Goal: Communication & Community: Answer question/provide support

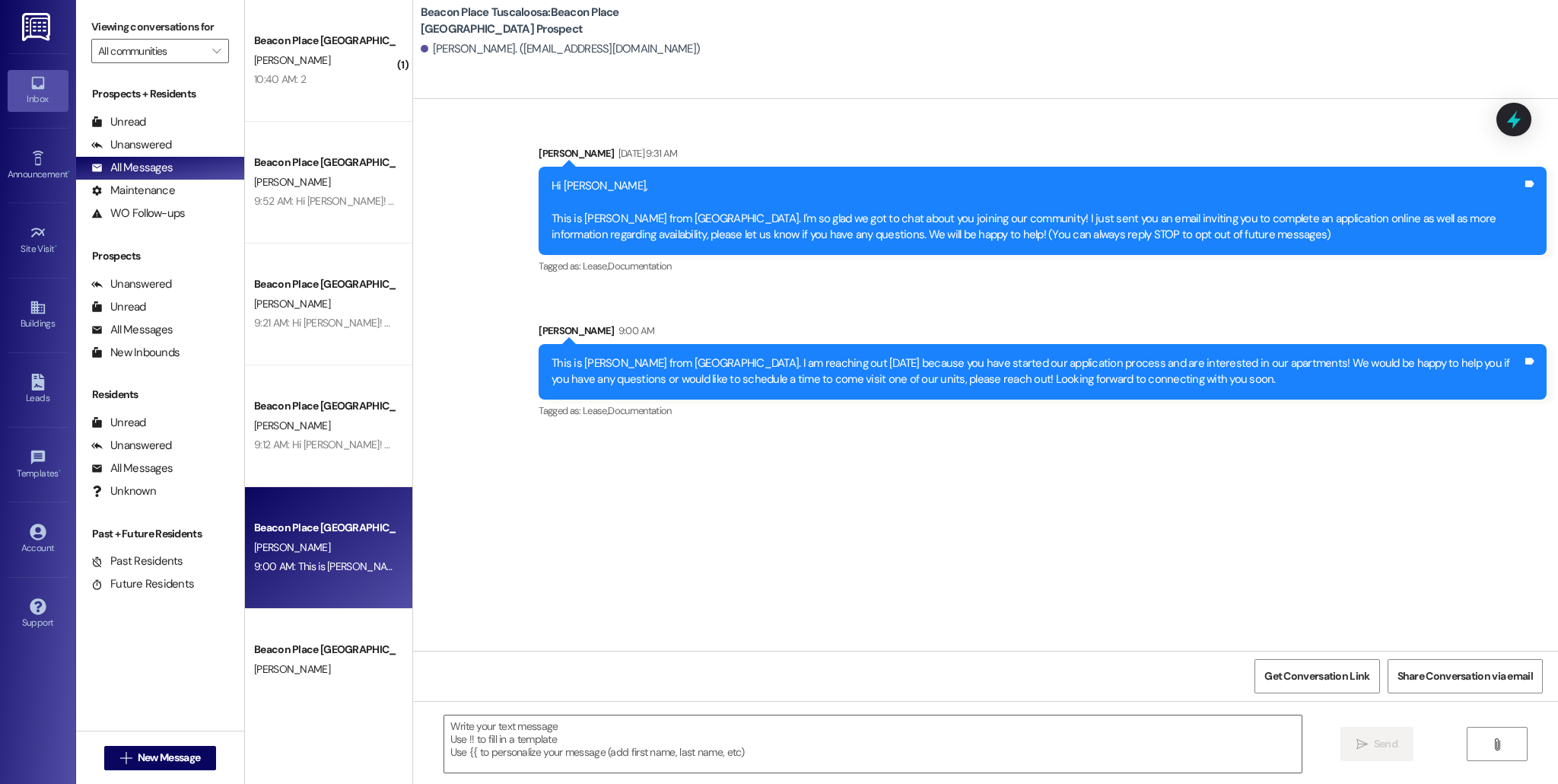
scroll to position [113, 0]
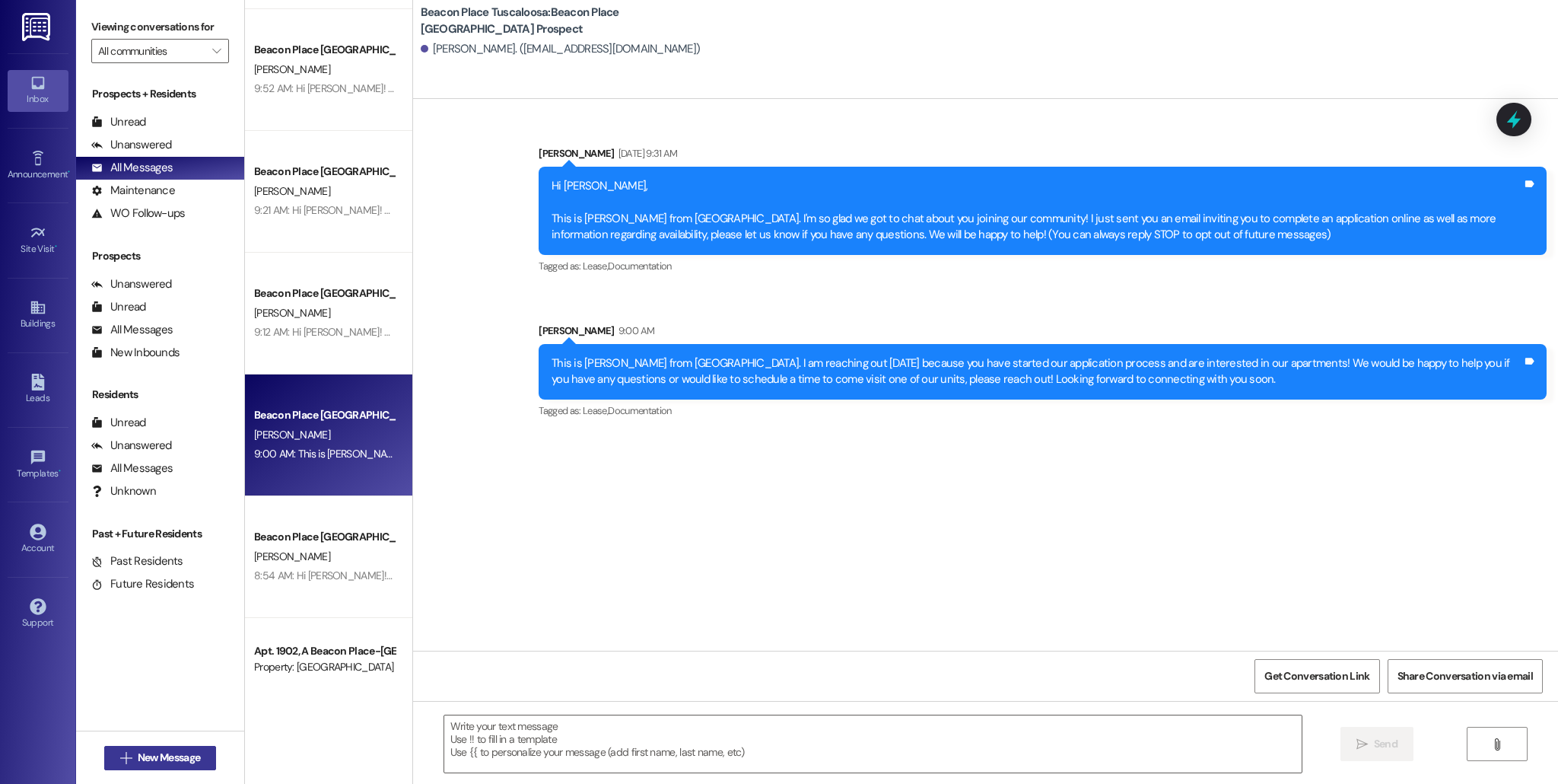
click at [165, 756] on span "New Message" at bounding box center [168, 757] width 62 height 16
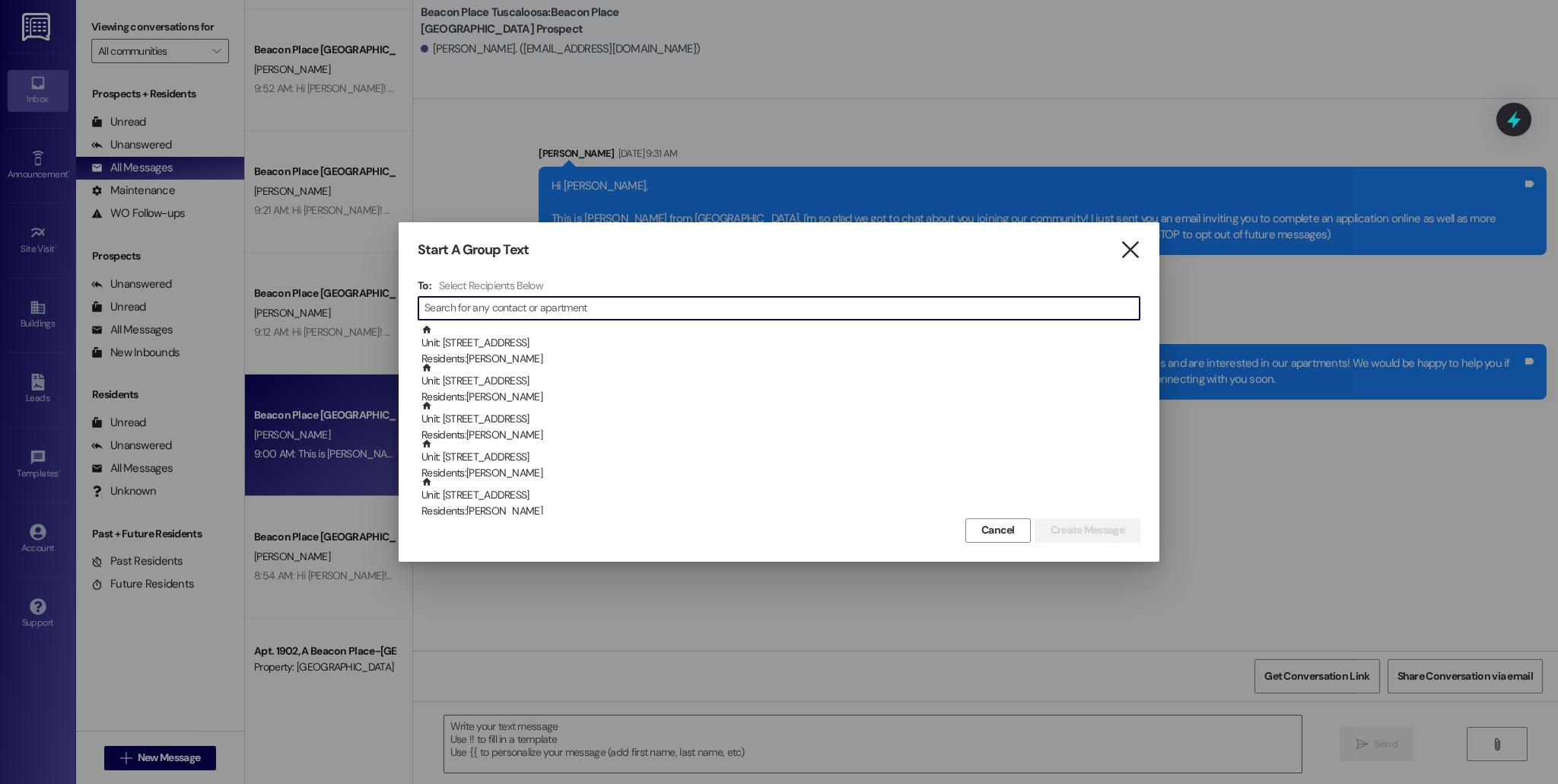
click at [1130, 253] on icon "" at bounding box center [1131, 250] width 20 height 16
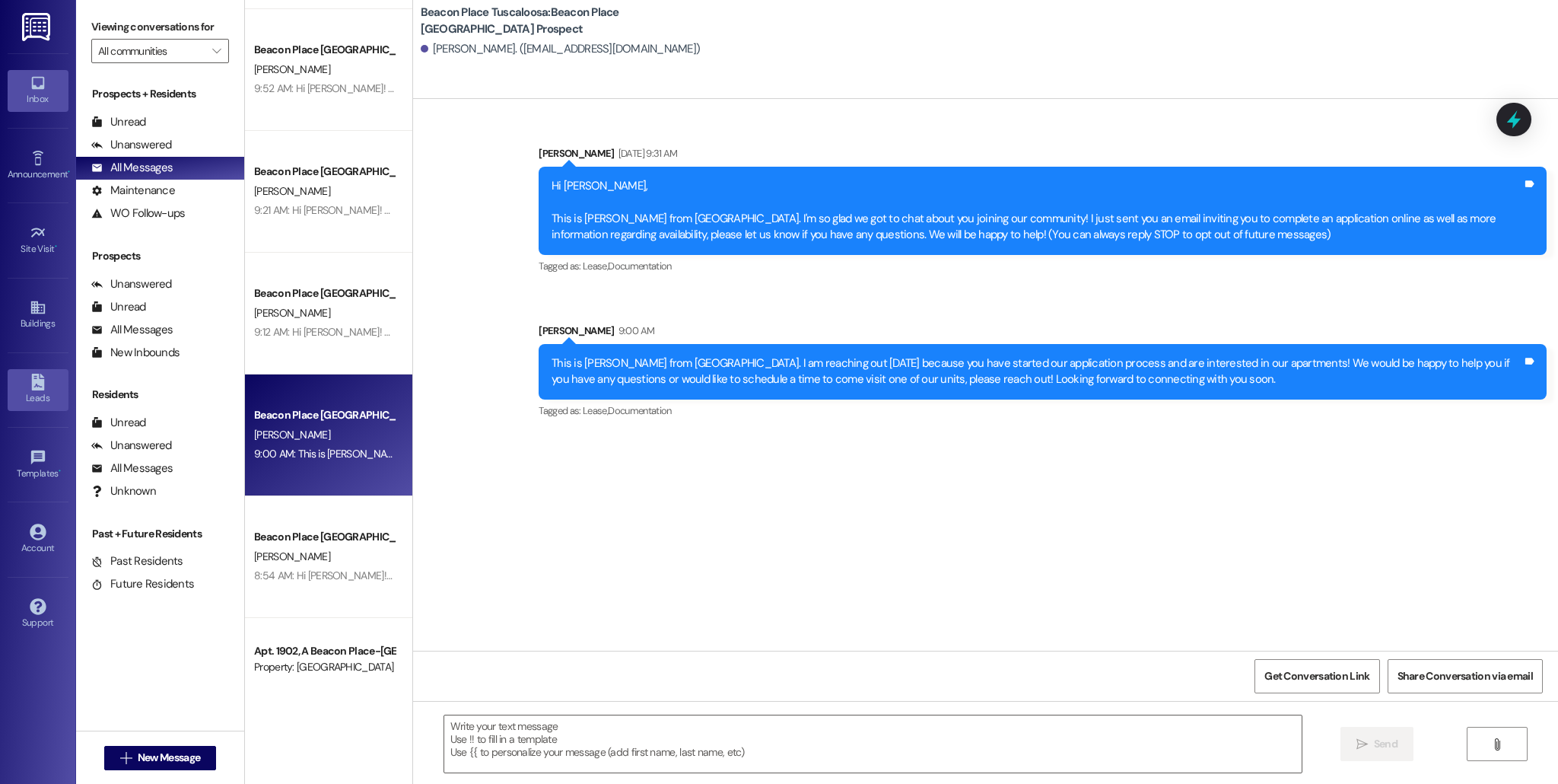
click at [52, 390] on div "Leads" at bounding box center [38, 398] width 76 height 15
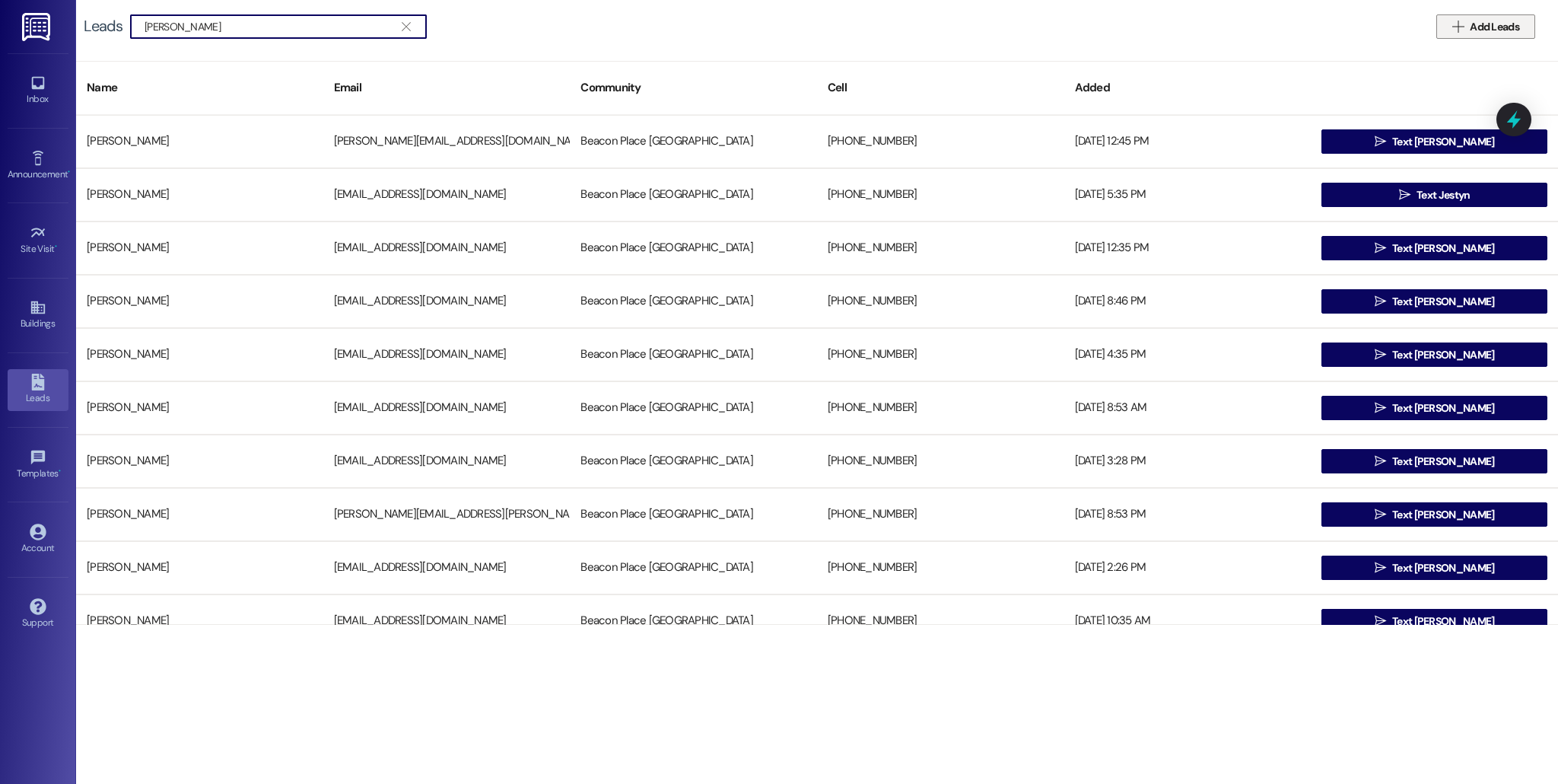
type input "[PERSON_NAME]"
click at [1452, 25] on icon "" at bounding box center [1457, 26] width 11 height 12
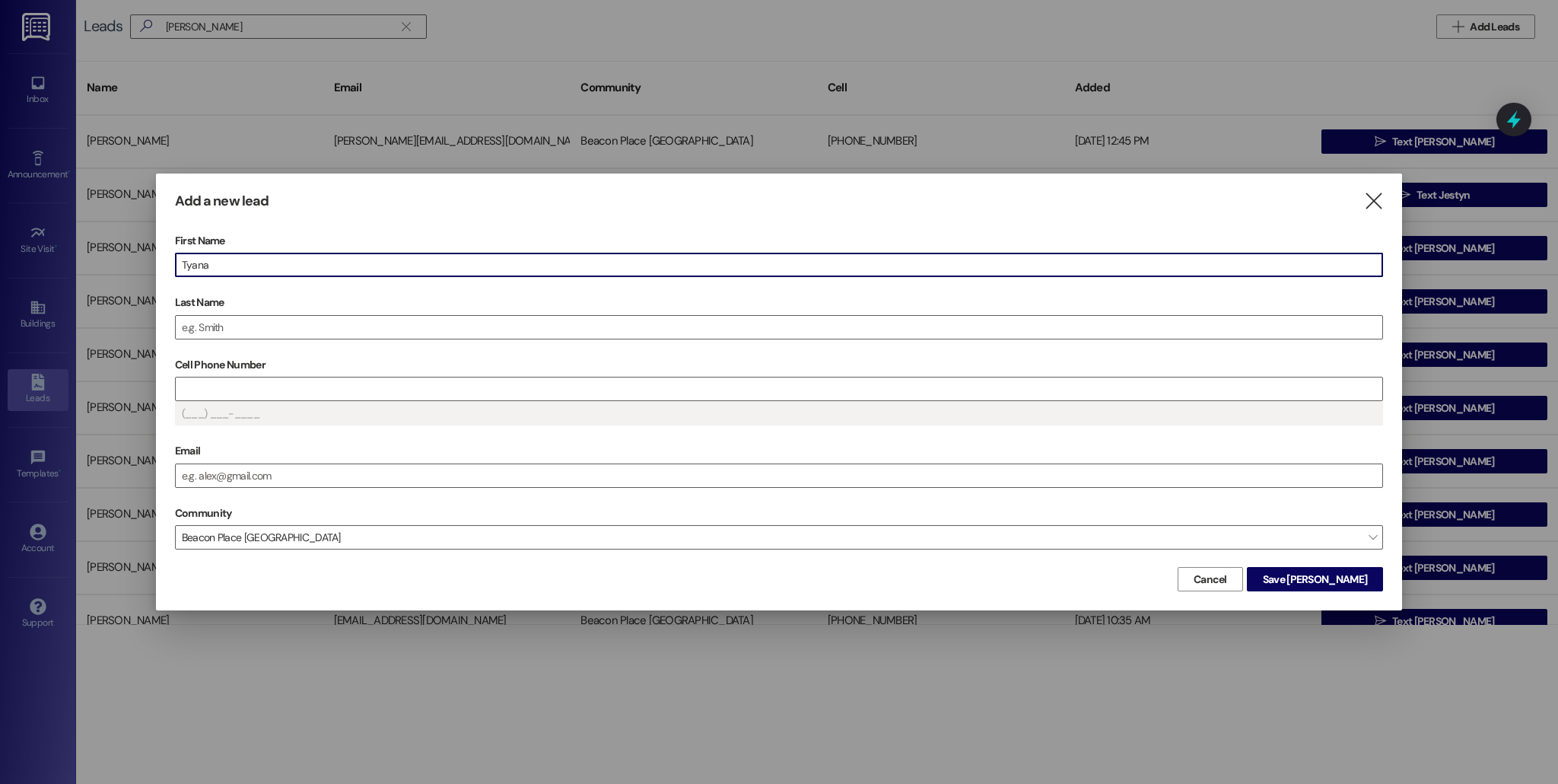
click at [302, 348] on div "First Name [PERSON_NAME] Last Name Cell Phone Number (___) ___-____ Email Commu…" at bounding box center [779, 395] width 1208 height 334
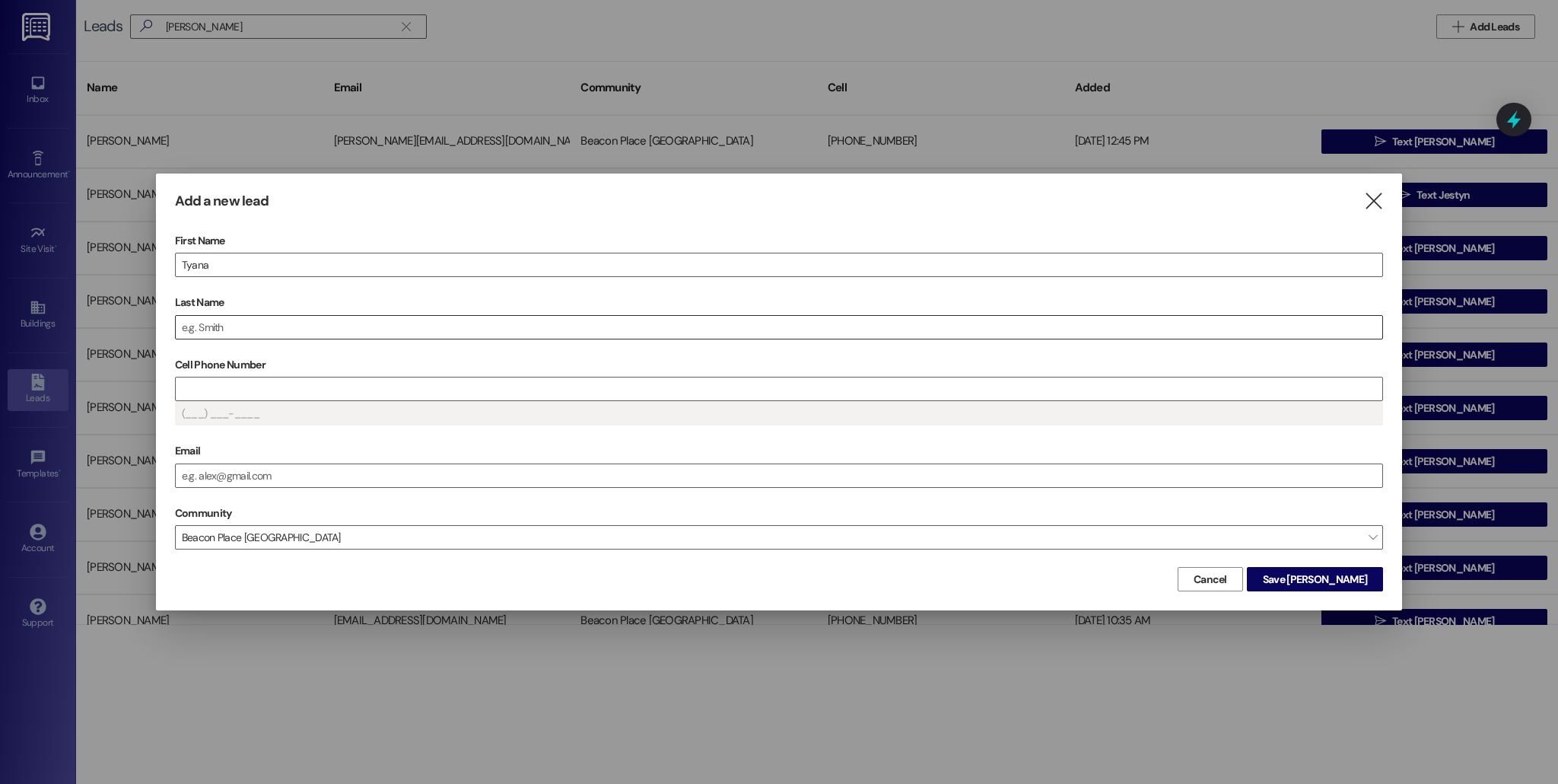
click at [305, 332] on input "Last Name" at bounding box center [779, 327] width 1206 height 23
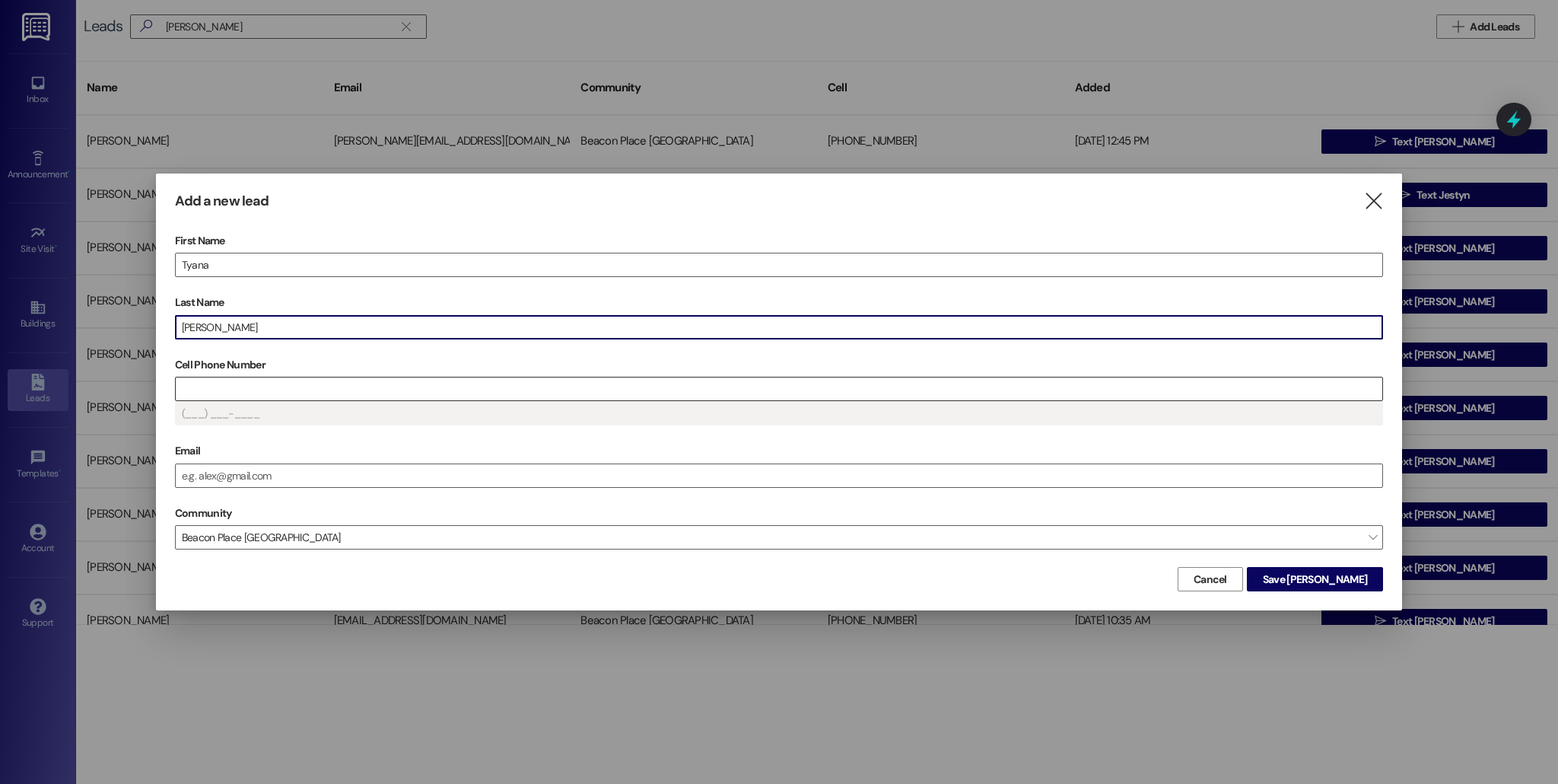
click at [291, 397] on input "Cell Phone Number" at bounding box center [779, 388] width 1206 height 23
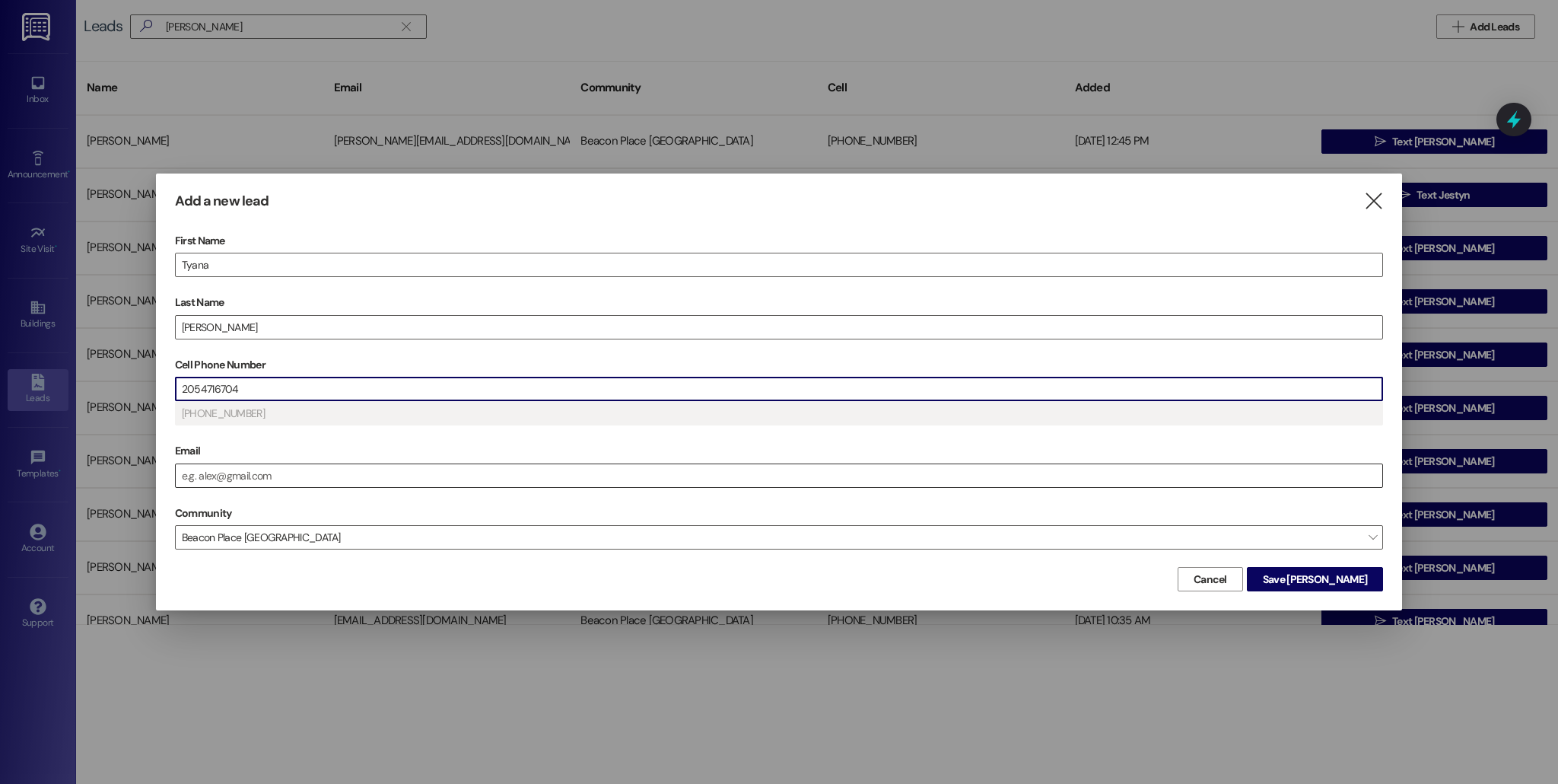
click at [305, 484] on input "Email" at bounding box center [779, 475] width 1206 height 23
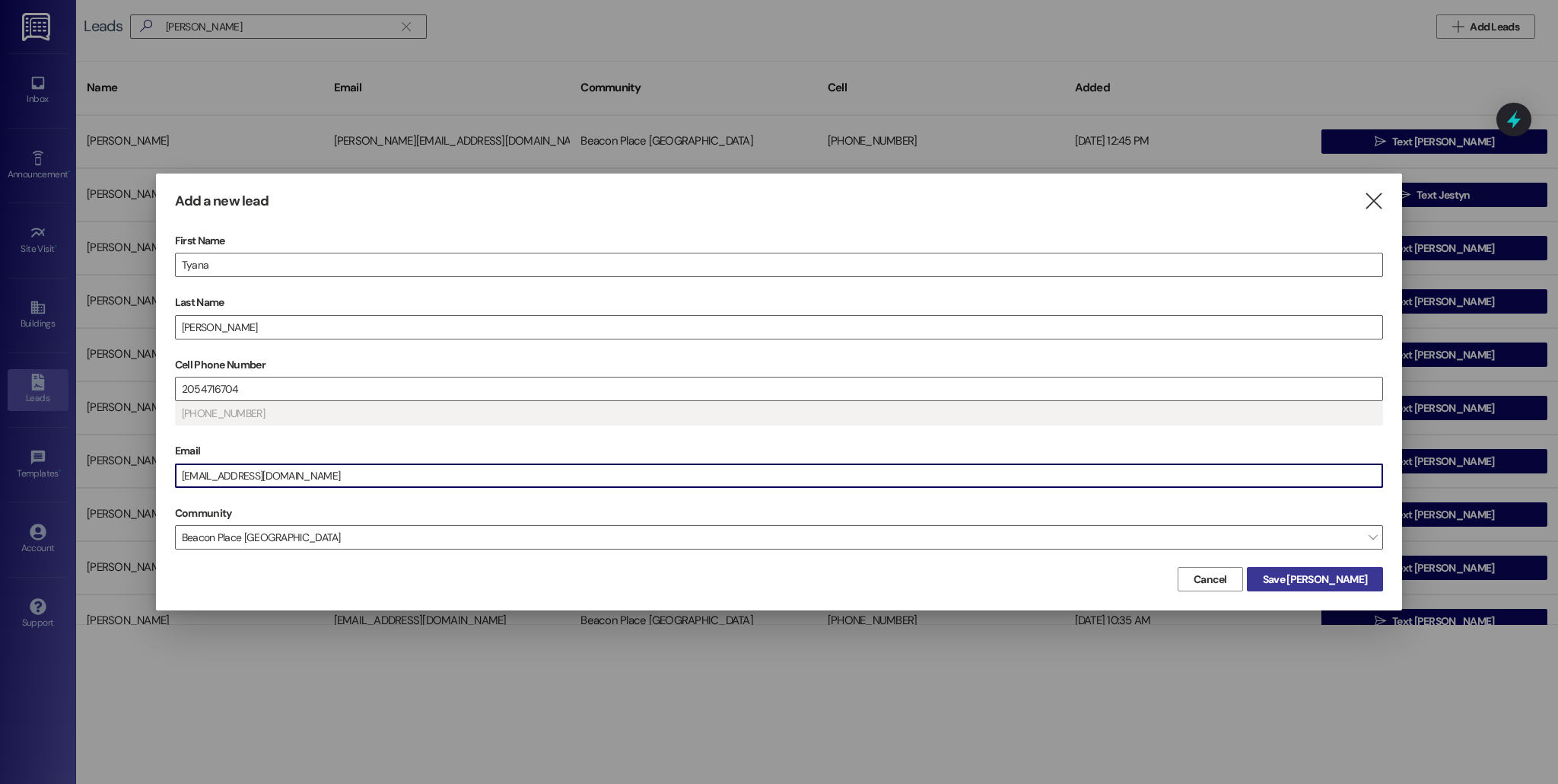
click at [1373, 580] on button "Save [PERSON_NAME]" at bounding box center [1316, 578] width 137 height 25
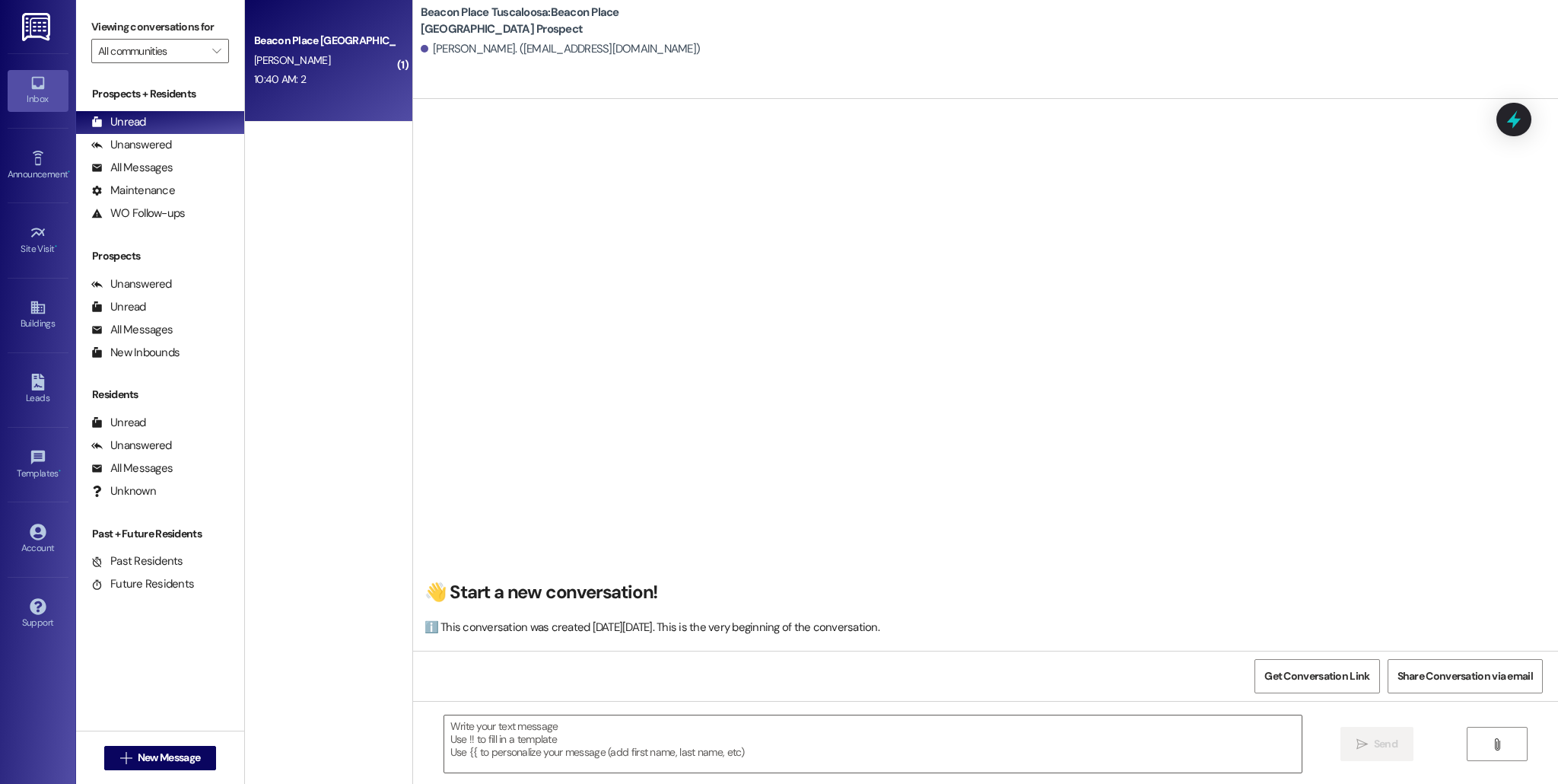
click at [377, 61] on div "[PERSON_NAME]" at bounding box center [324, 61] width 144 height 19
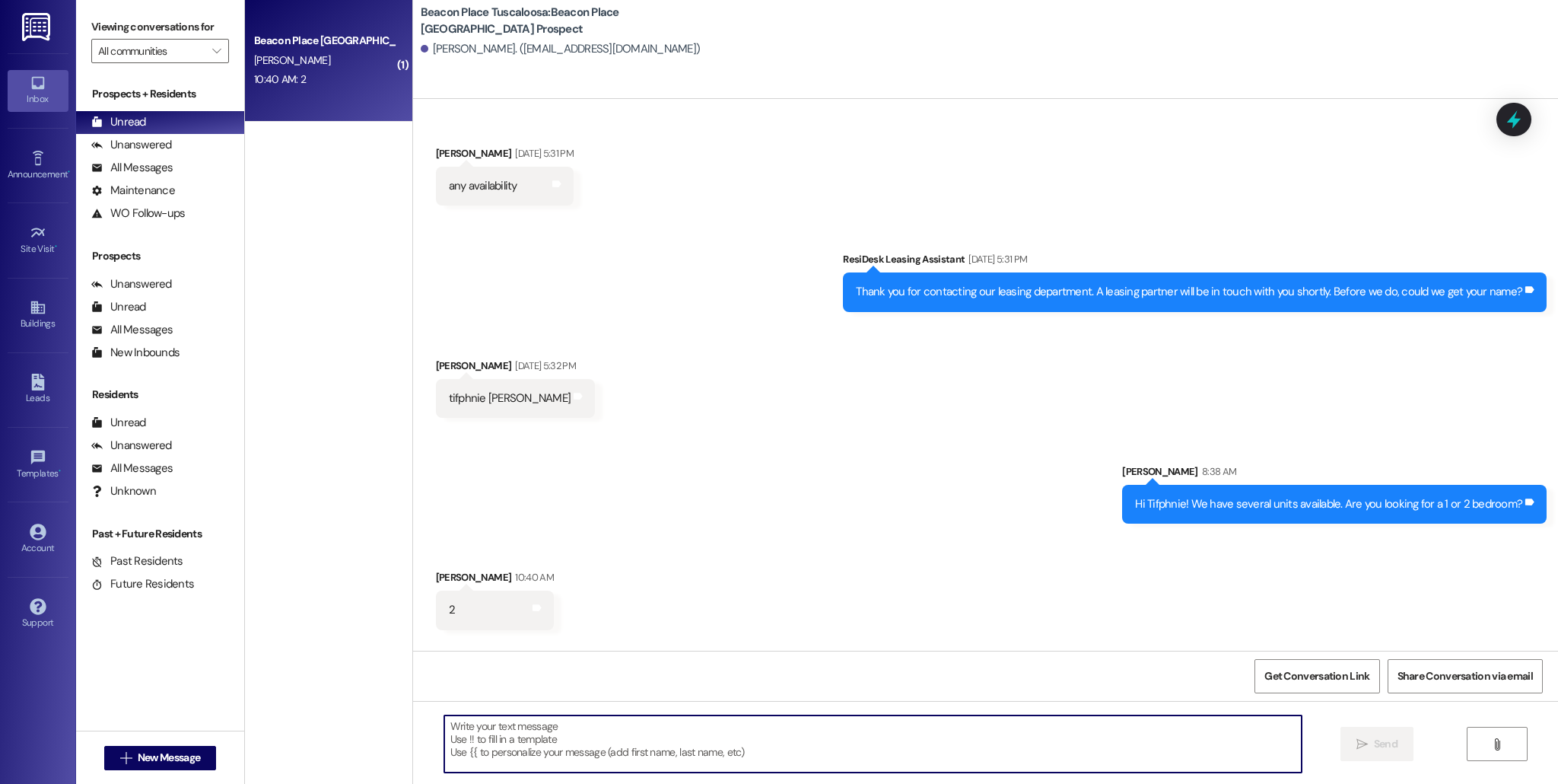
click at [638, 740] on textarea at bounding box center [873, 743] width 857 height 57
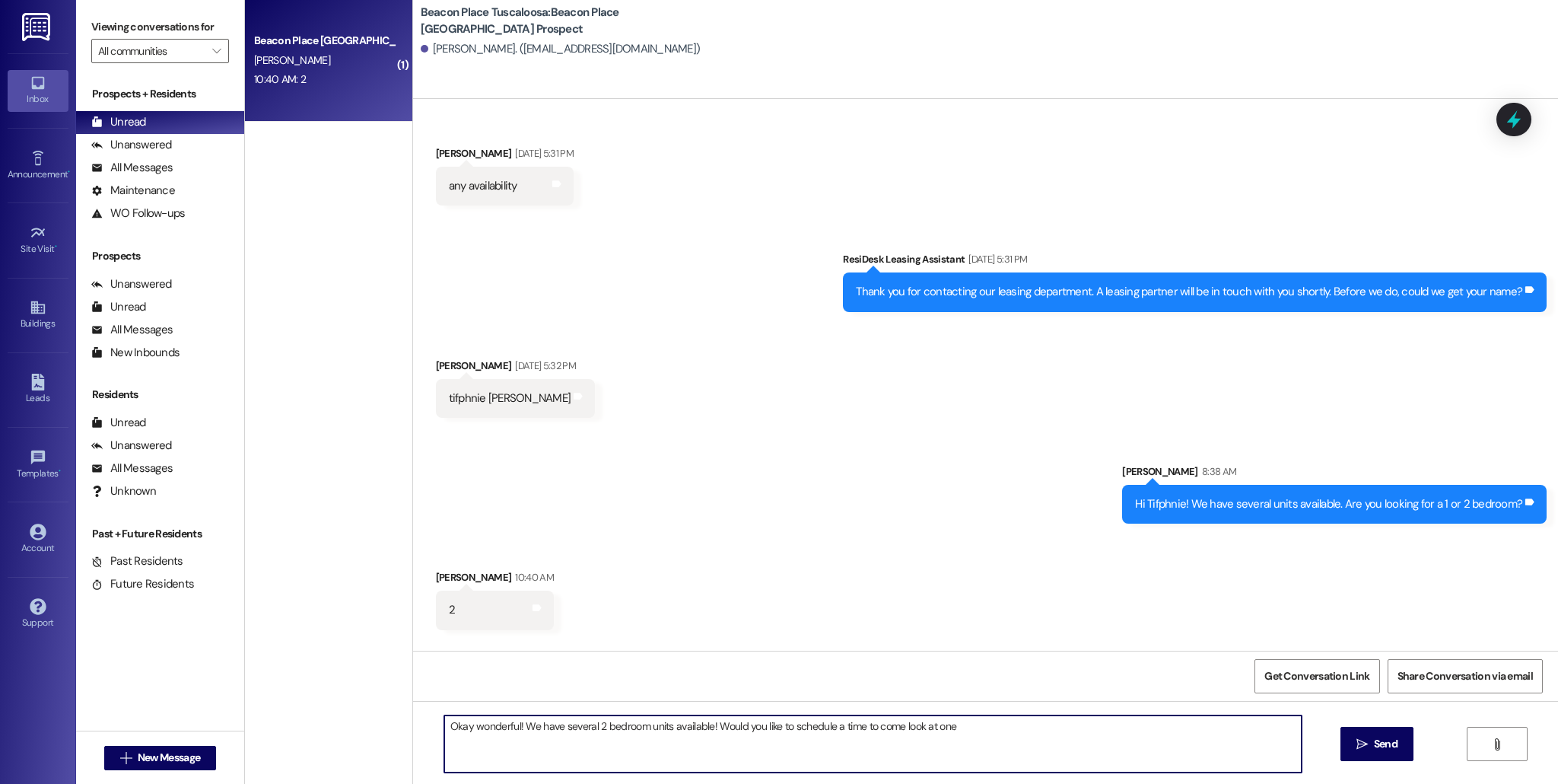
type textarea "Okay wonderful! We have several 2 bedroom units available! Would you like to sc…"
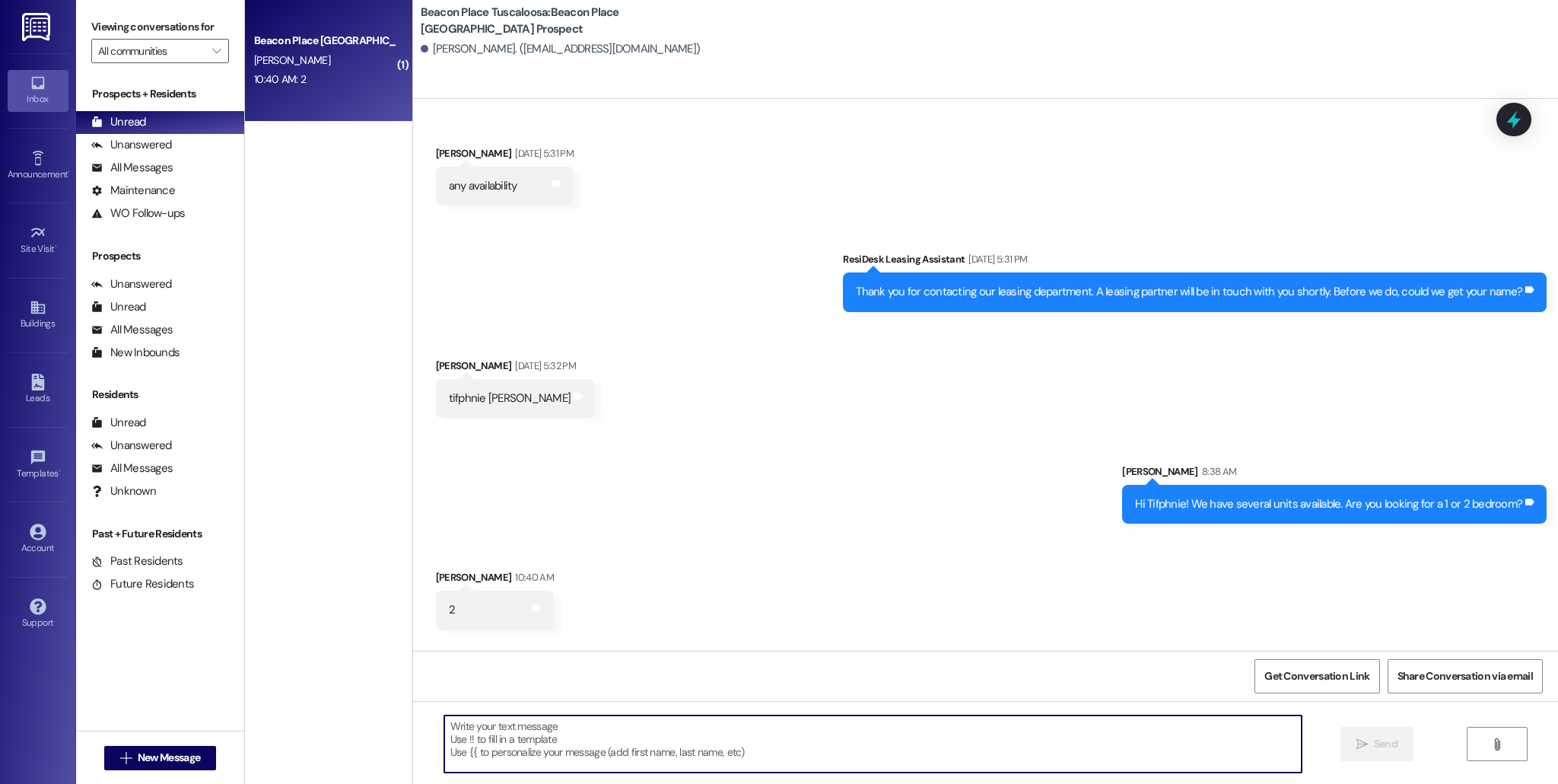
scroll to position [97, 0]
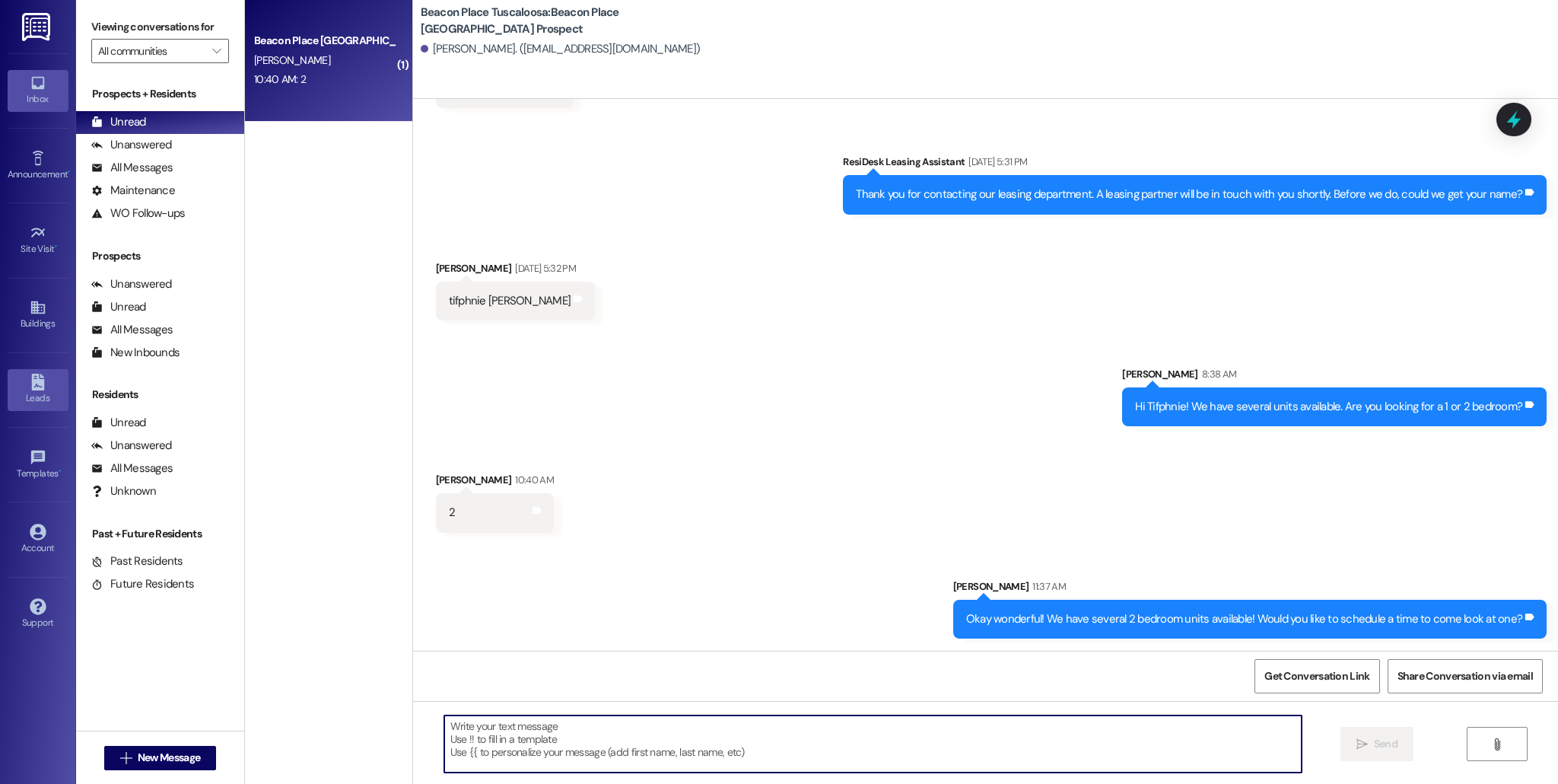
click at [34, 384] on icon at bounding box center [38, 382] width 13 height 17
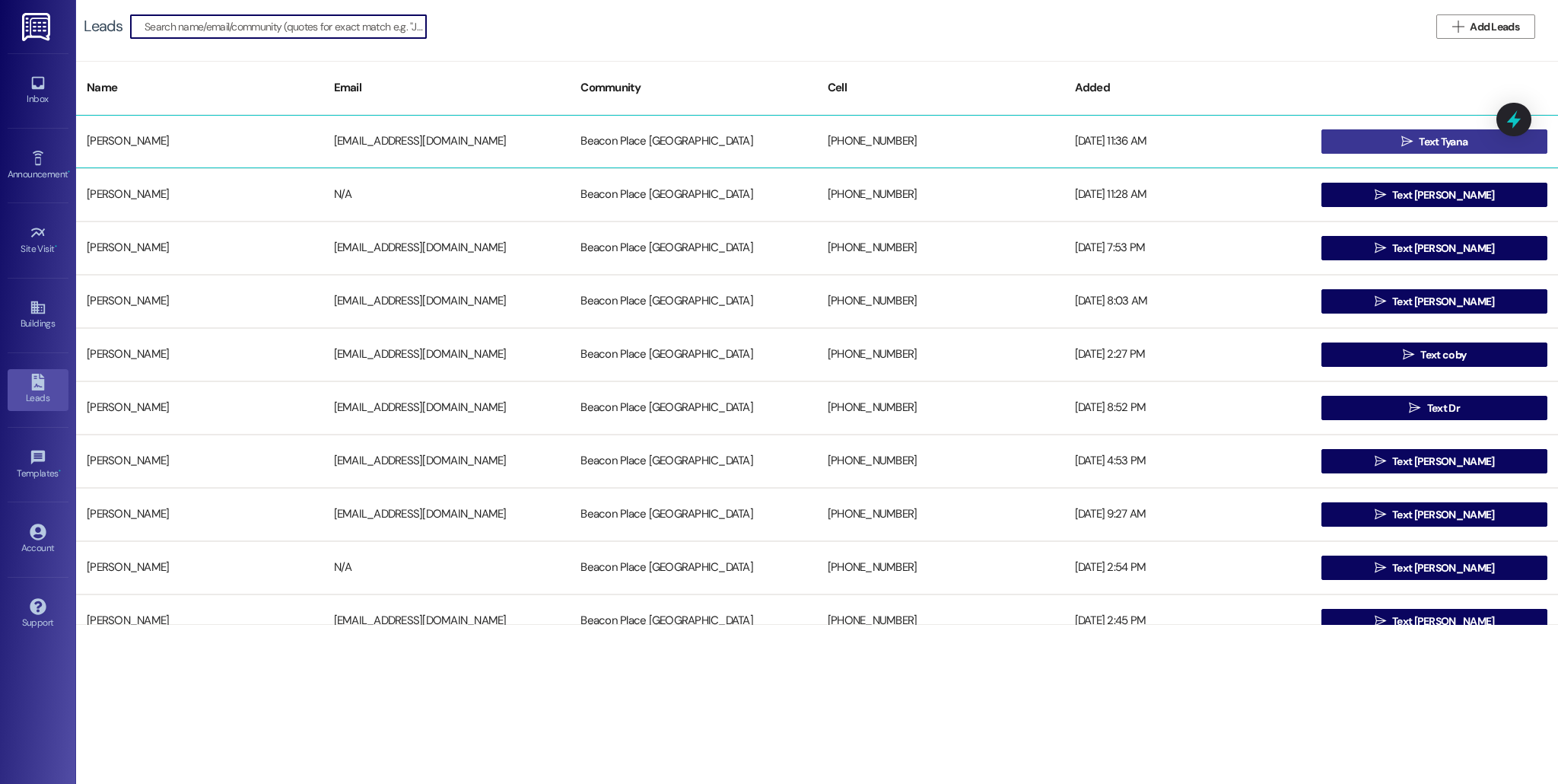
click at [1426, 142] on span "Text Tyana" at bounding box center [1443, 142] width 49 height 16
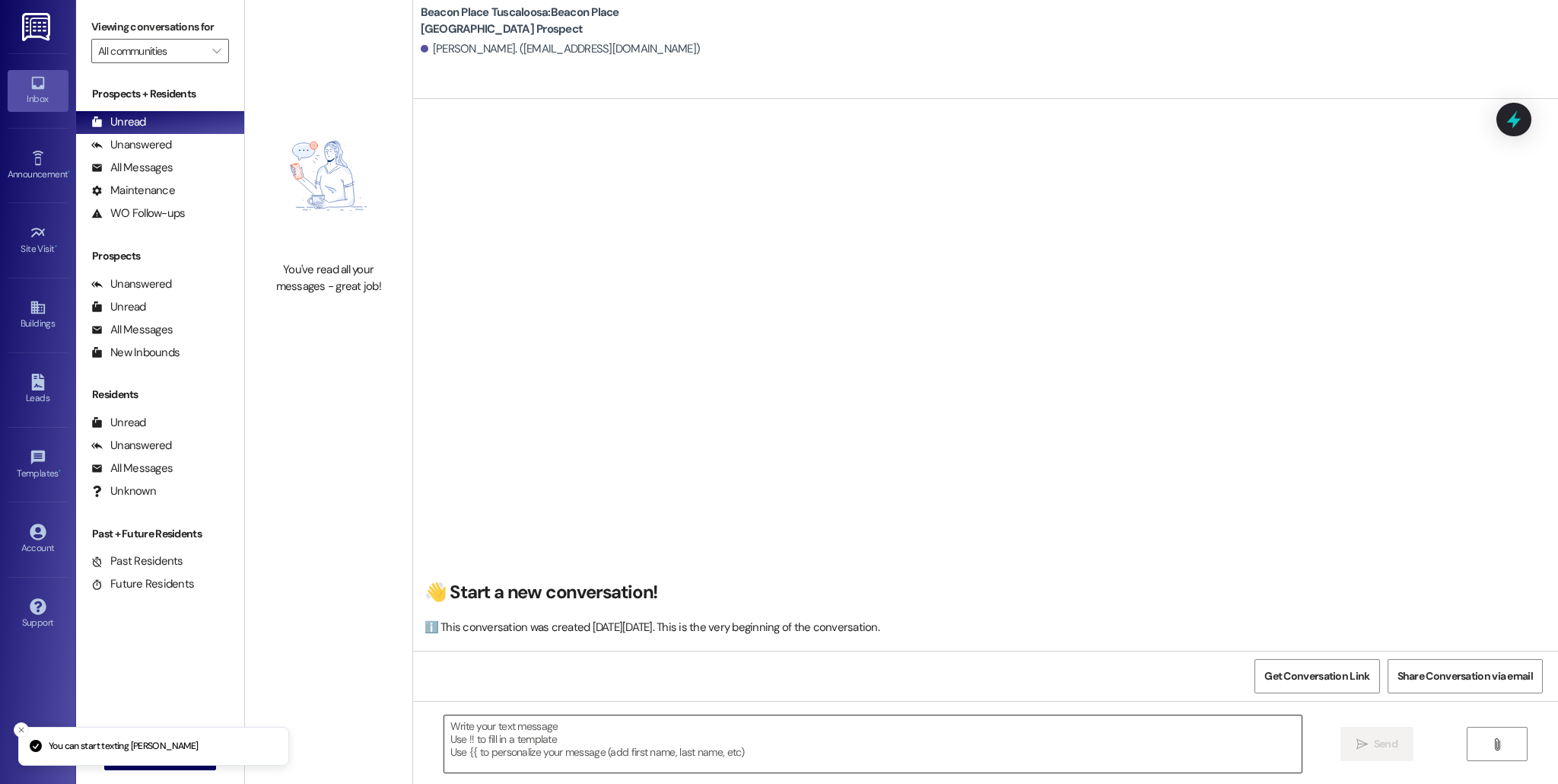
click at [695, 743] on textarea at bounding box center [873, 743] width 857 height 57
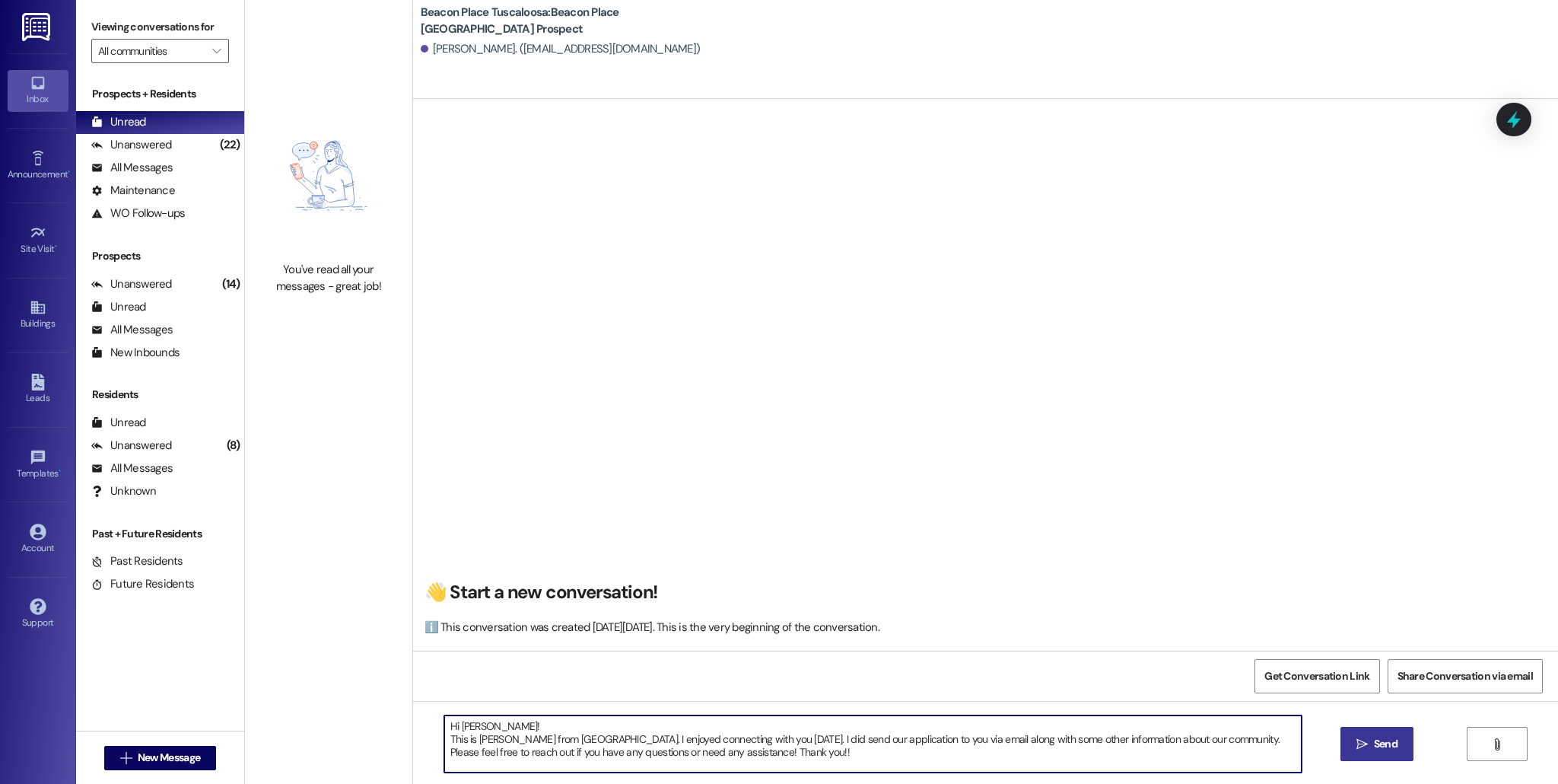
type textarea "Hi [PERSON_NAME]! This is [PERSON_NAME] from [GEOGRAPHIC_DATA]. I enjoyed conne…"
click at [1367, 734] on button " Send" at bounding box center [1377, 744] width 73 height 34
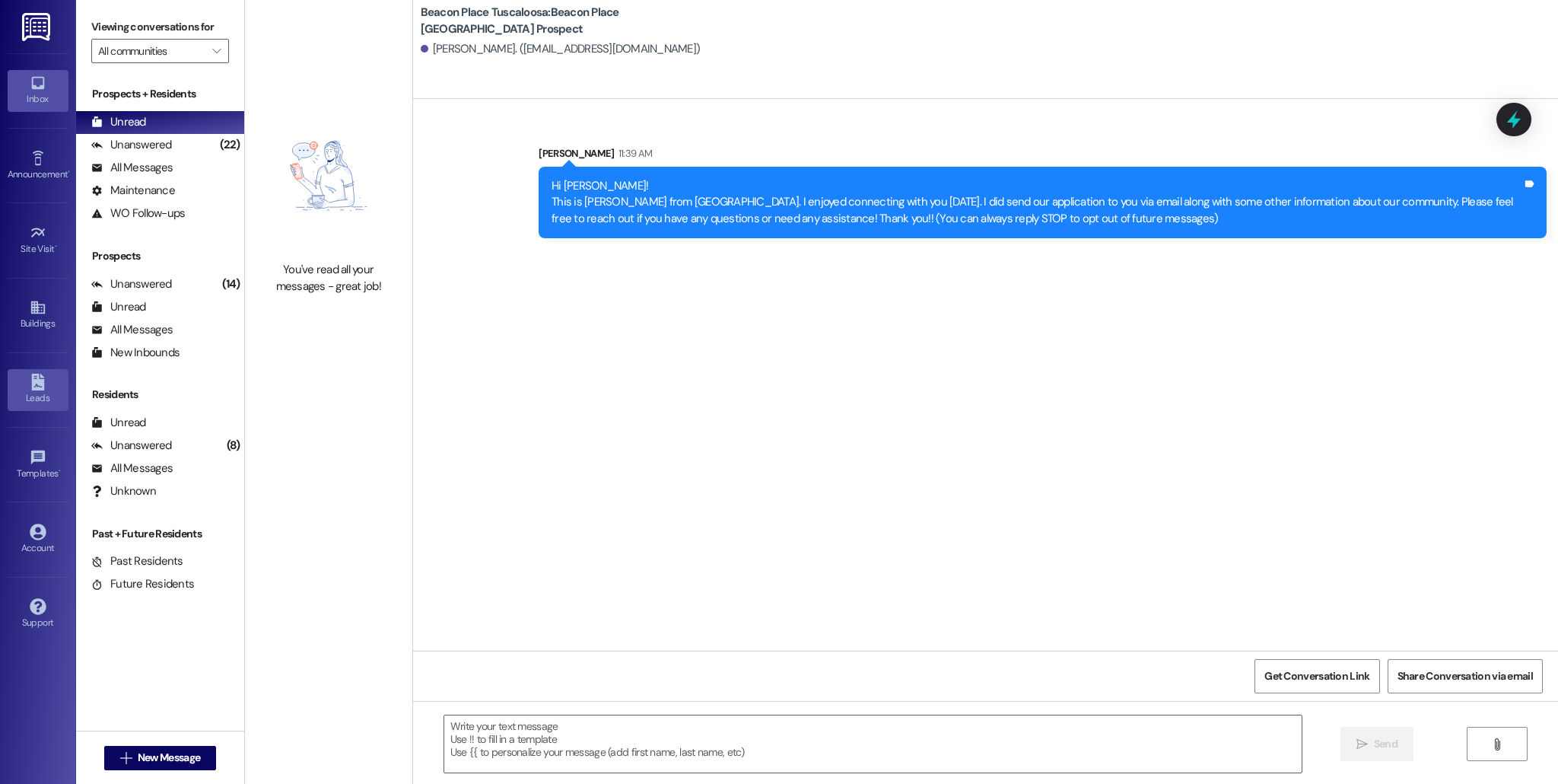
click at [40, 404] on div "Leads" at bounding box center [38, 398] width 76 height 15
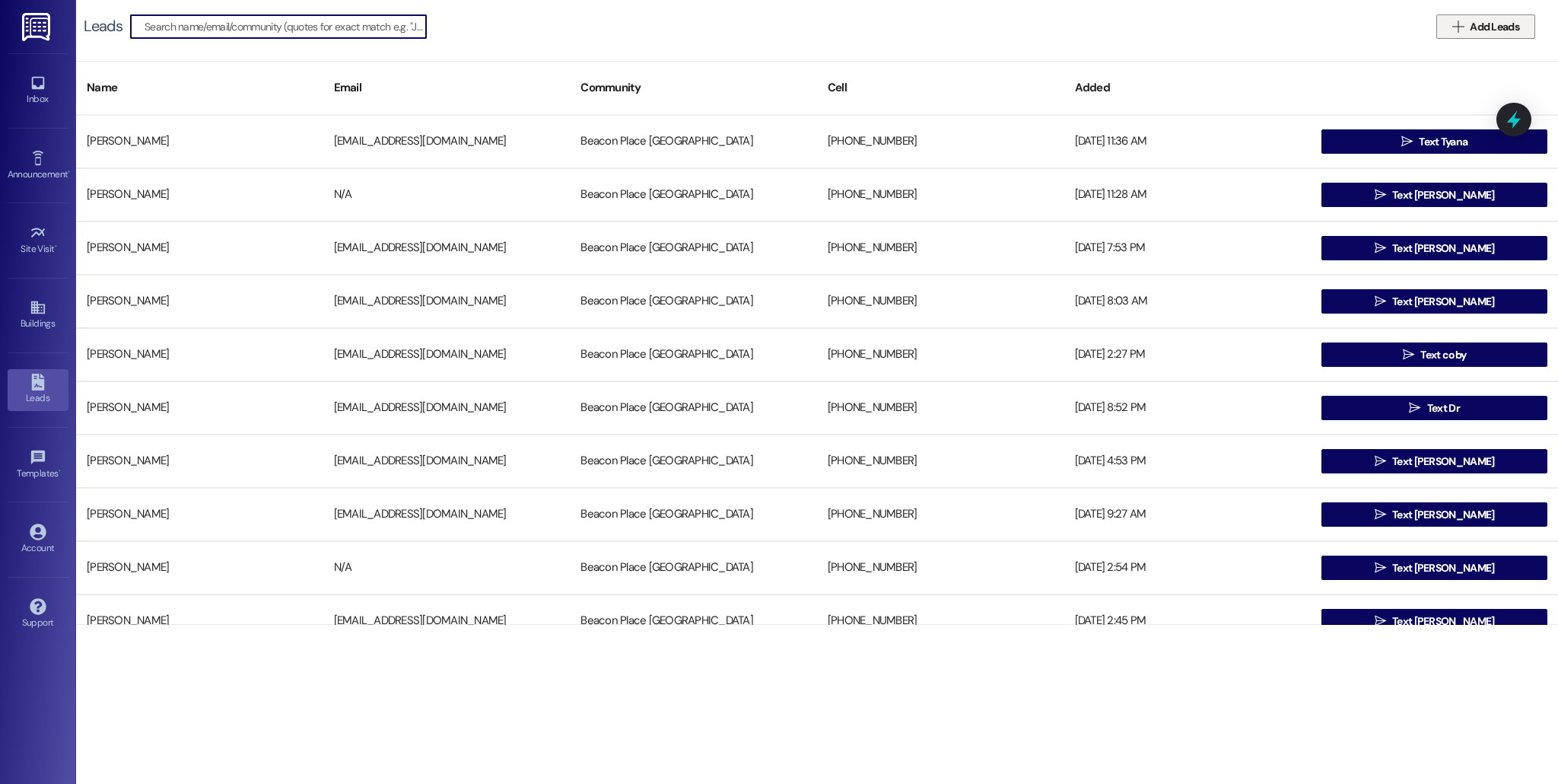
click at [1453, 32] on span " Add Leads" at bounding box center [1486, 26] width 73 height 16
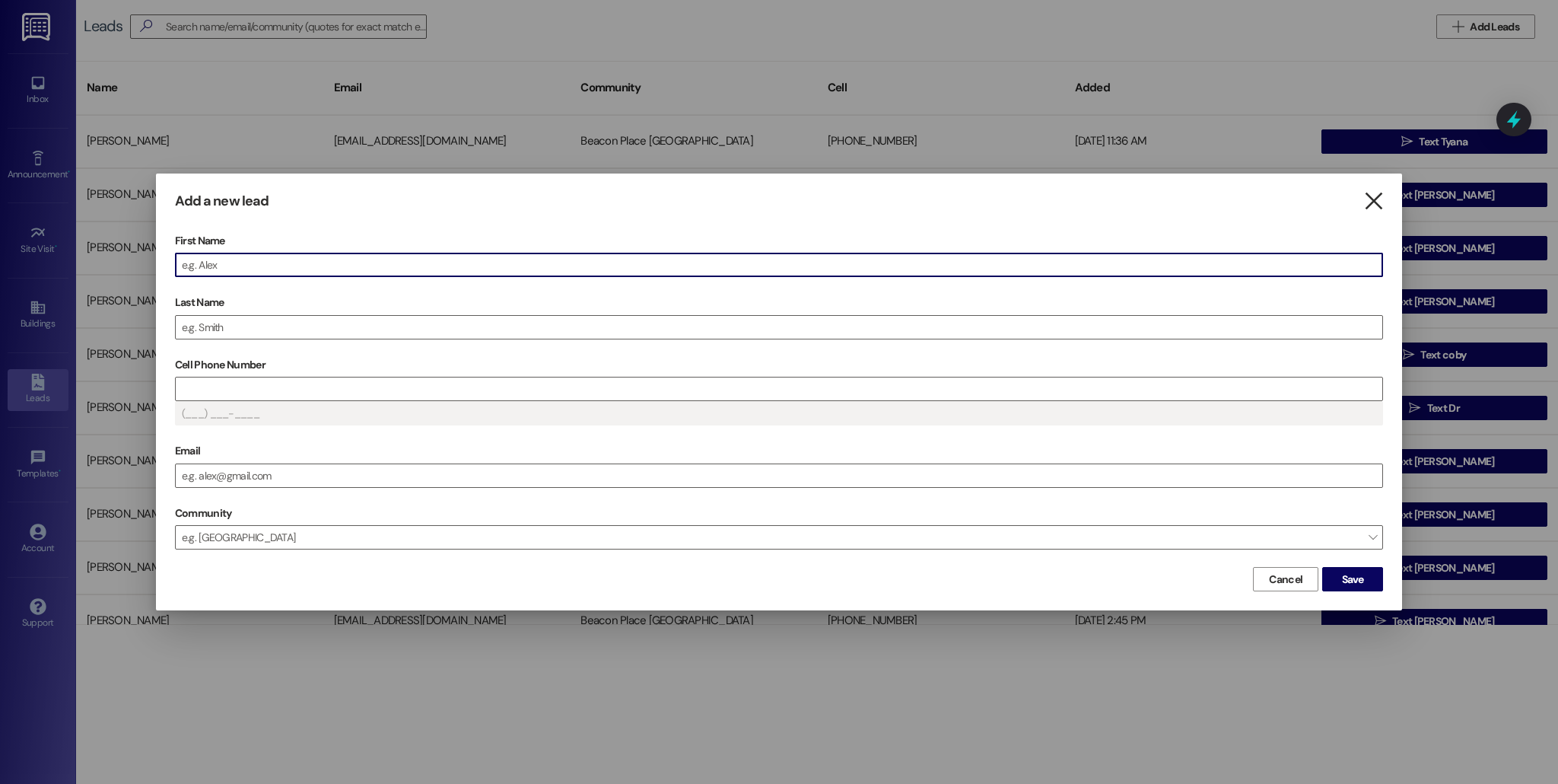
click at [1376, 201] on icon "" at bounding box center [1374, 201] width 20 height 16
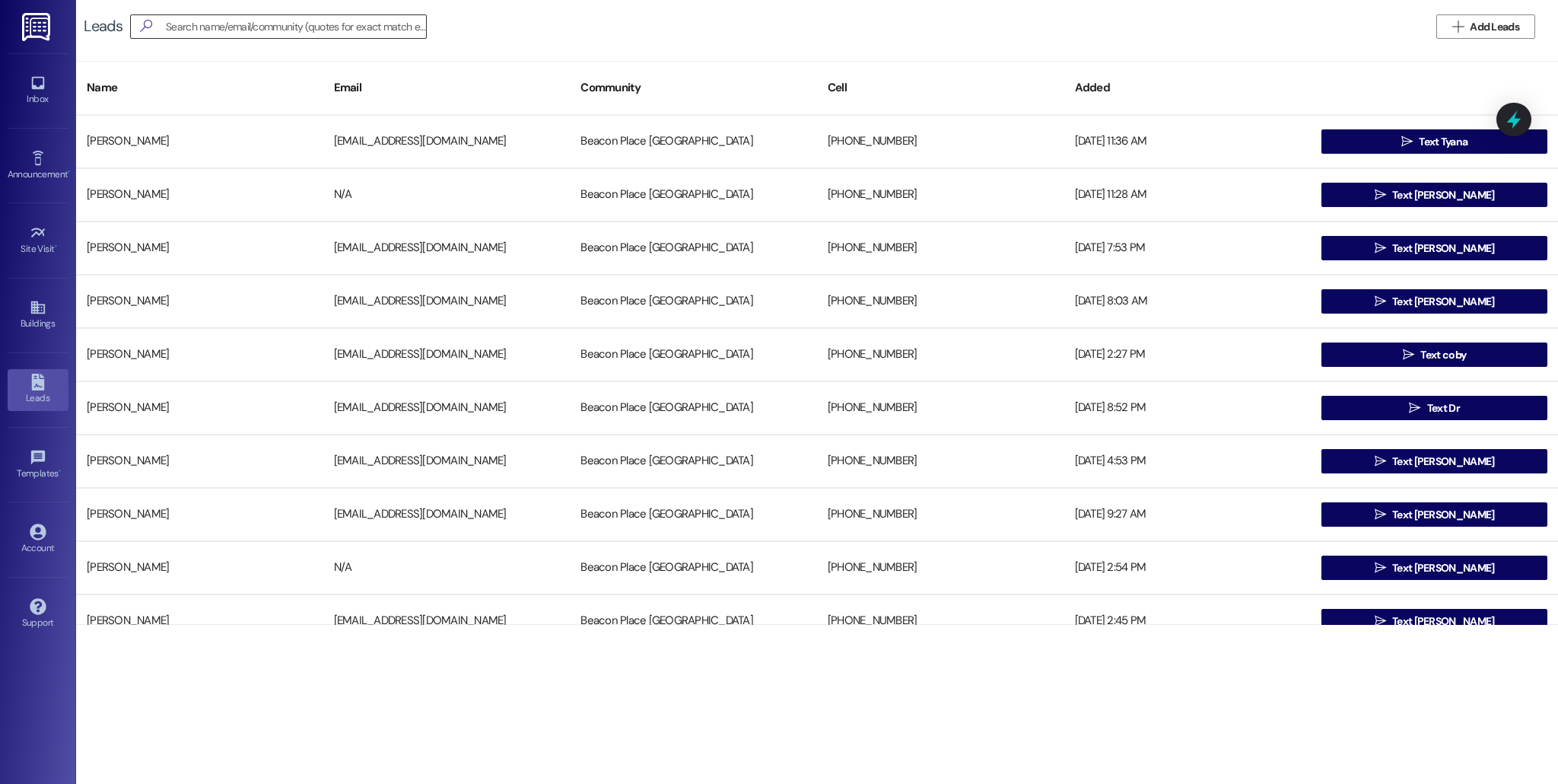
click at [409, 20] on input at bounding box center [295, 26] width 260 height 21
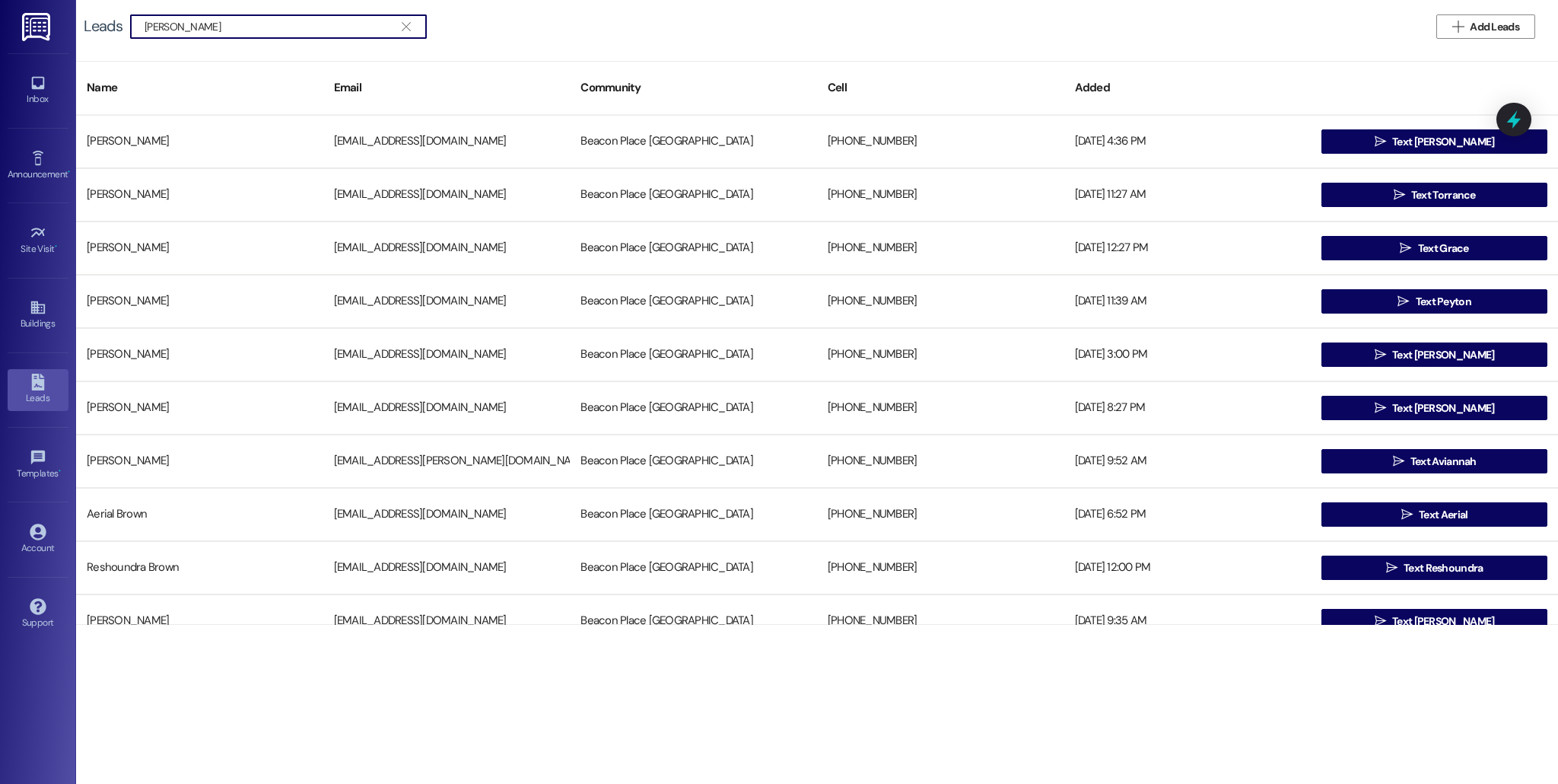
type input "[PERSON_NAME]"
click at [1494, 33] on span "Add Leads" at bounding box center [1495, 26] width 49 height 16
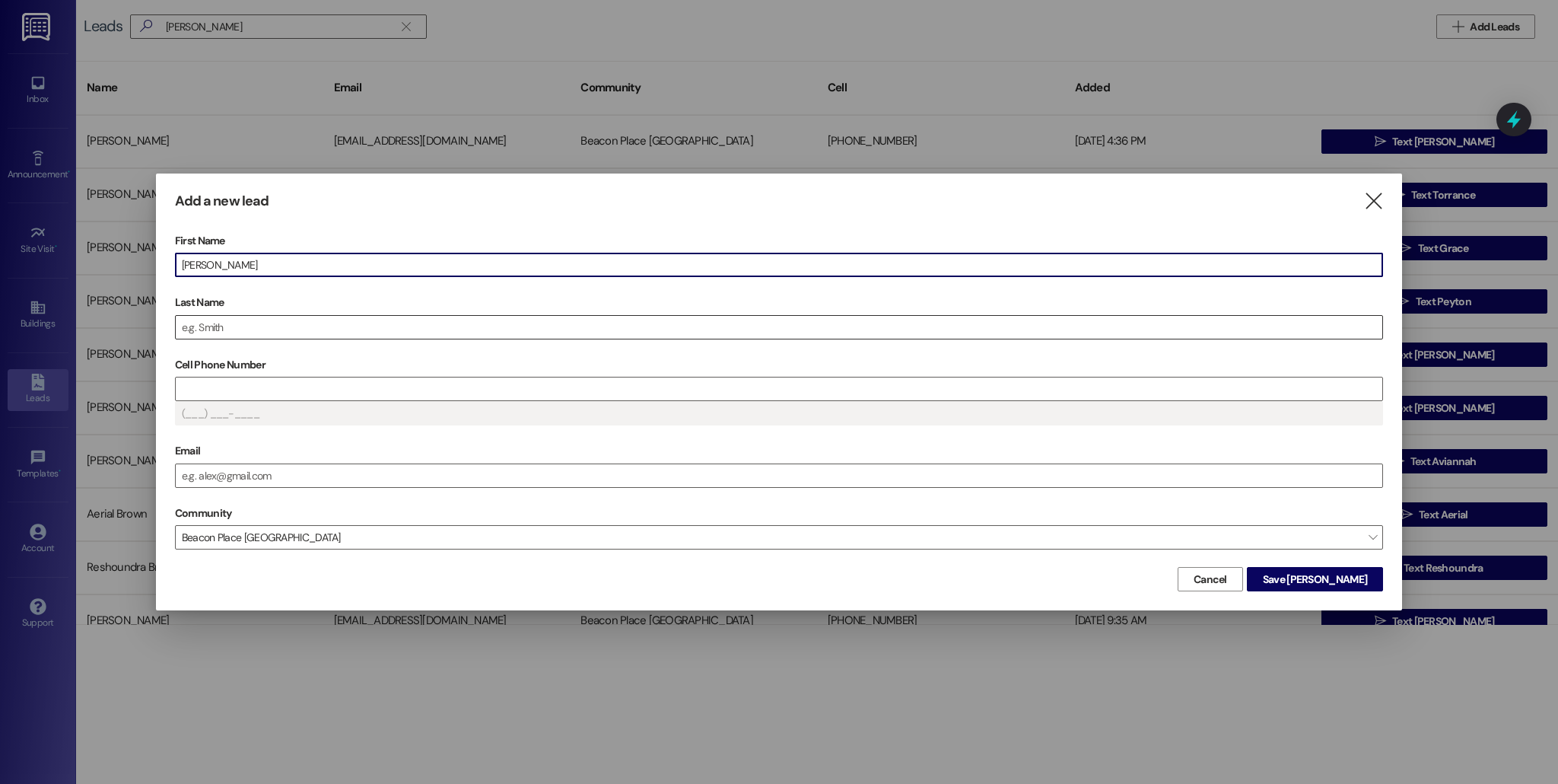
click at [406, 332] on input "Last Name" at bounding box center [779, 327] width 1206 height 23
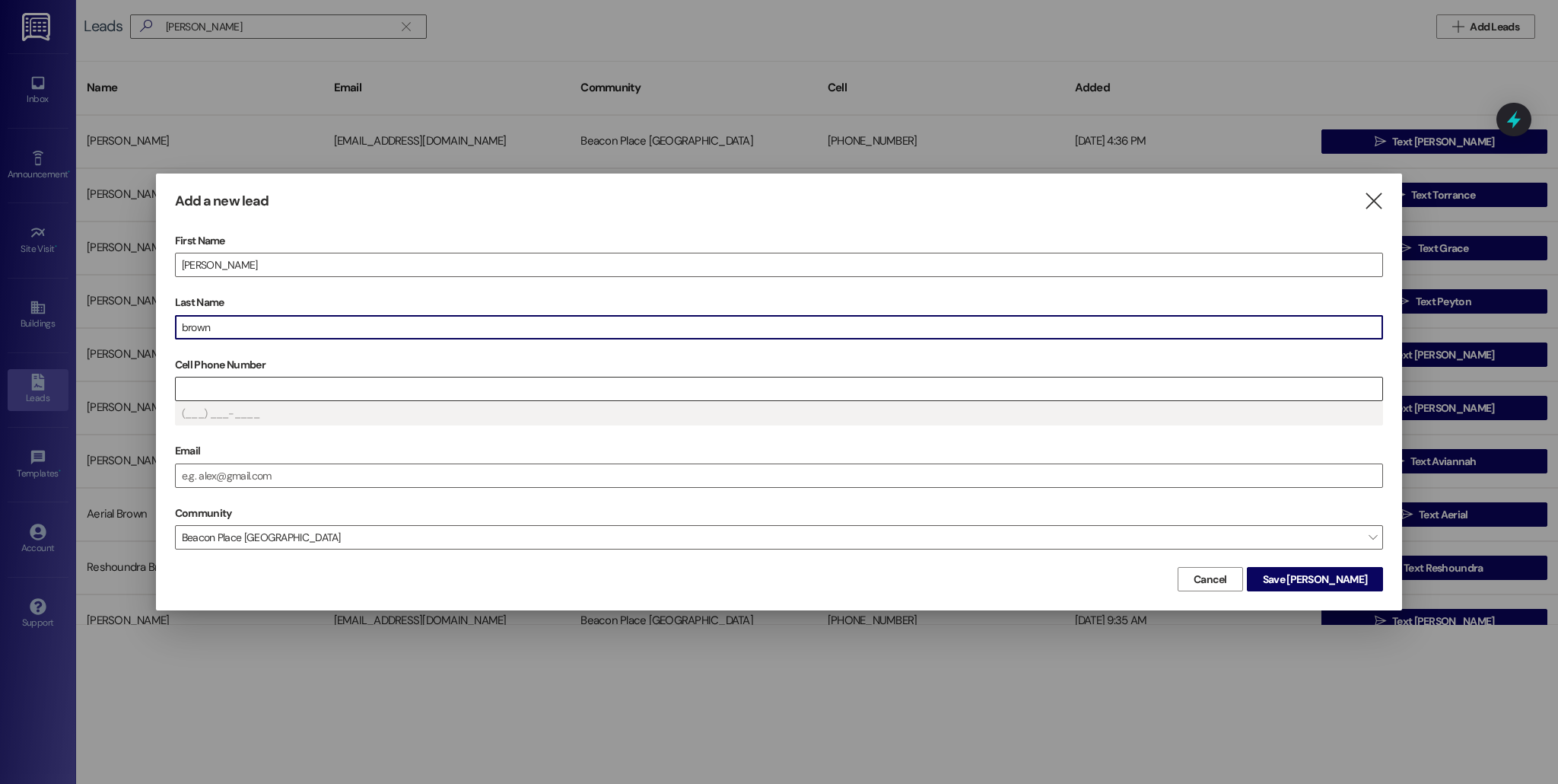
click at [375, 390] on input "Cell Phone Number" at bounding box center [779, 388] width 1206 height 23
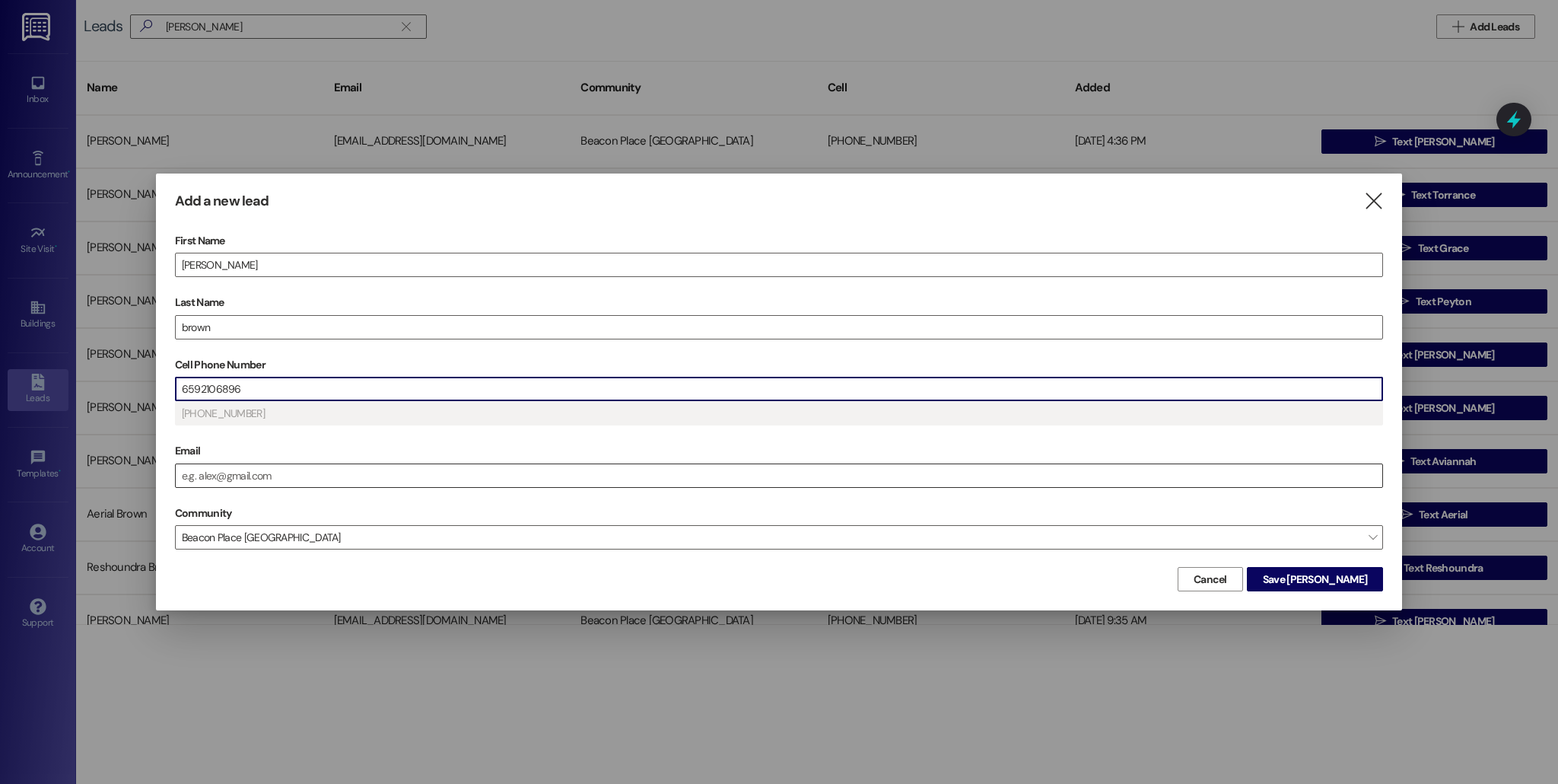
click at [395, 474] on input "Email" at bounding box center [779, 475] width 1206 height 23
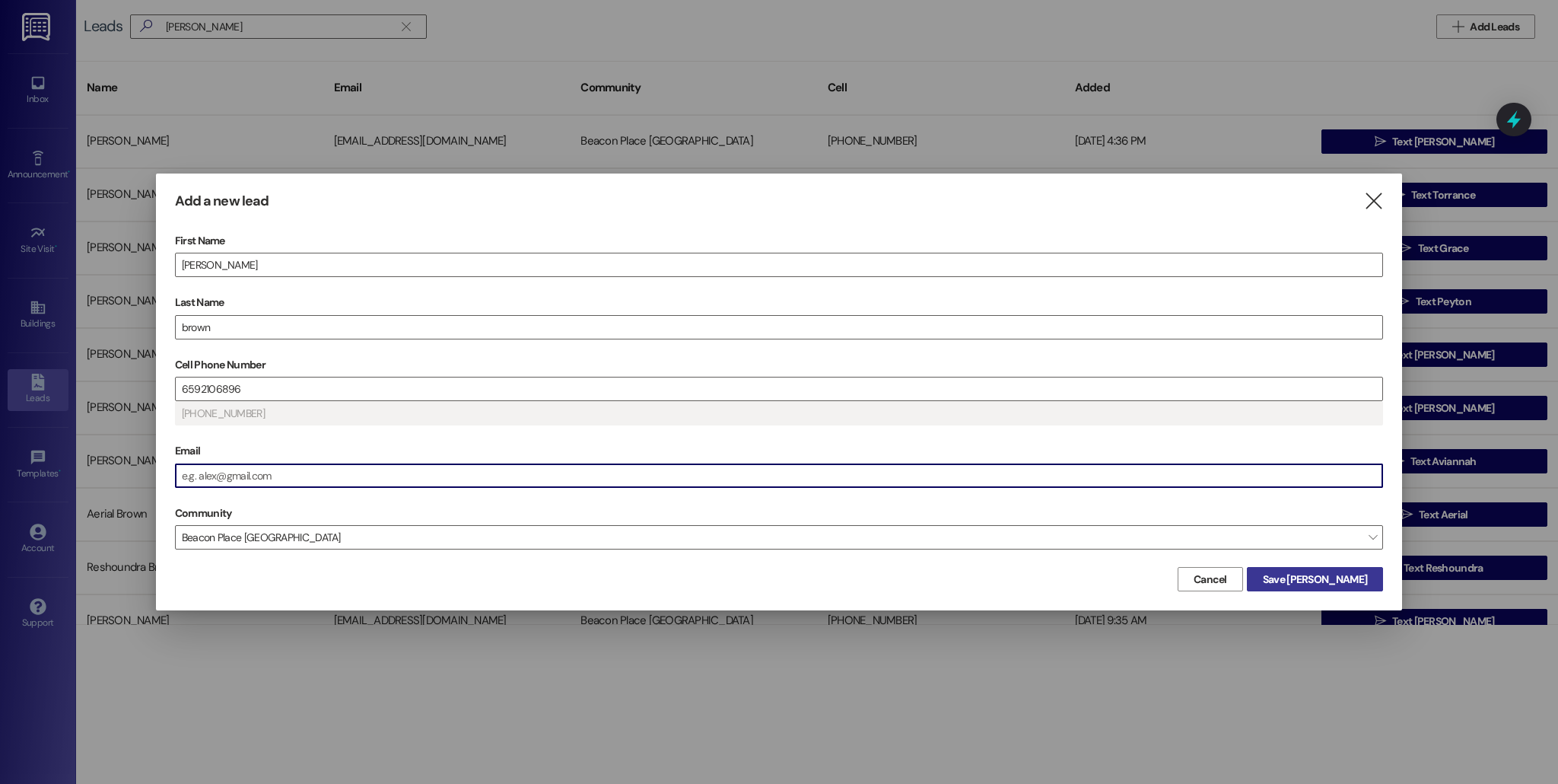
click at [1360, 572] on span "Save [PERSON_NAME]" at bounding box center [1315, 579] width 104 height 16
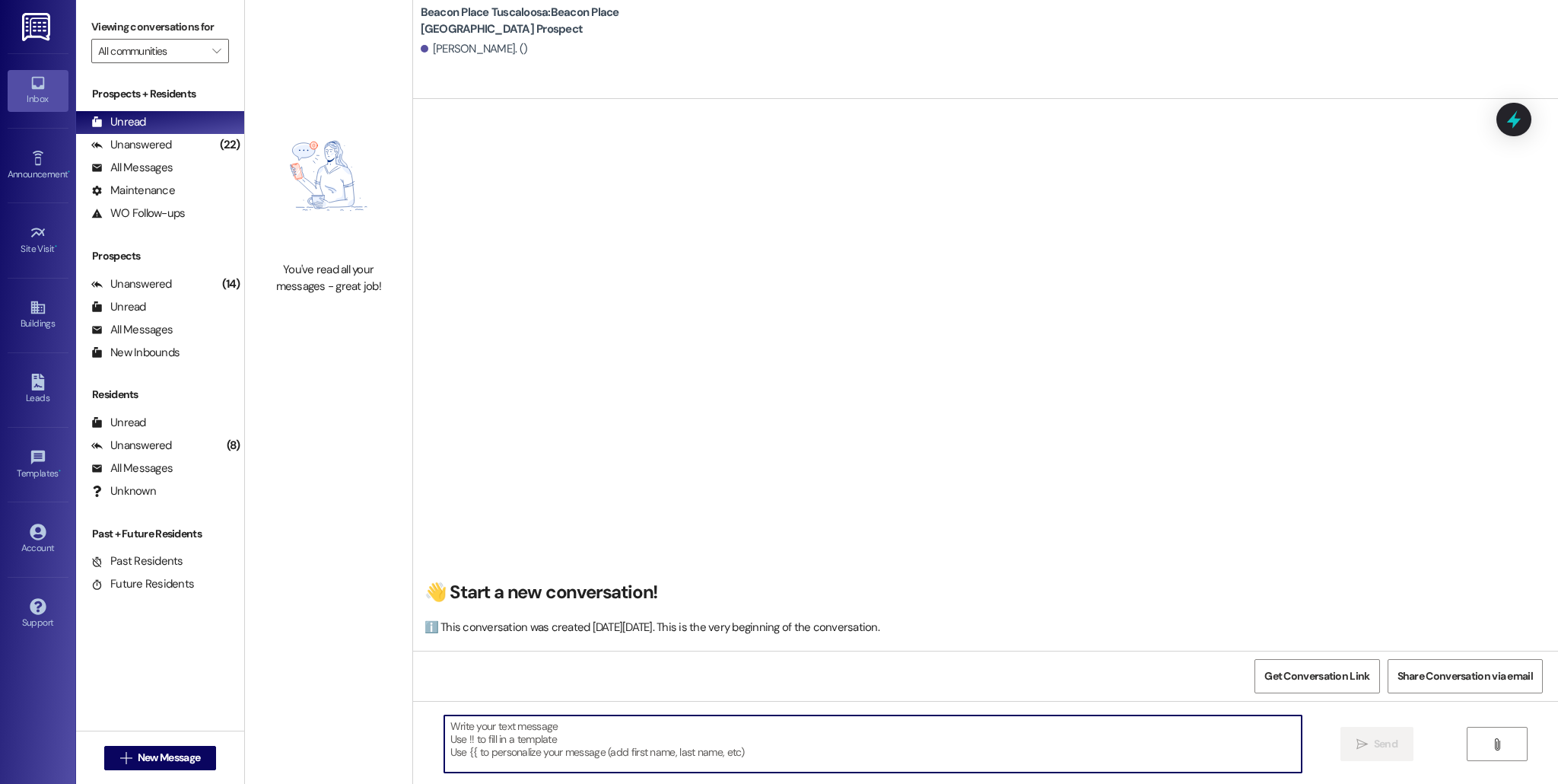
click at [503, 746] on textarea at bounding box center [873, 743] width 857 height 57
click at [471, 50] on div "[PERSON_NAME]. ()" at bounding box center [474, 49] width 108 height 16
click at [529, 732] on textarea at bounding box center [873, 743] width 857 height 57
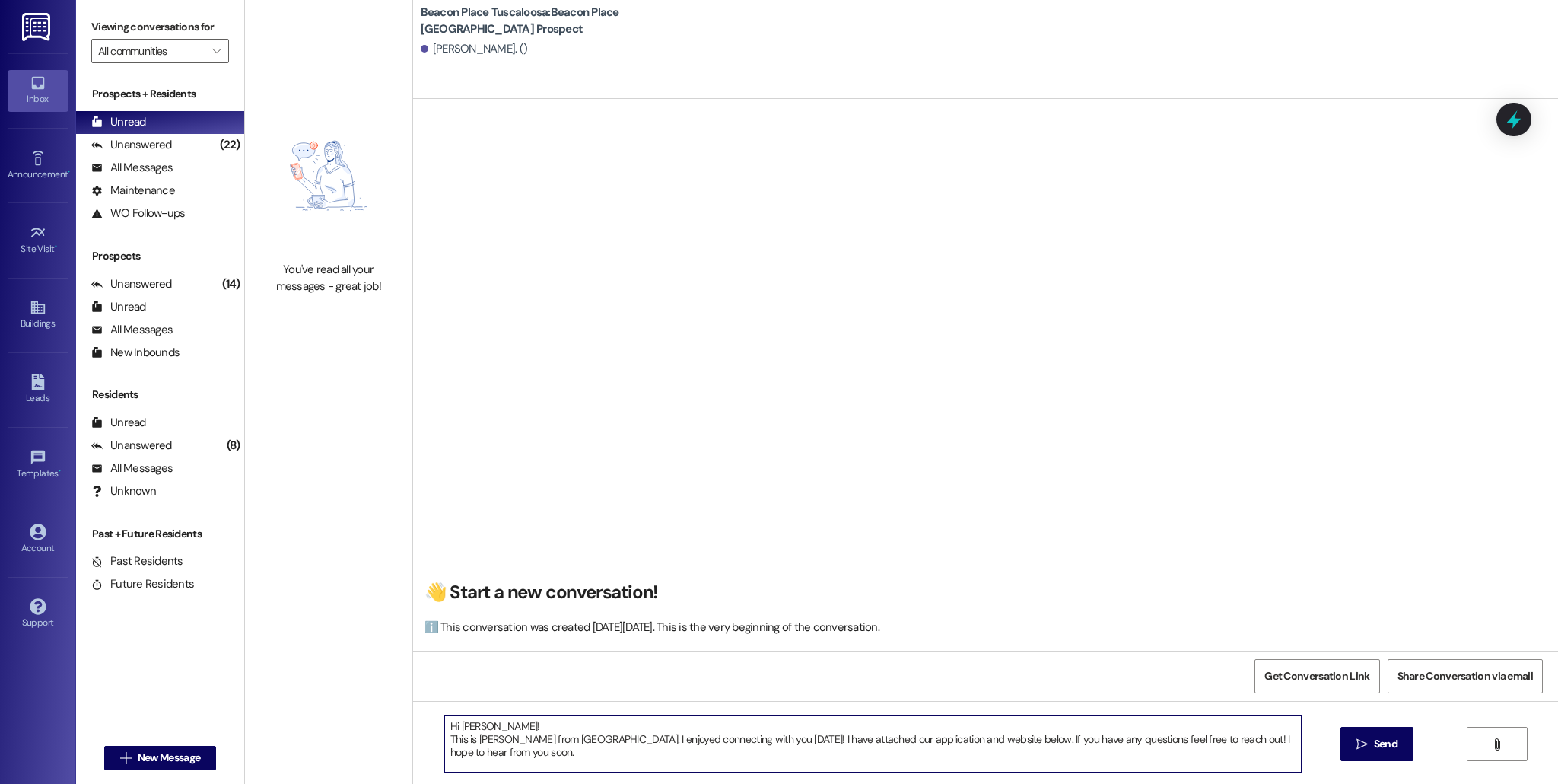
scroll to position [26, 0]
paste textarea "[URL][DOMAIN_NAME]"
type textarea "Hi [PERSON_NAME]! This is [PERSON_NAME] from [GEOGRAPHIC_DATA]. I enjoyed conne…"
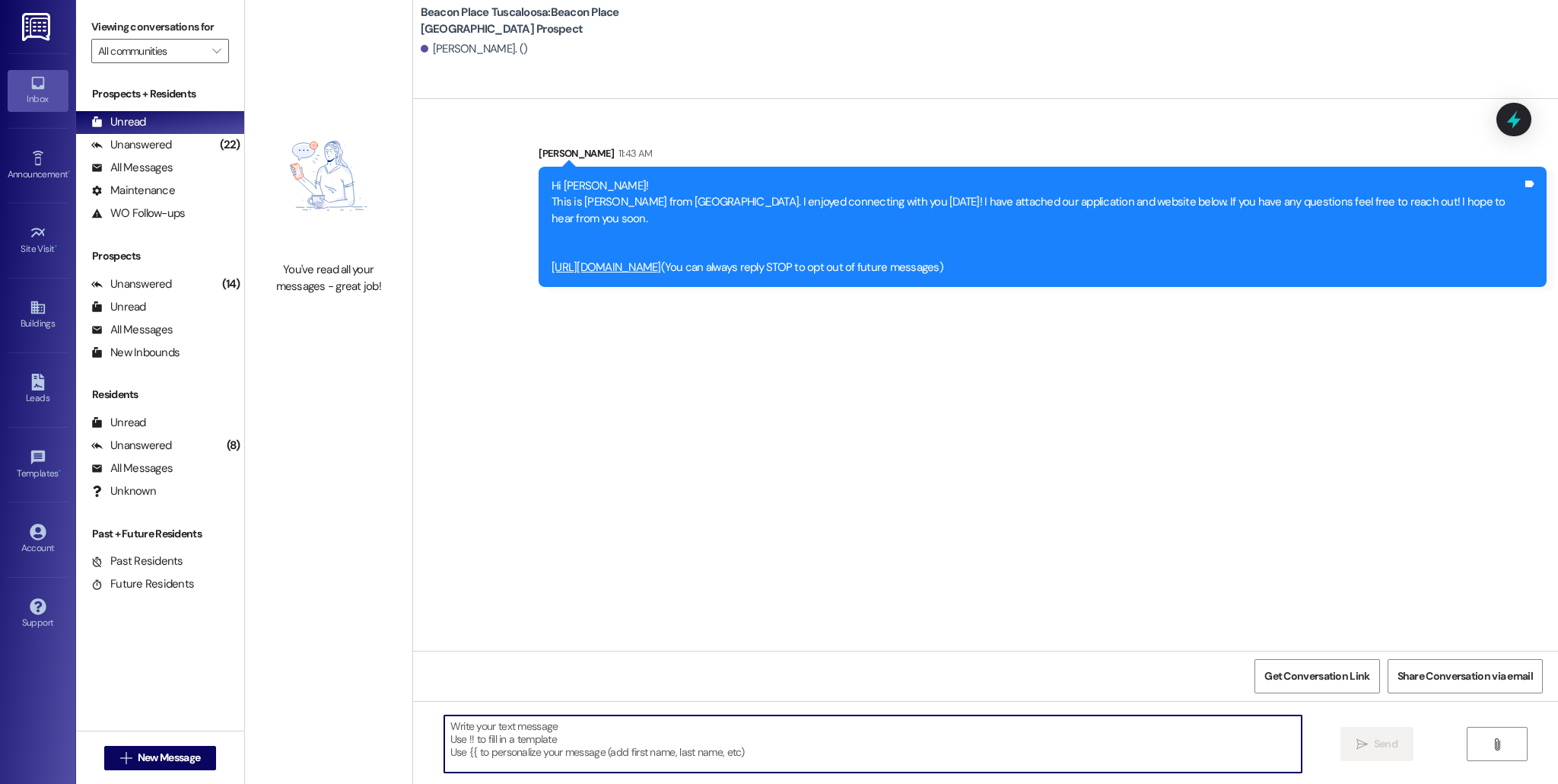
scroll to position [0, 0]
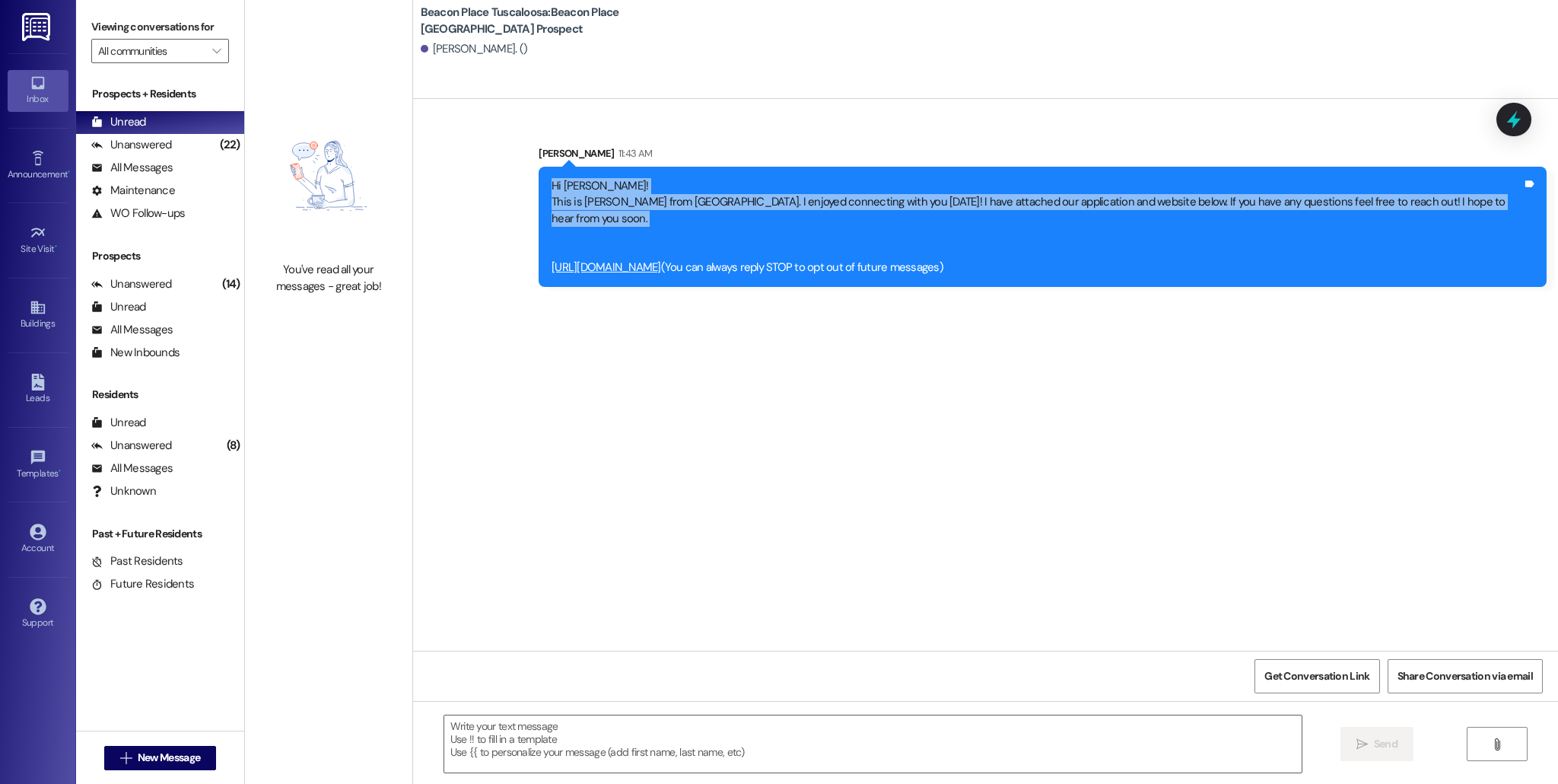
drag, startPoint x: 542, startPoint y: 185, endPoint x: 604, endPoint y: 229, distance: 76.0
click at [604, 229] on div "Hi [PERSON_NAME]! This is [PERSON_NAME] from [GEOGRAPHIC_DATA]. I enjoyed conne…" at bounding box center [1038, 227] width 971 height 98
copy div "Hi [PERSON_NAME]! This is [PERSON_NAME] from [GEOGRAPHIC_DATA]. I enjoyed conne…"
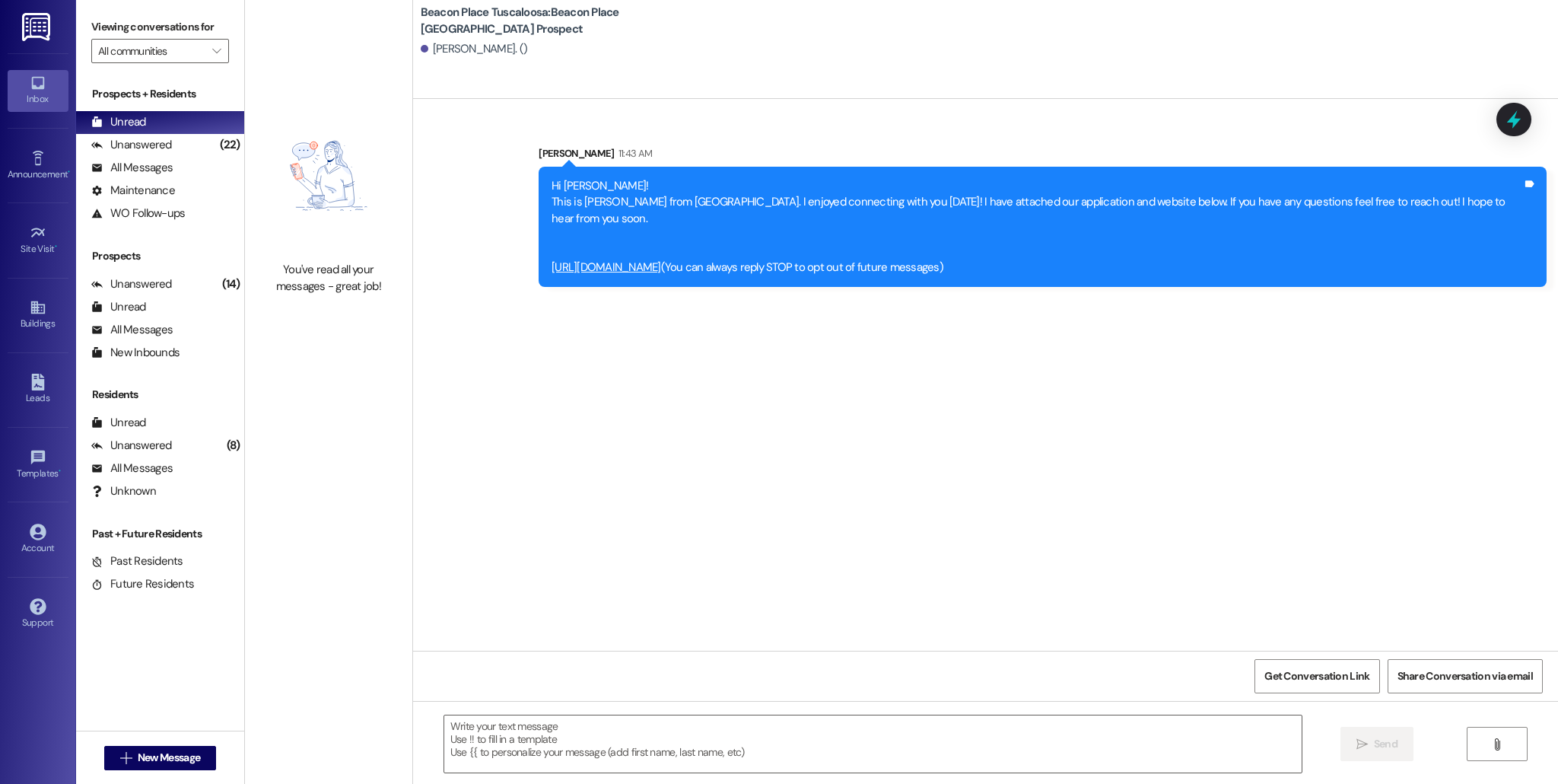
click at [563, 502] on div "Sent via SMS [PERSON_NAME] 11:43 AM Hi [PERSON_NAME]! This is [PERSON_NAME] fro…" at bounding box center [985, 375] width 1145 height 552
click at [167, 161] on div "All Messages" at bounding box center [131, 167] width 81 height 16
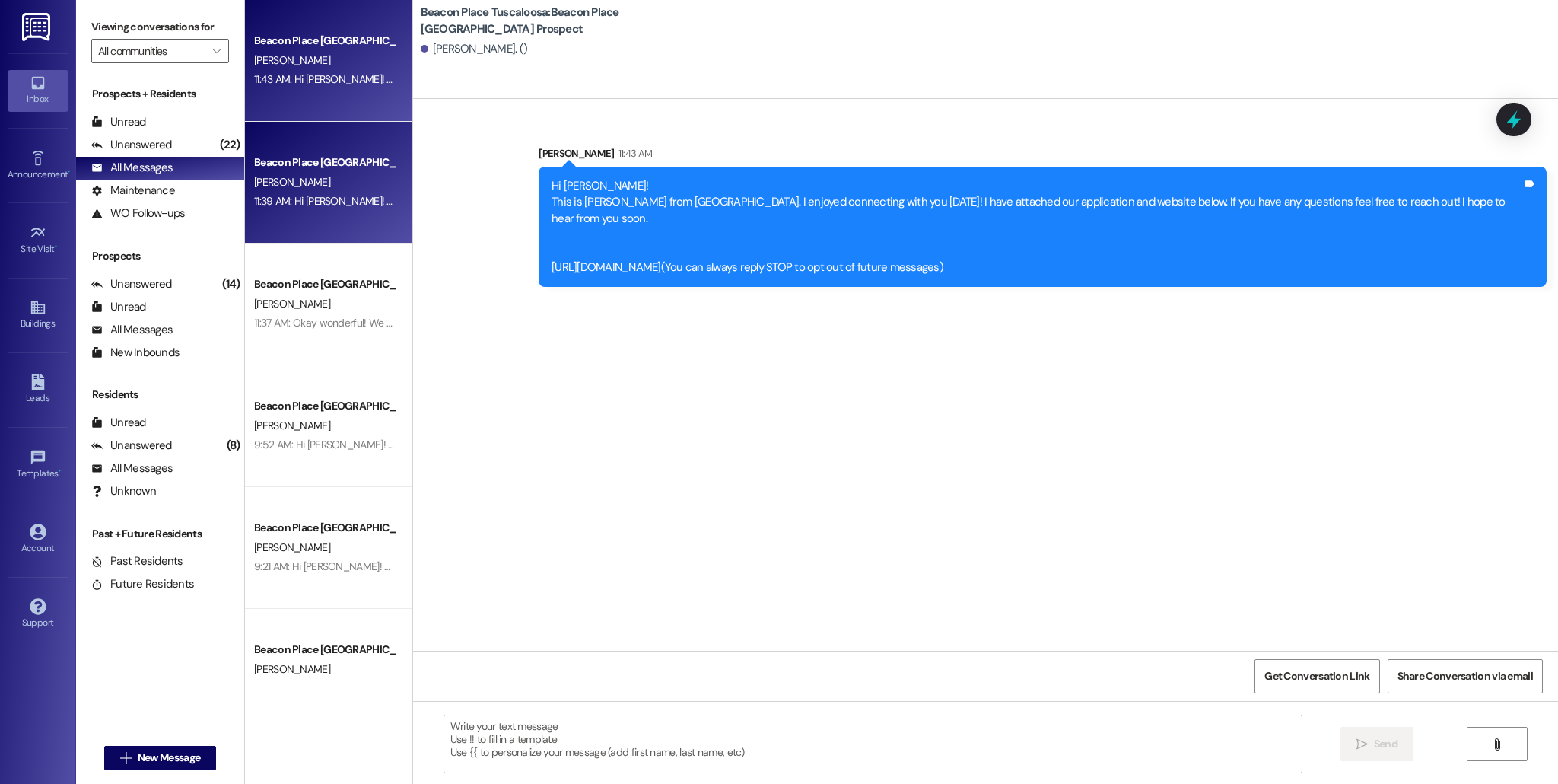
click at [297, 211] on div "11:39 AM: Hi [PERSON_NAME]! This is [PERSON_NAME] from [GEOGRAPHIC_DATA]. I enj…" at bounding box center [324, 201] width 144 height 19
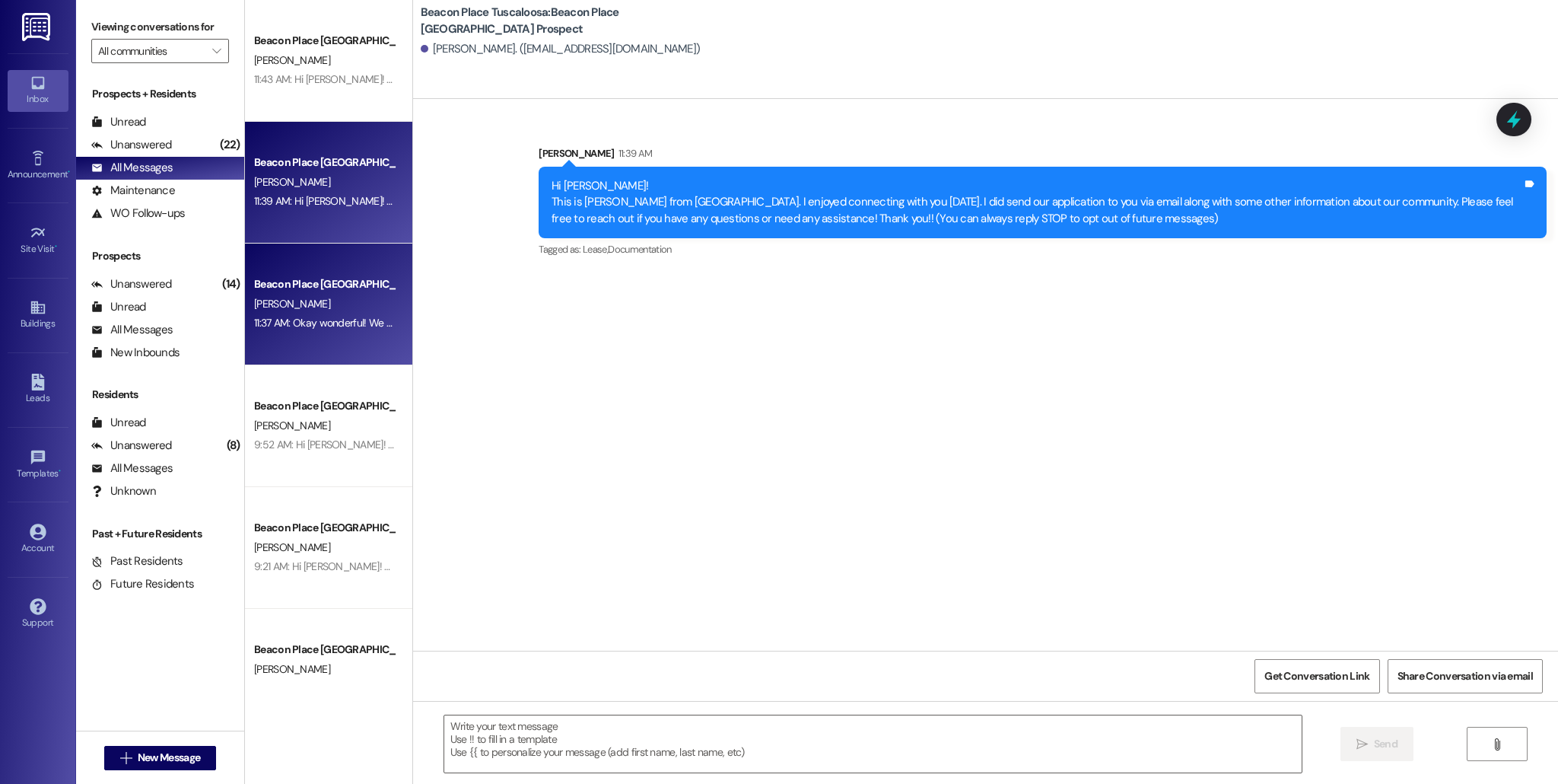
click at [295, 313] on div "[PERSON_NAME]" at bounding box center [324, 304] width 144 height 19
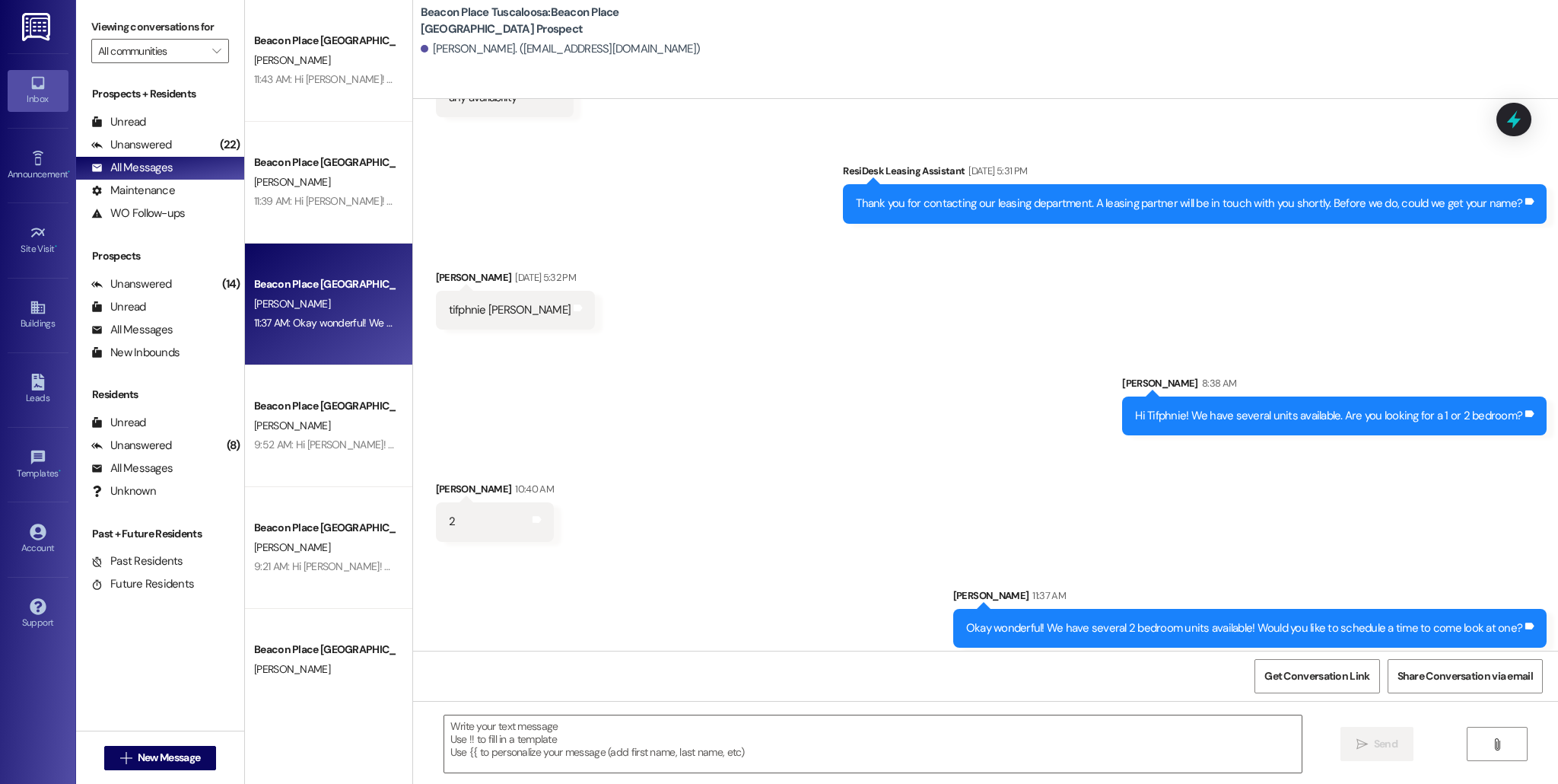
scroll to position [97, 0]
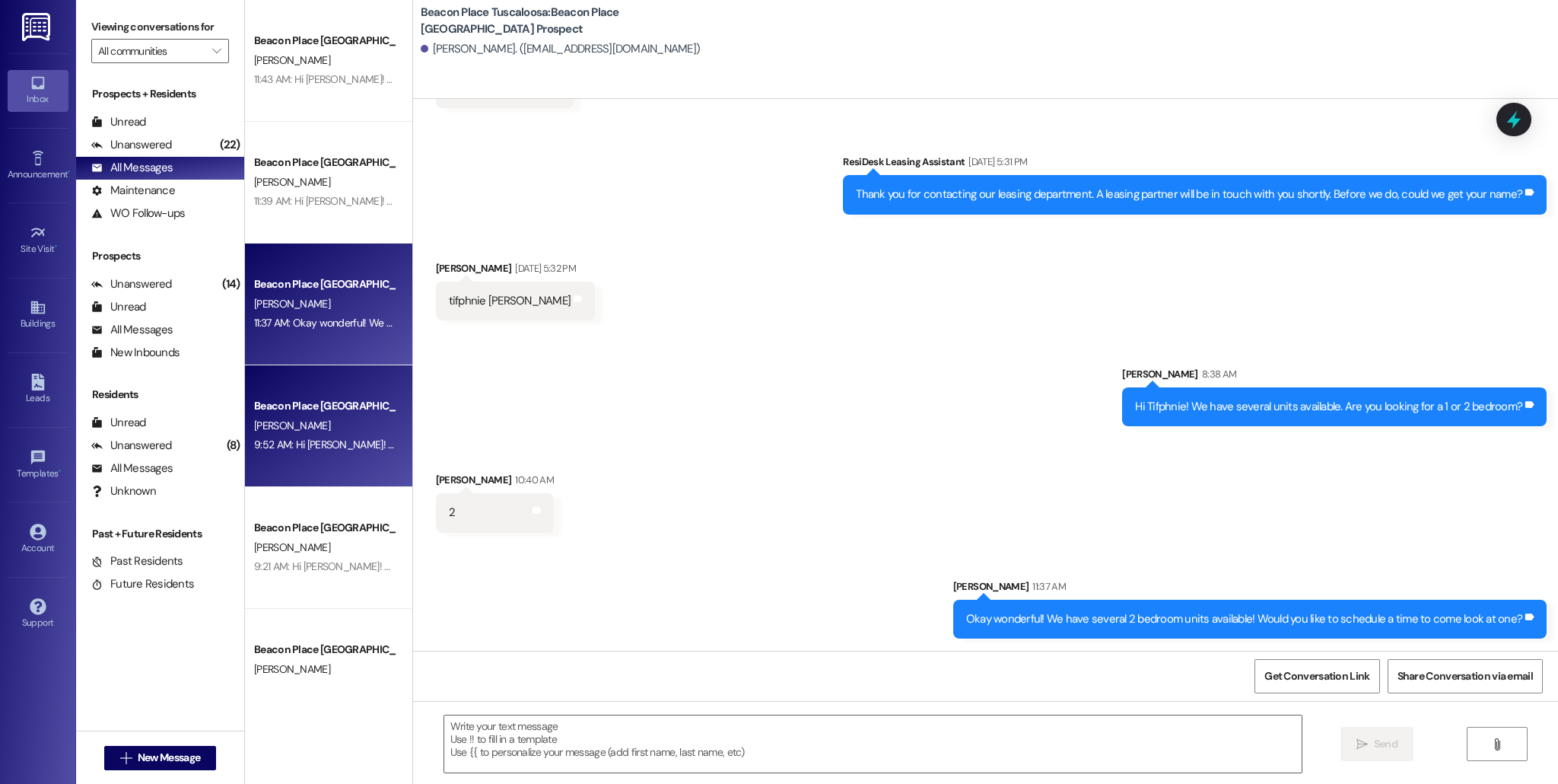
click at [280, 409] on div "Beacon Place [GEOGRAPHIC_DATA] Prospect" at bounding box center [324, 405] width 141 height 16
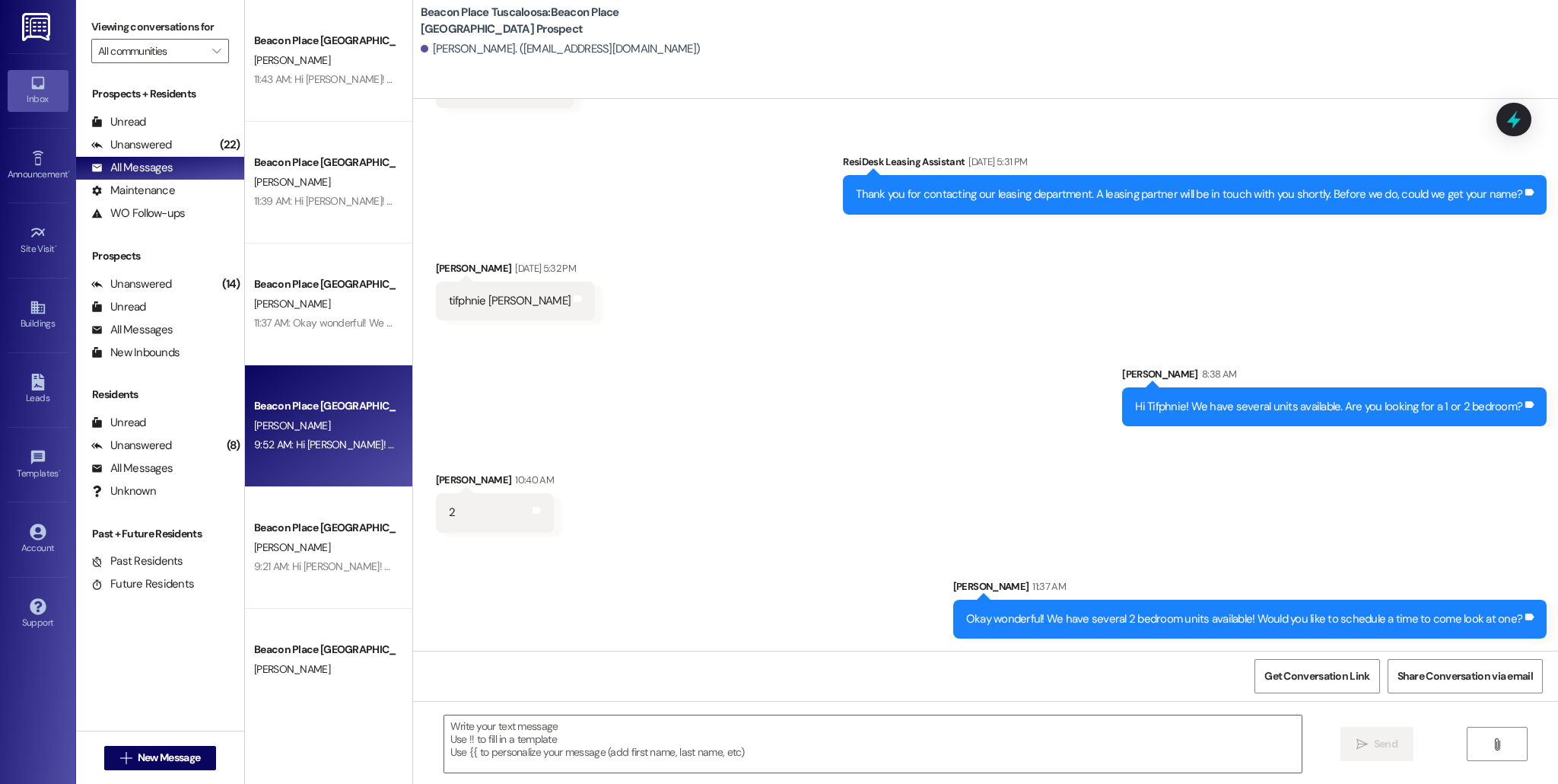
scroll to position [0, 0]
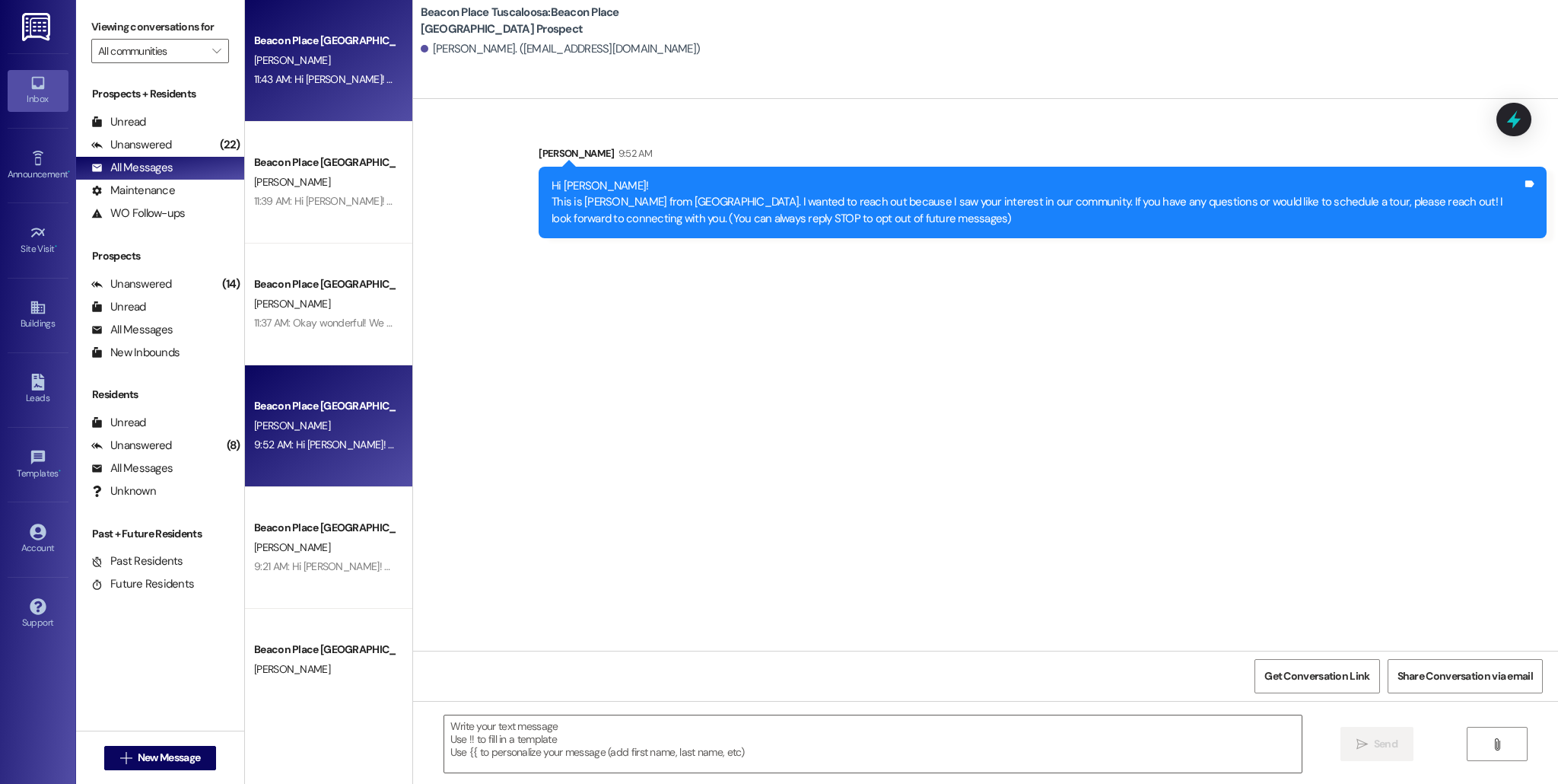
click at [290, 109] on div "Beacon Place Tuscaloosa Prospect [PERSON_NAME] 11:43 AM: Hi [PERSON_NAME]! This…" at bounding box center [328, 61] width 167 height 122
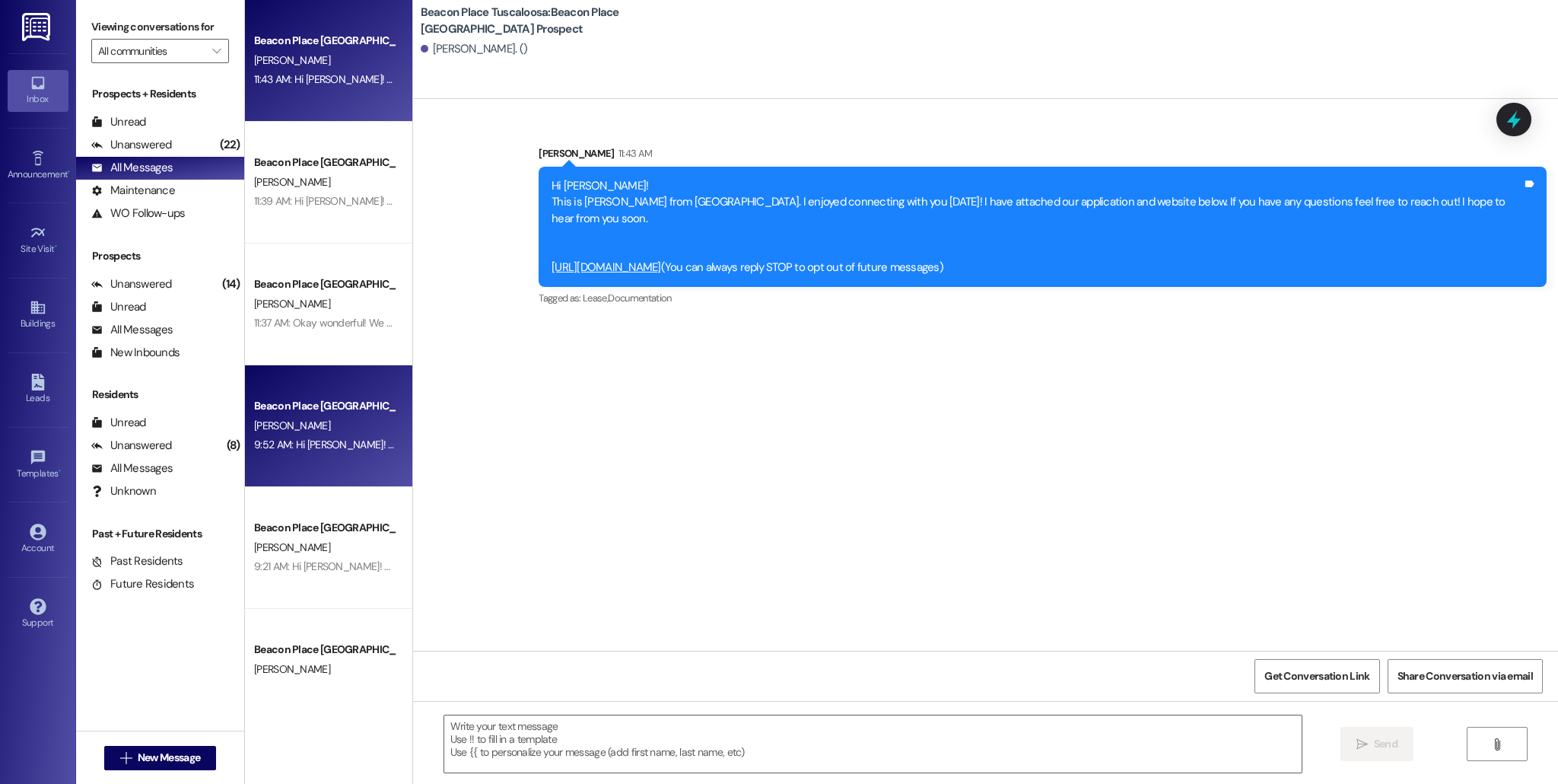
click at [333, 472] on div "Beacon Place Tuscaloosa Prospect [PERSON_NAME] 9:52 AM: Hi [PERSON_NAME]! This …" at bounding box center [328, 426] width 167 height 122
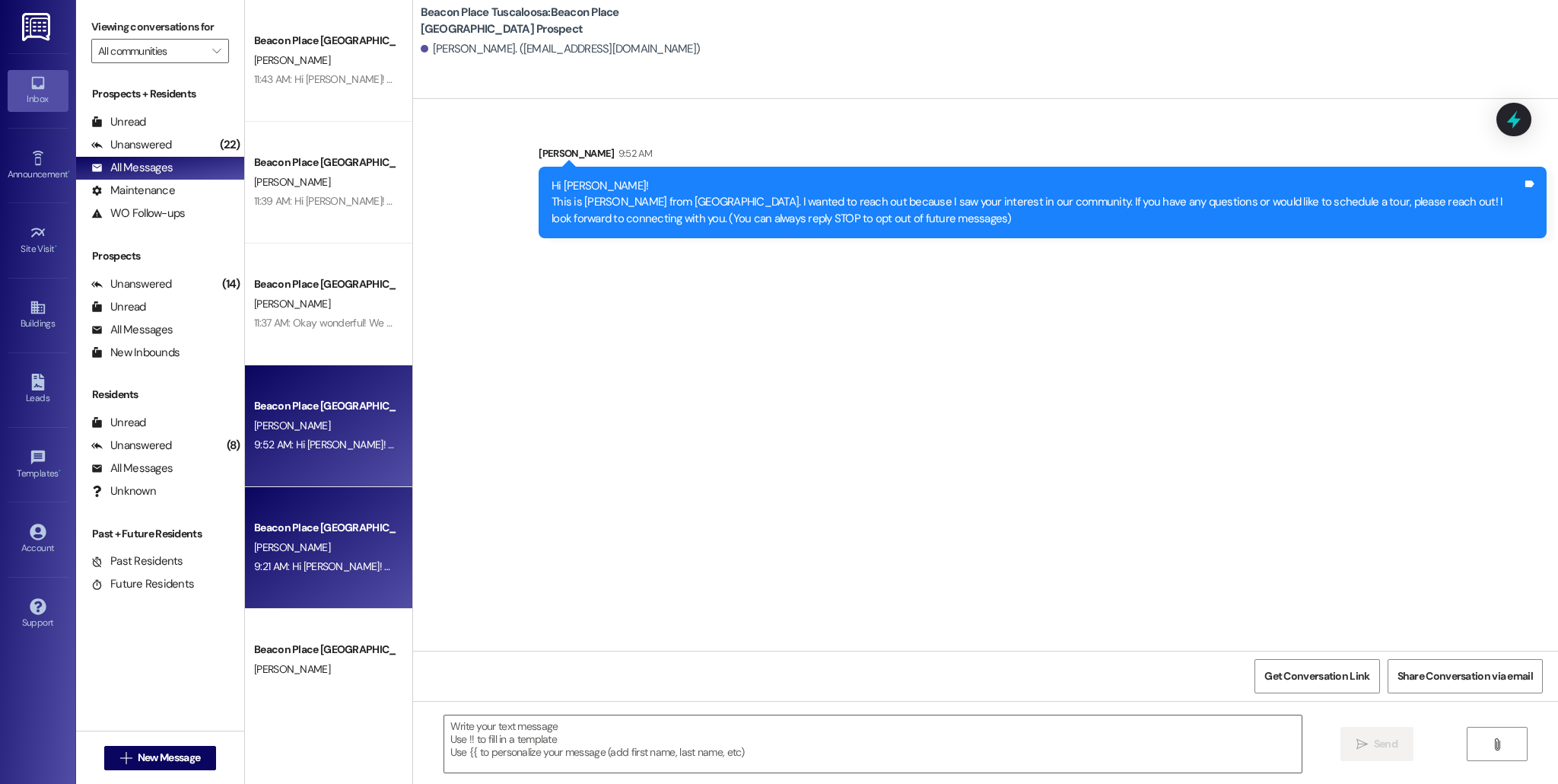
click at [336, 547] on div "[PERSON_NAME]" at bounding box center [324, 547] width 144 height 19
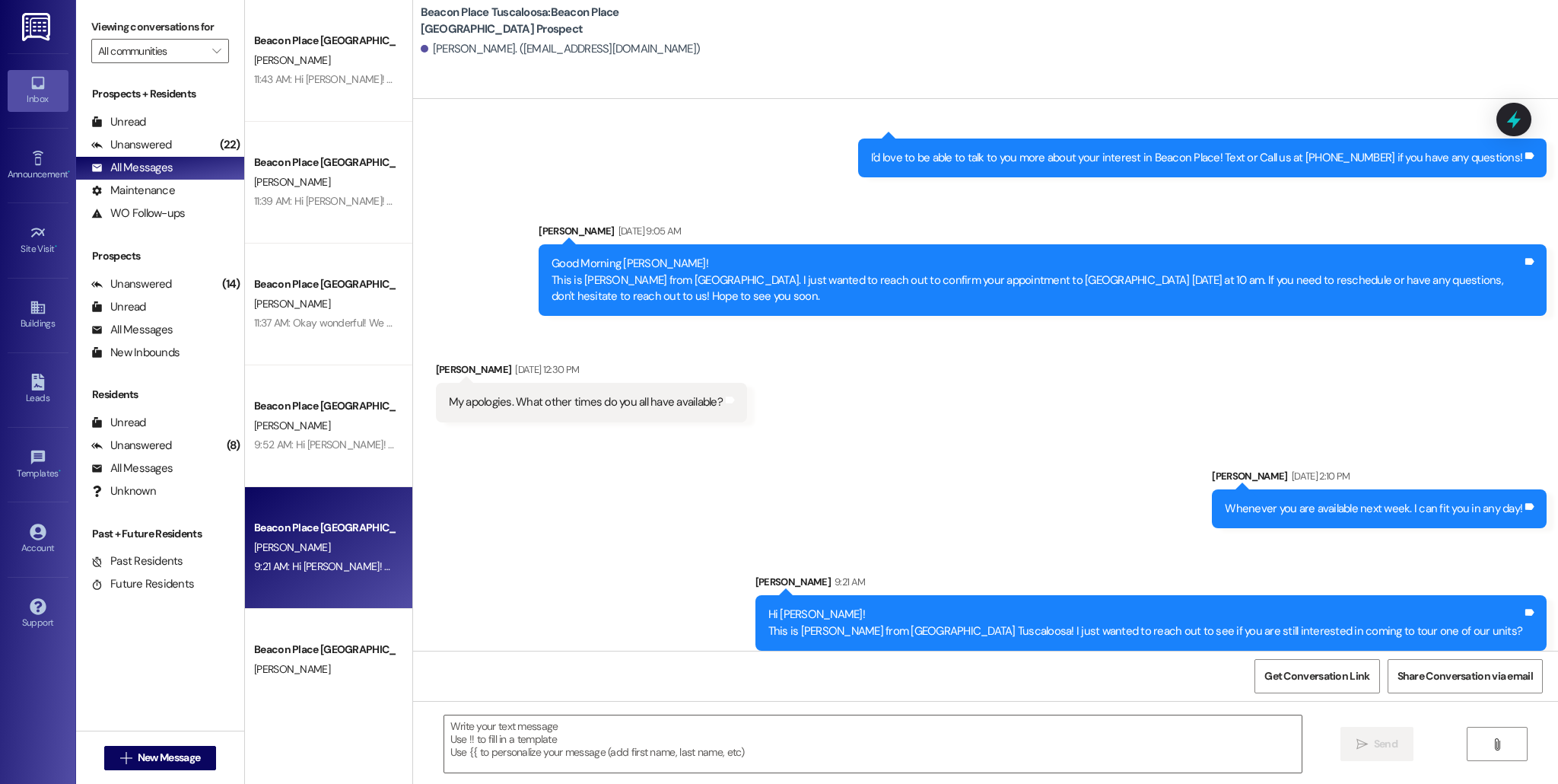
scroll to position [438, 0]
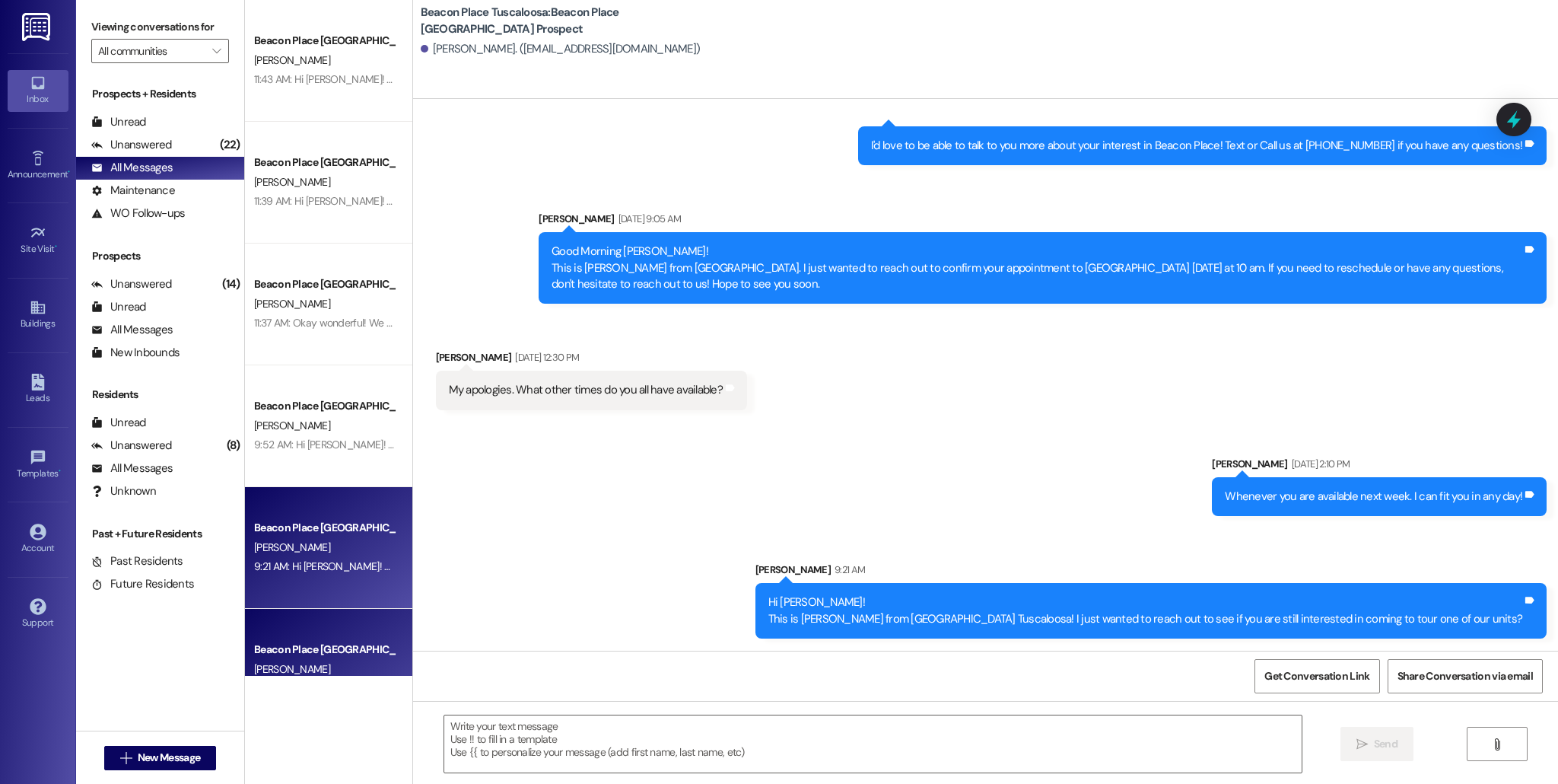
click at [354, 618] on div "Beacon Place Tuscaloosa Prospect [PERSON_NAME] 9:12 AM: Hi [PERSON_NAME]! This …" at bounding box center [328, 669] width 167 height 122
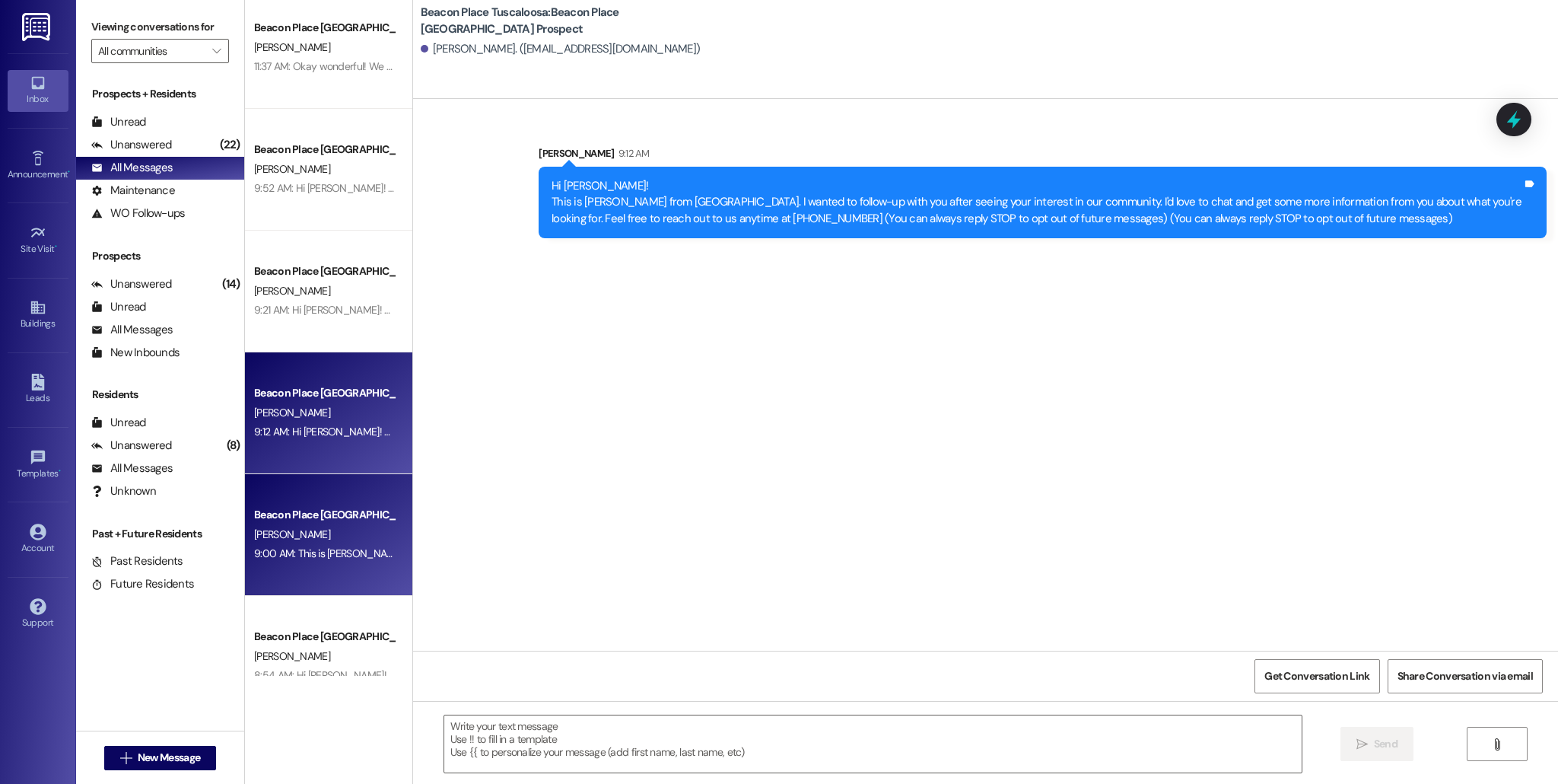
scroll to position [263, 0]
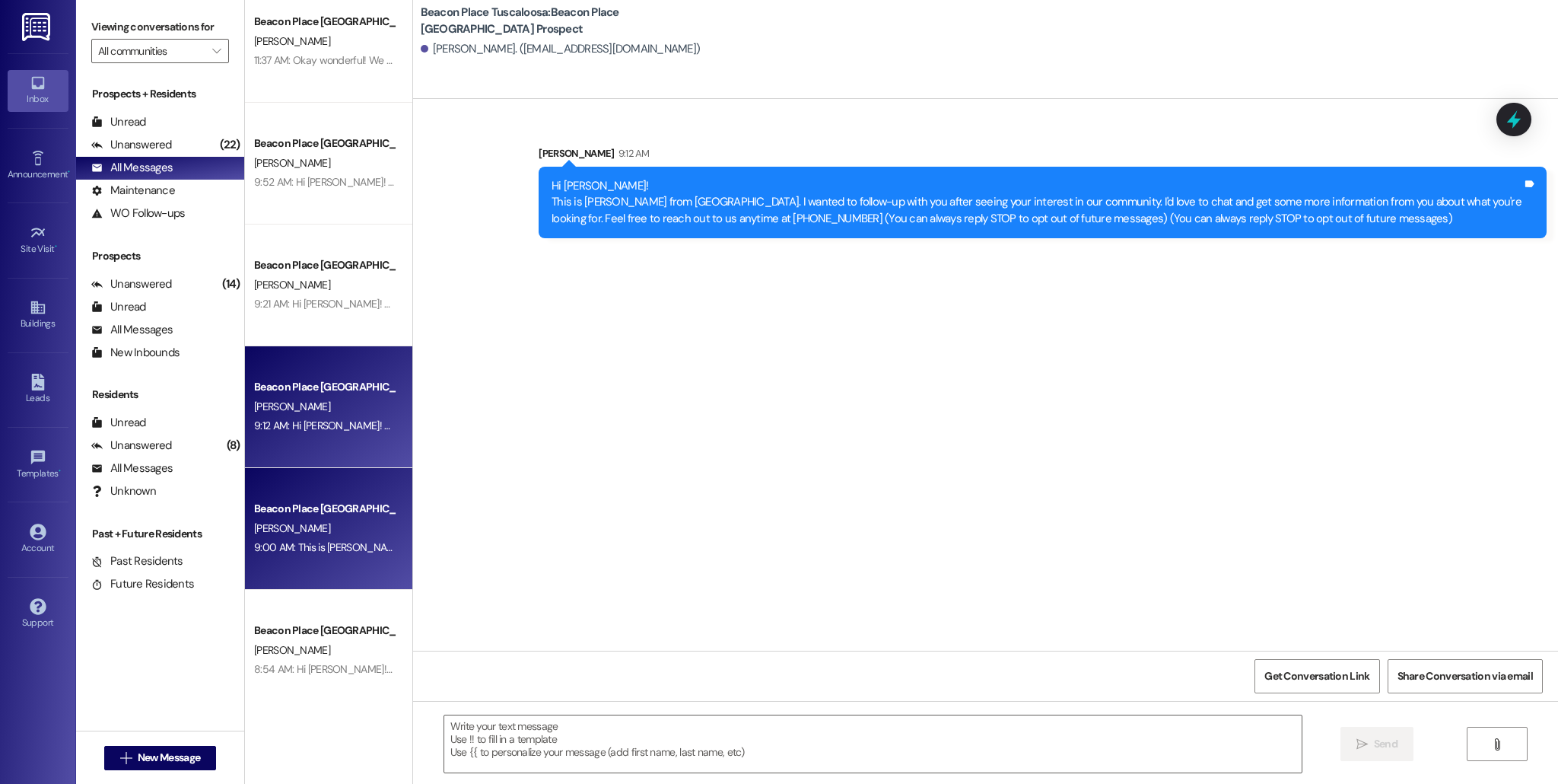
click at [285, 539] on div "9:00 AM: This is [PERSON_NAME] from [GEOGRAPHIC_DATA] [GEOGRAPHIC_DATA]. I am r…" at bounding box center [324, 547] width 144 height 19
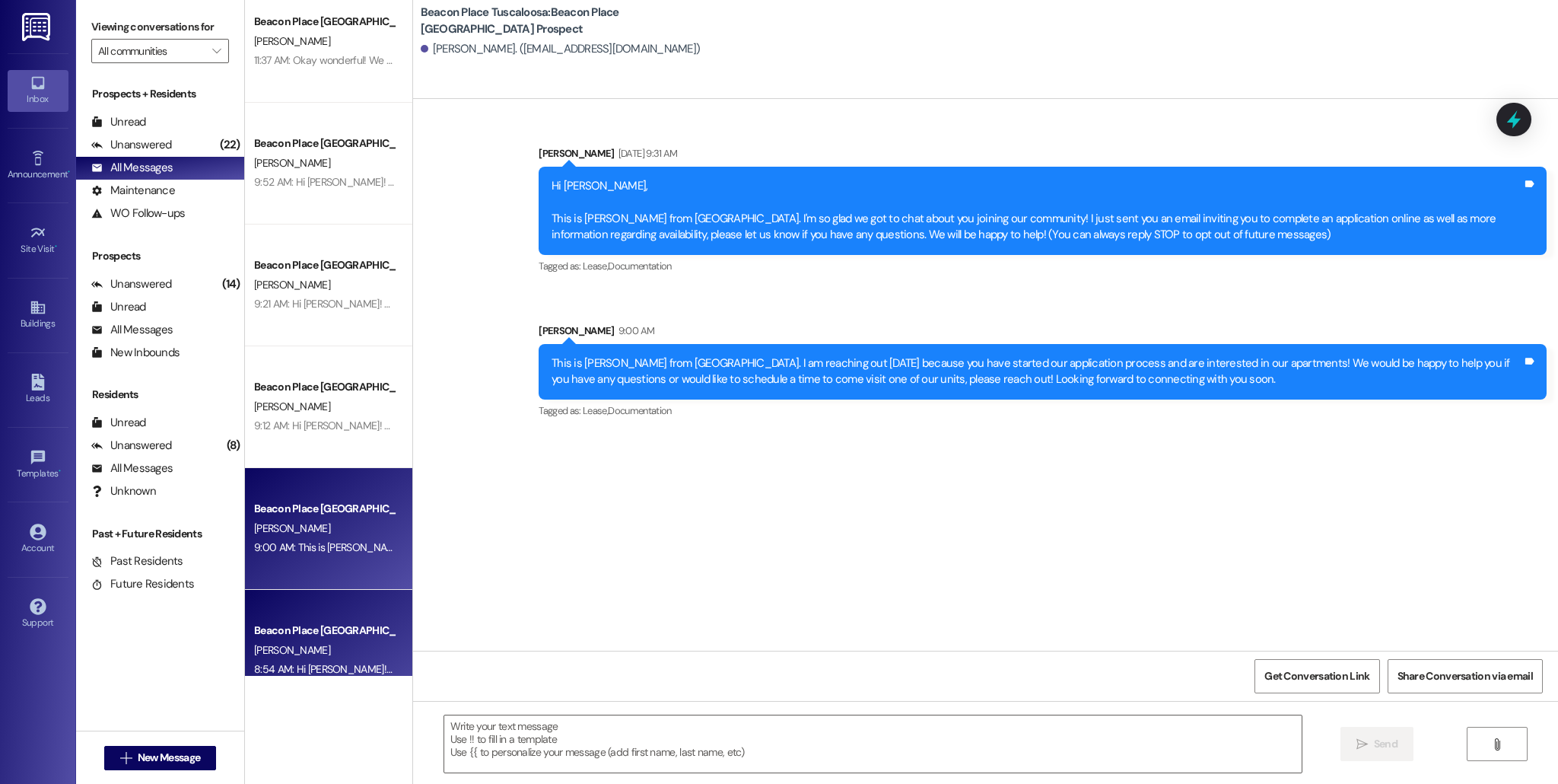
click at [357, 644] on div "[PERSON_NAME]" at bounding box center [324, 650] width 144 height 19
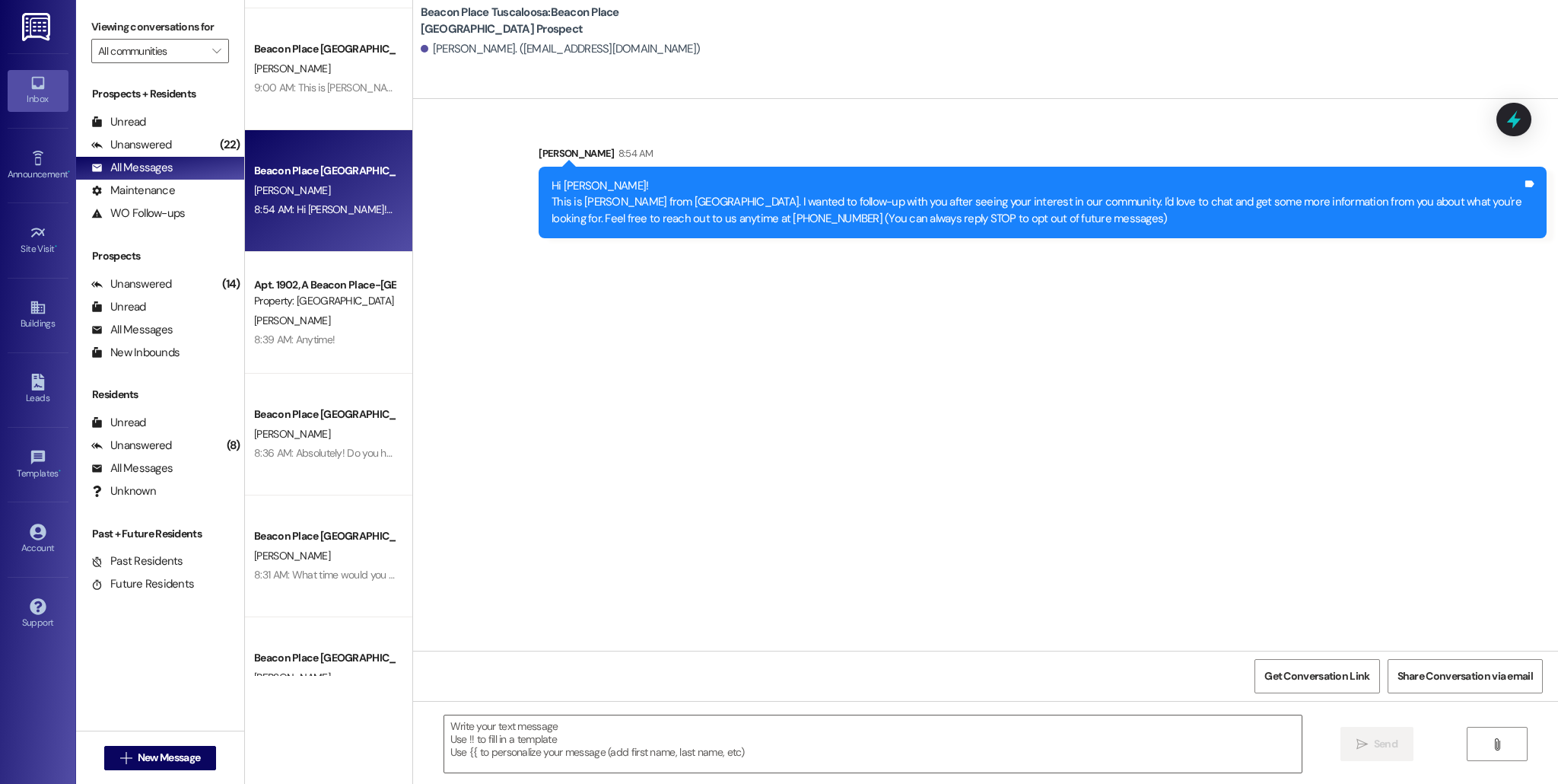
scroll to position [736, 0]
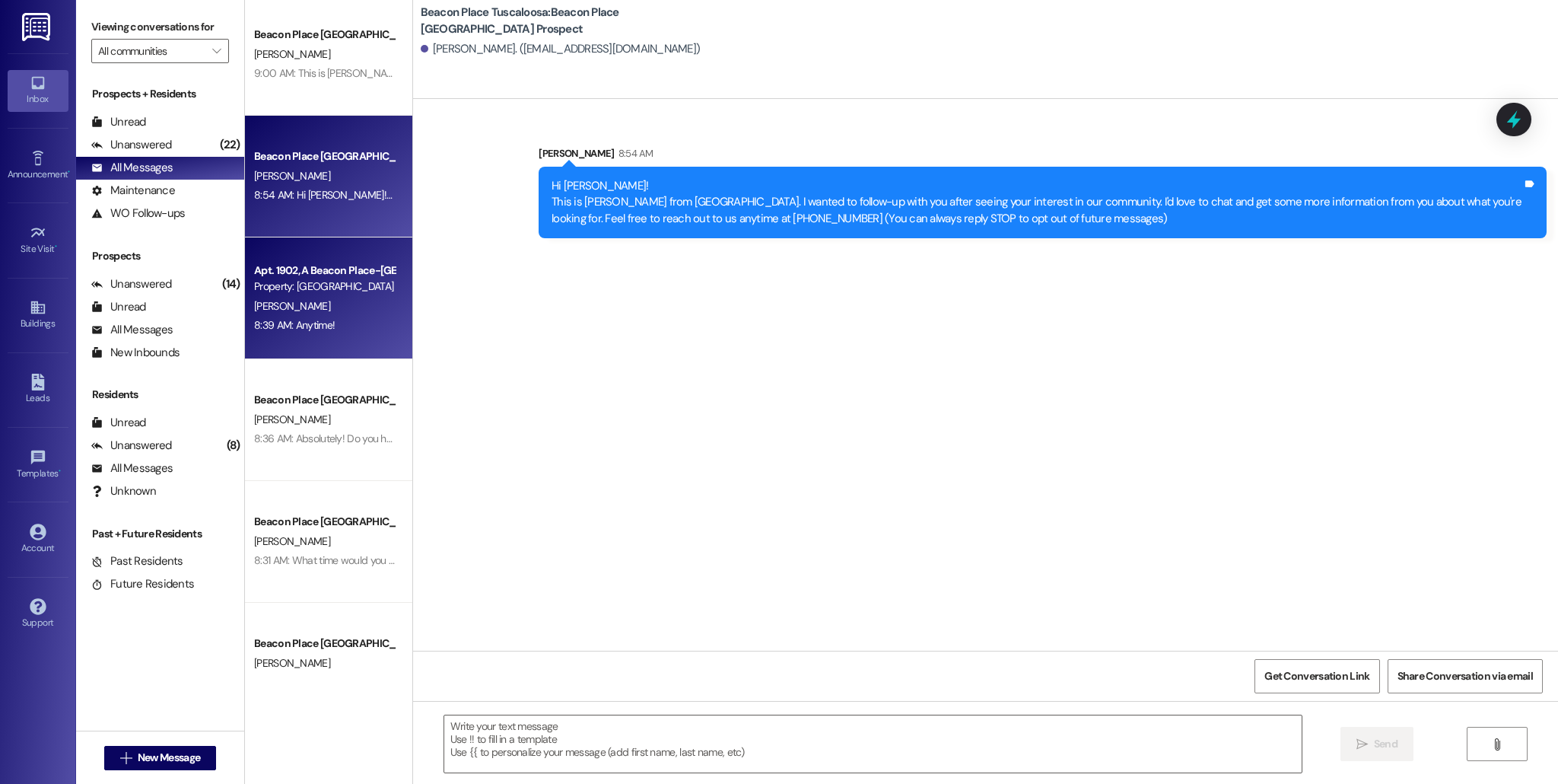
click at [327, 309] on div "[PERSON_NAME]" at bounding box center [324, 306] width 144 height 19
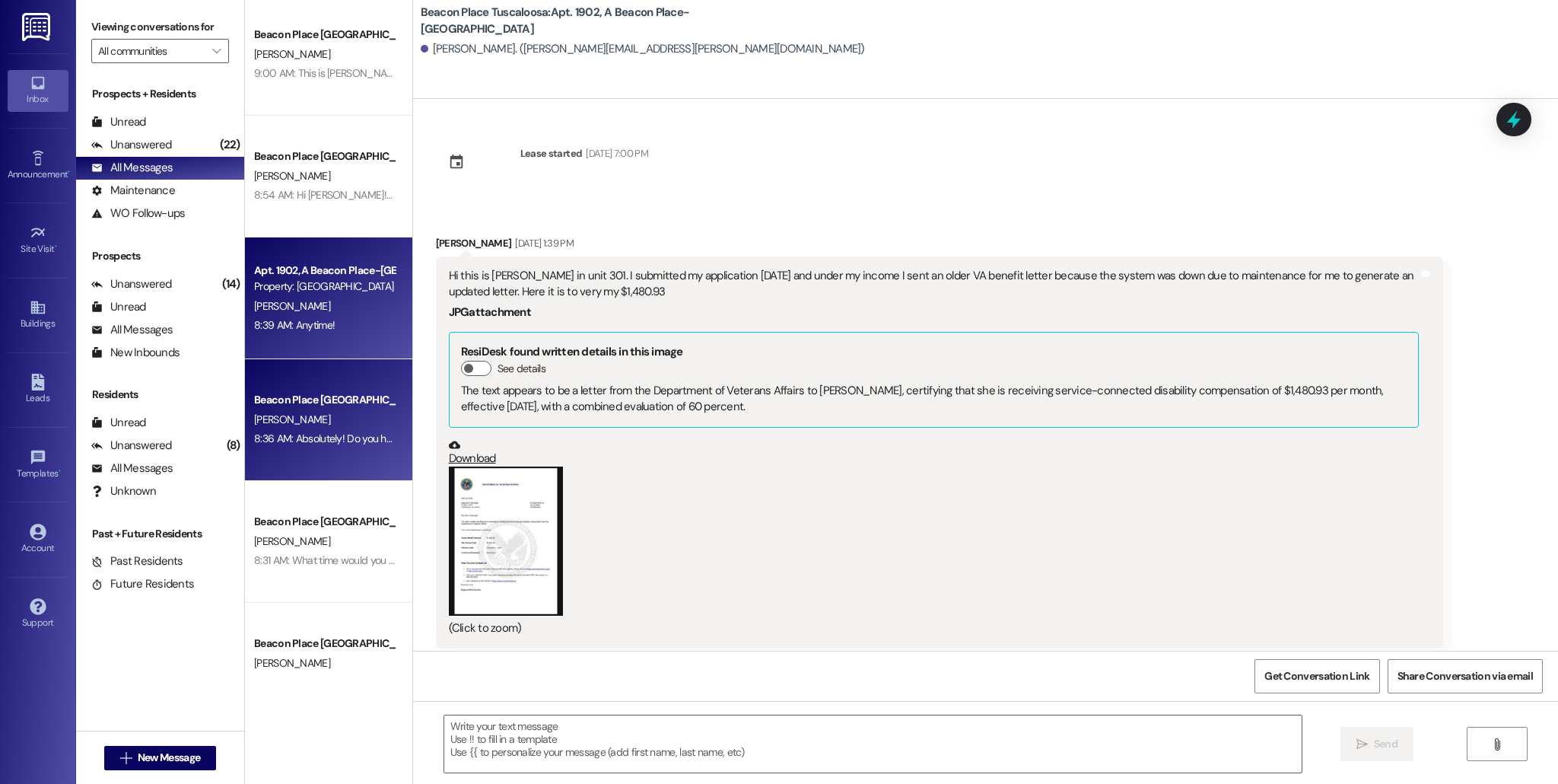
scroll to position [4210, 0]
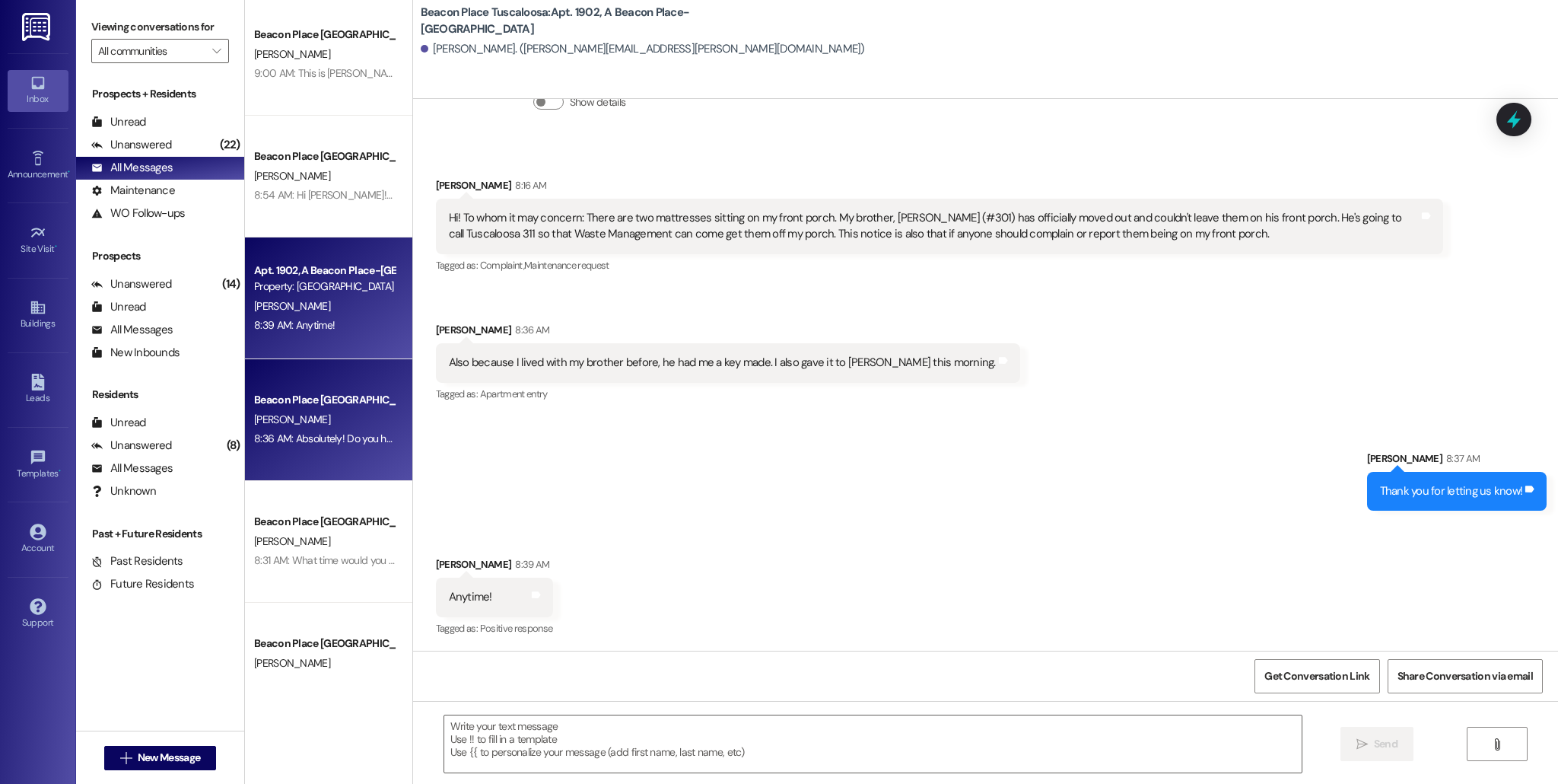
click at [342, 429] on div "8:36 AM: Absolutely! Do you have a time you would like to come look at one? 8:3…" at bounding box center [324, 438] width 144 height 19
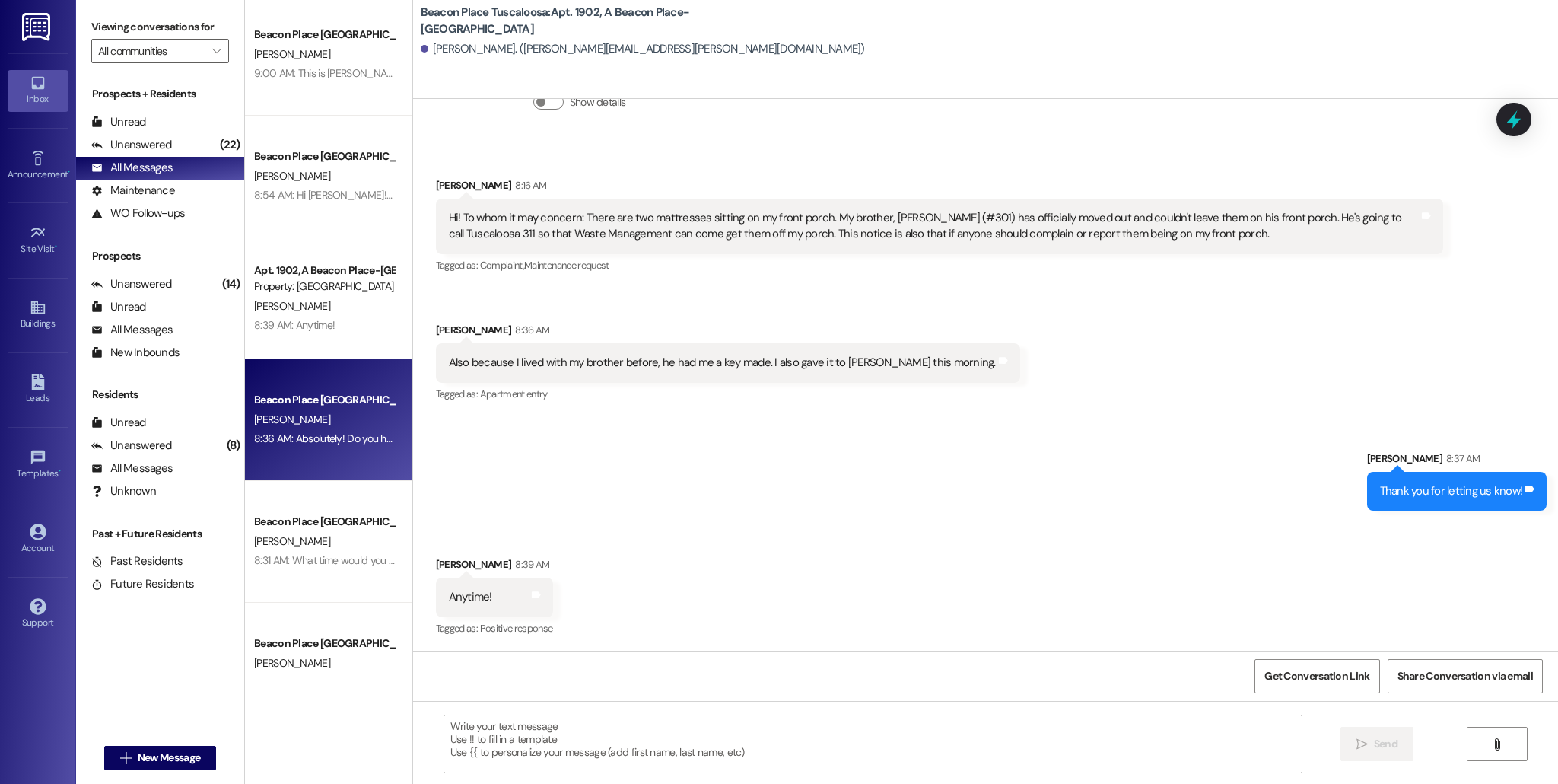
scroll to position [0, 0]
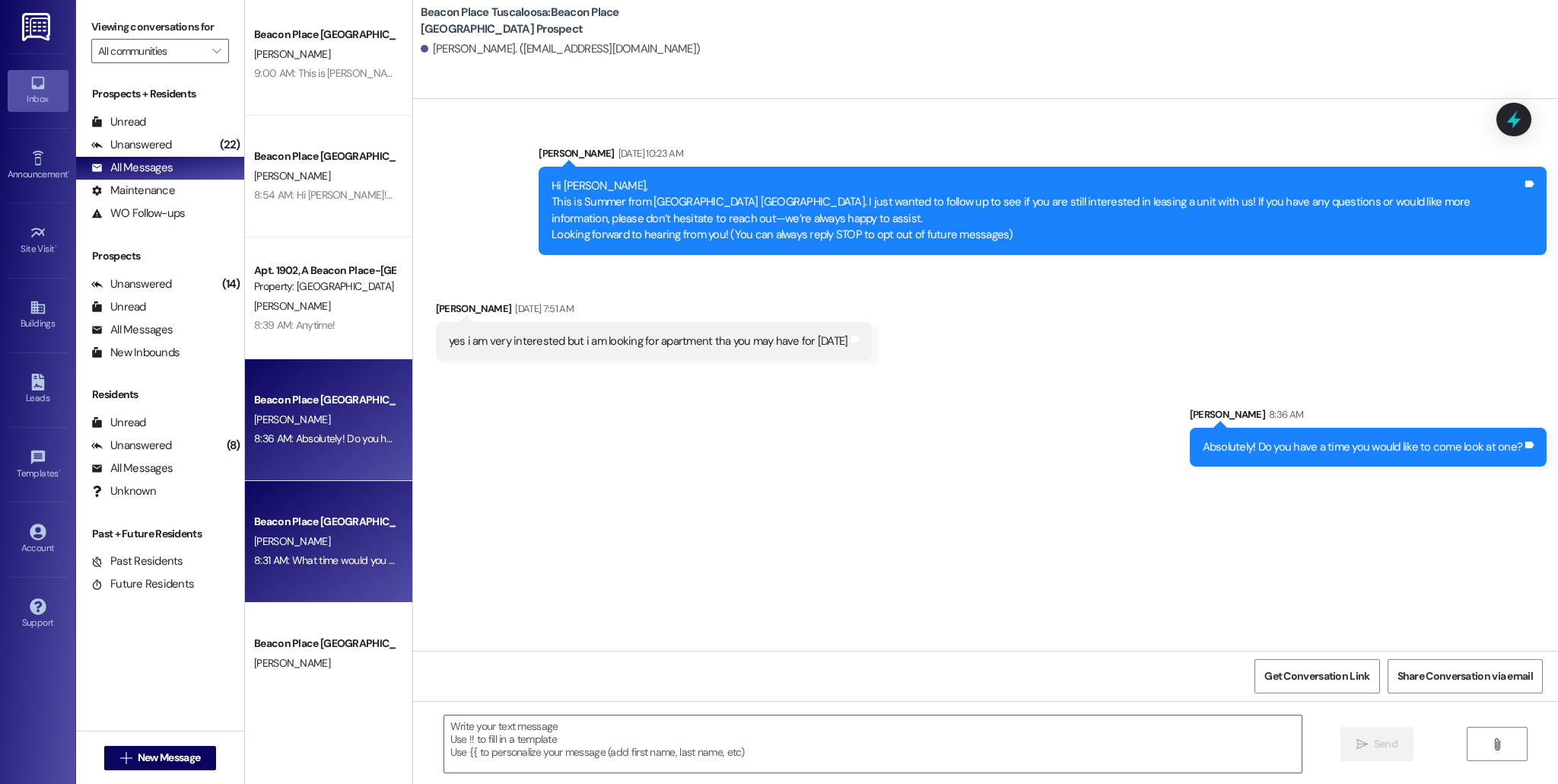
click at [313, 581] on div "Beacon Place Tuscaloosa Prospect [PERSON_NAME] 8:31 AM: What time would you lik…" at bounding box center [328, 542] width 167 height 122
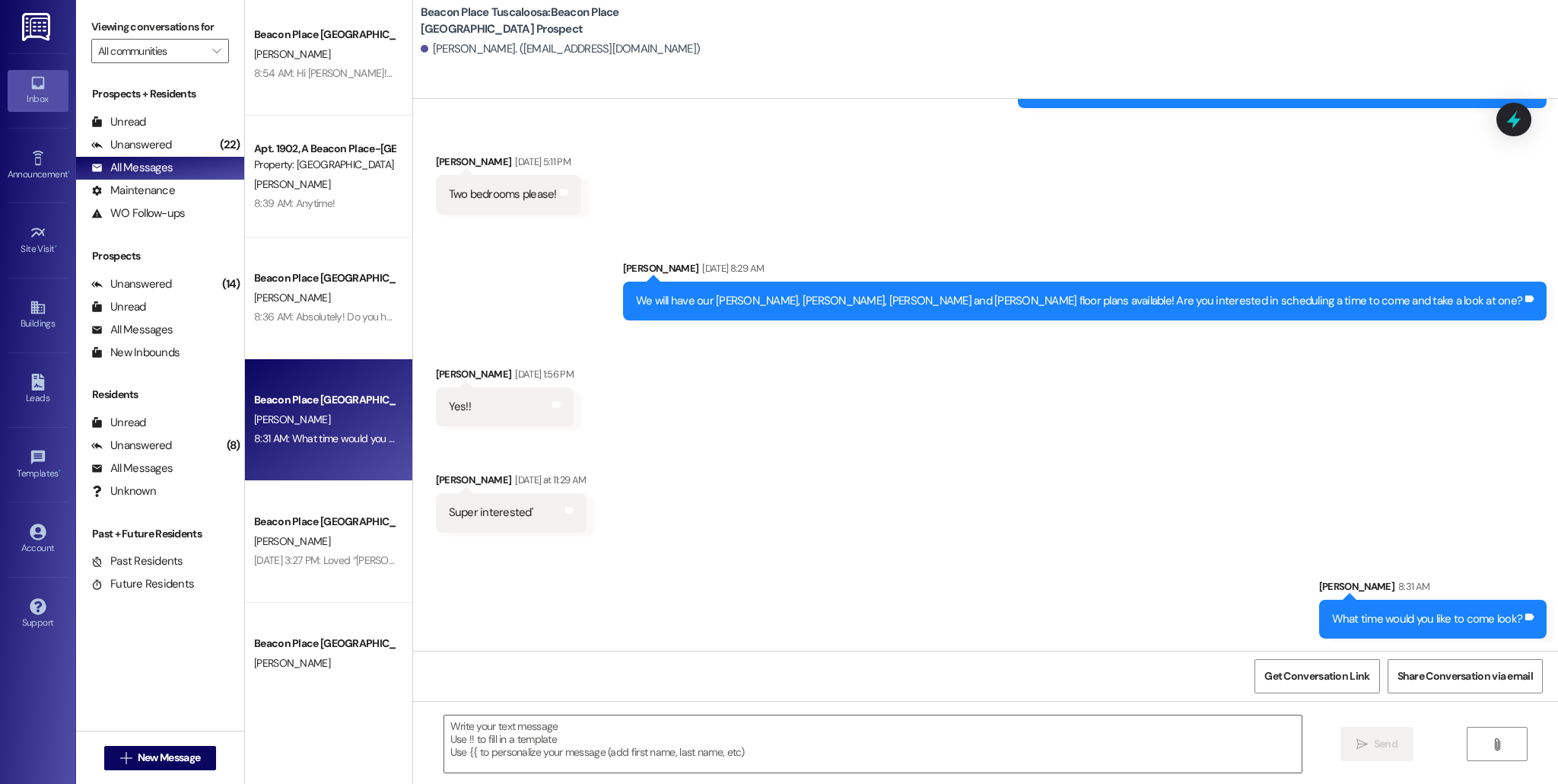
scroll to position [875, 0]
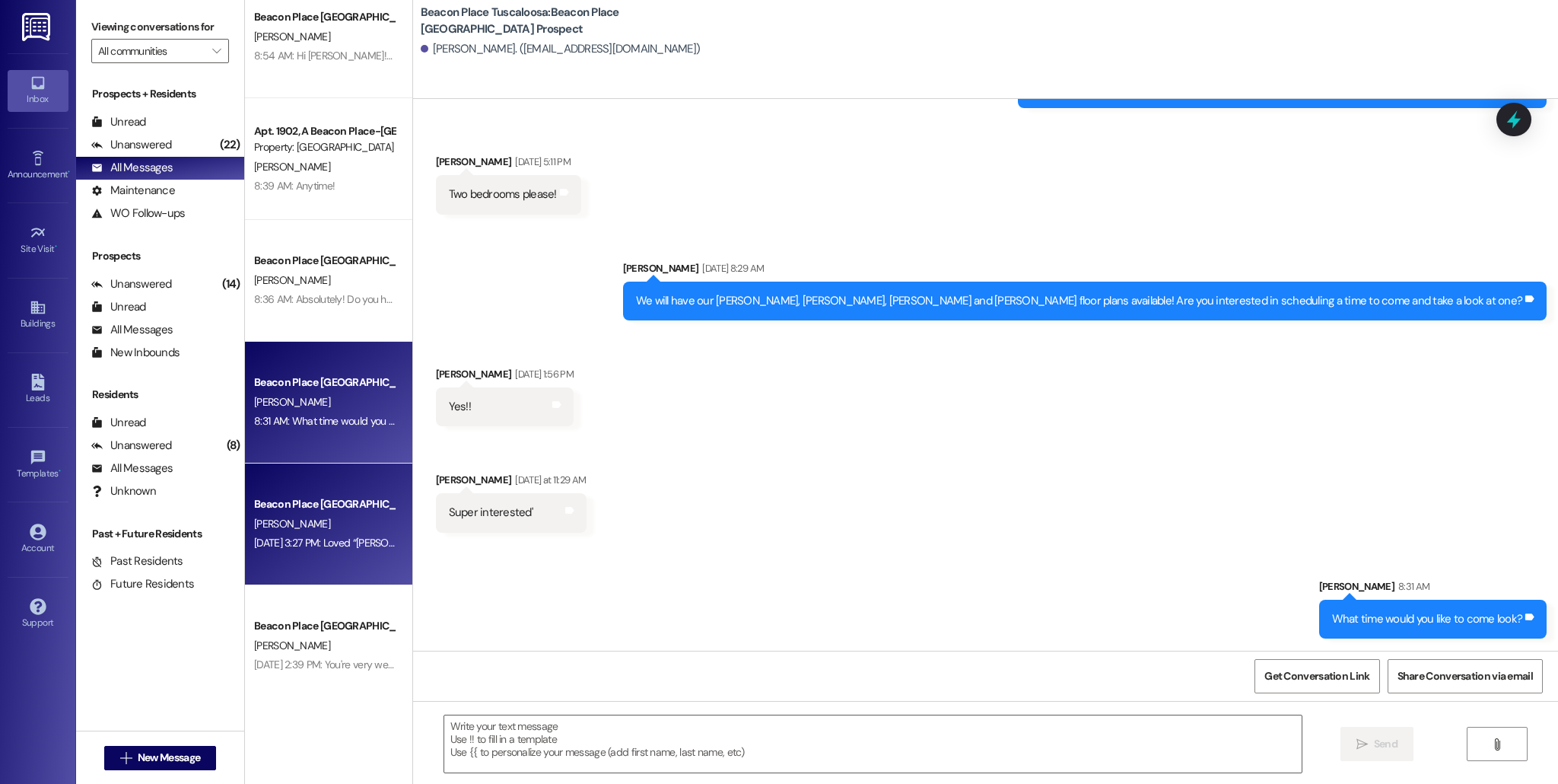
click at [330, 554] on div "Beacon Place Tuscaloosa Prospect [PERSON_NAME] [DATE] 3:27 PM: Loved “[PERSON_N…" at bounding box center [328, 524] width 167 height 122
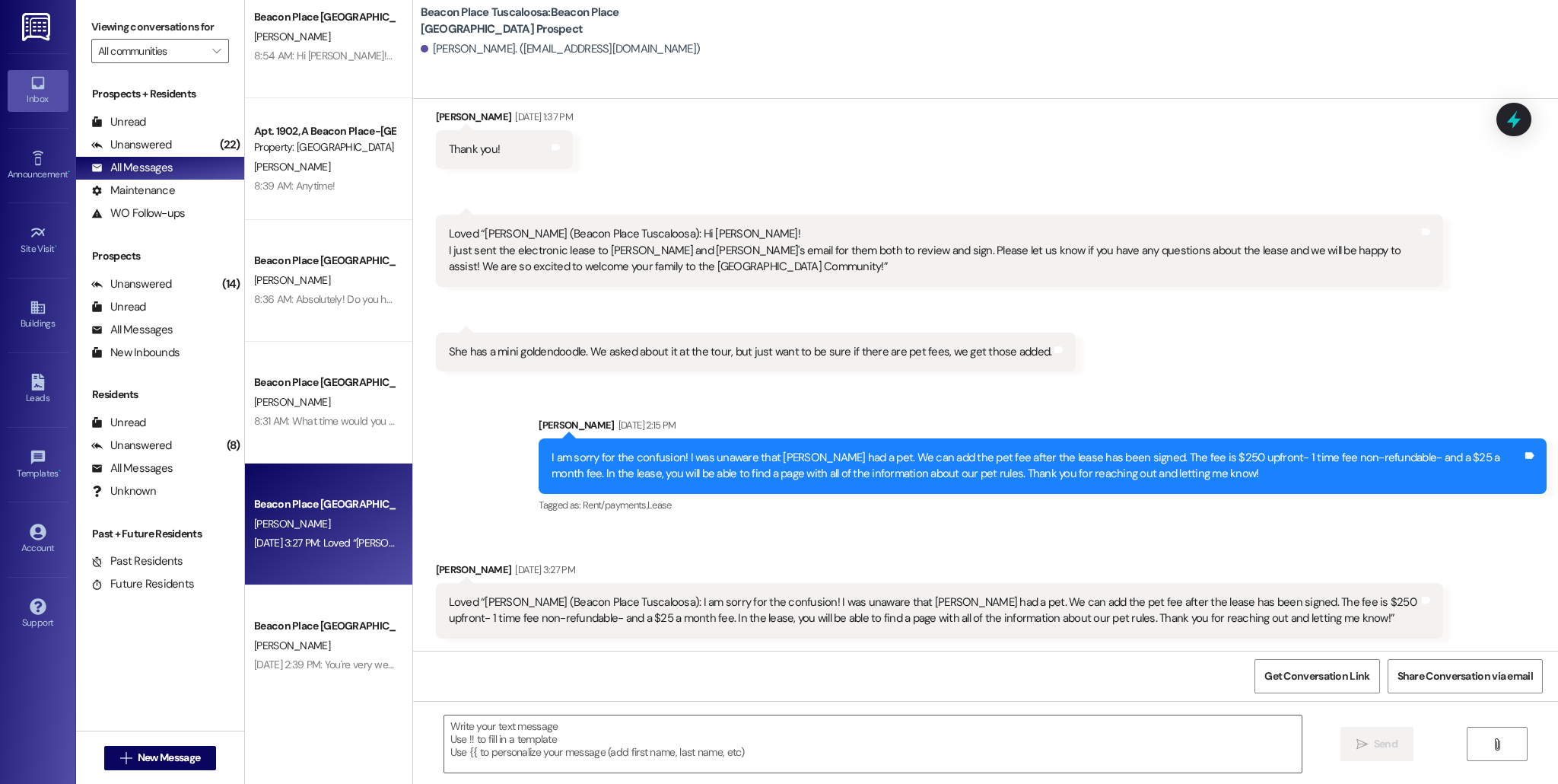
scroll to position [688, 0]
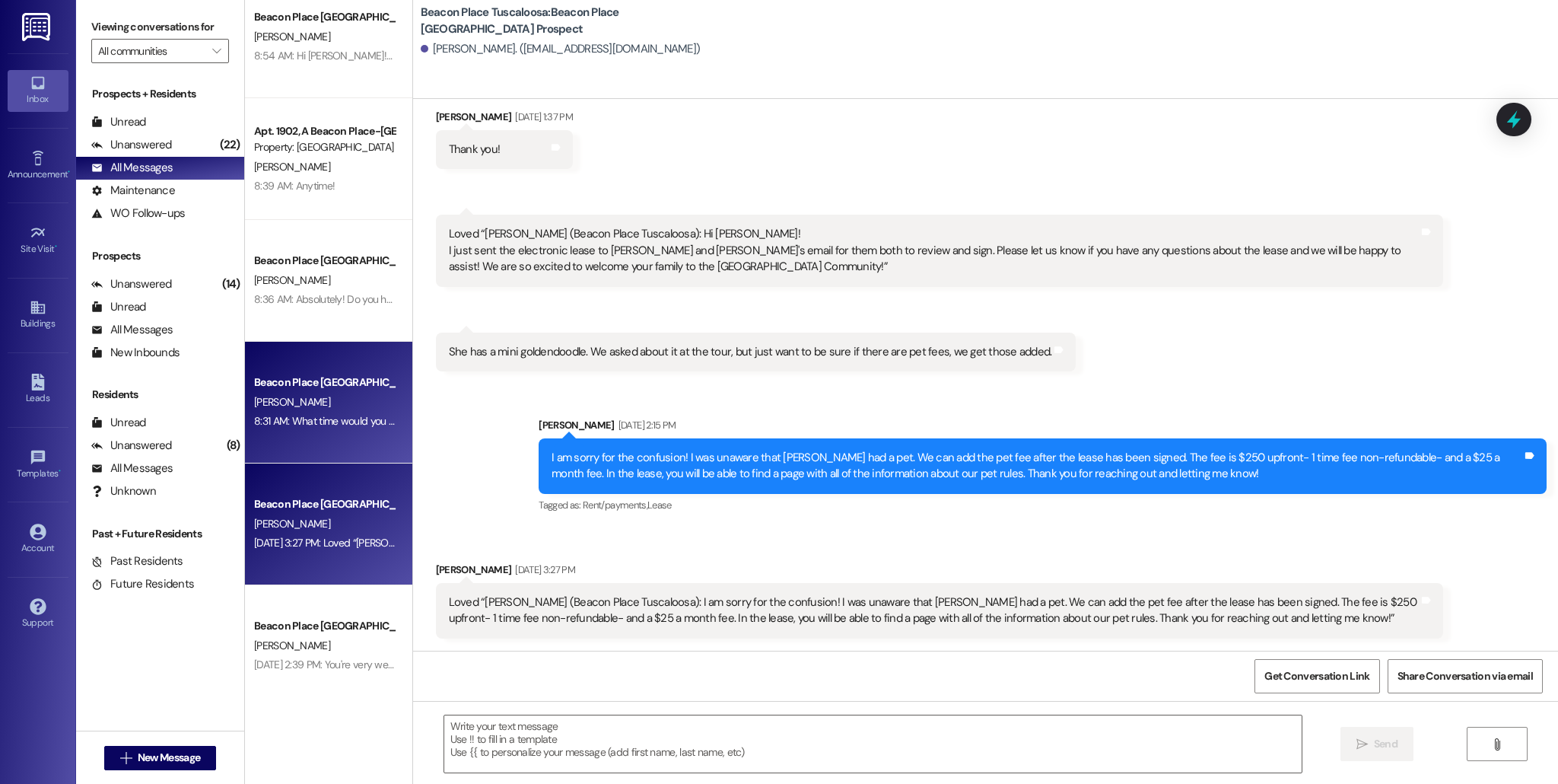
click at [317, 421] on div "8:31 AM: What time would you like to come look? 8:31 AM: What time would you li…" at bounding box center [360, 421] width 212 height 14
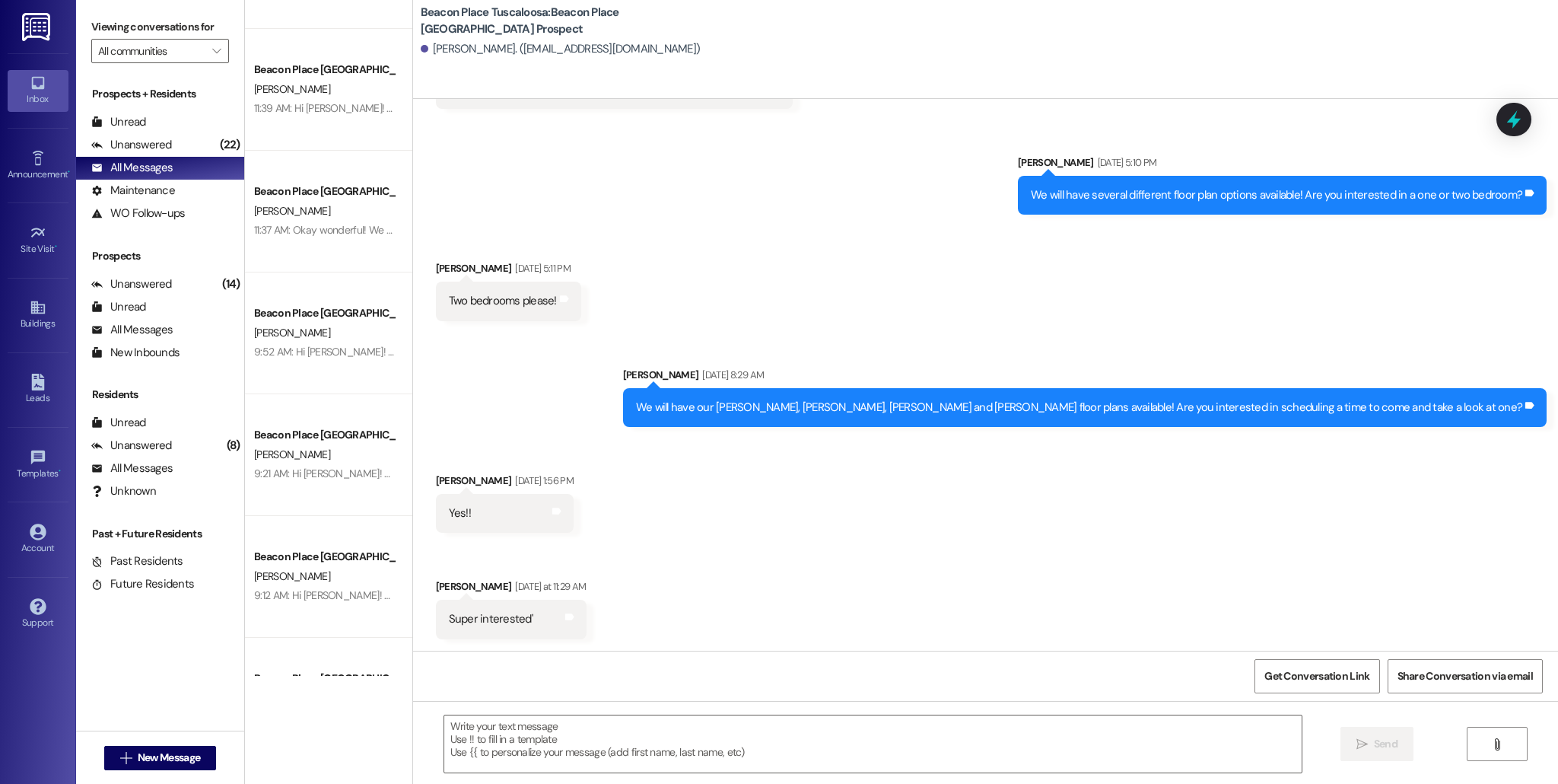
scroll to position [90, 0]
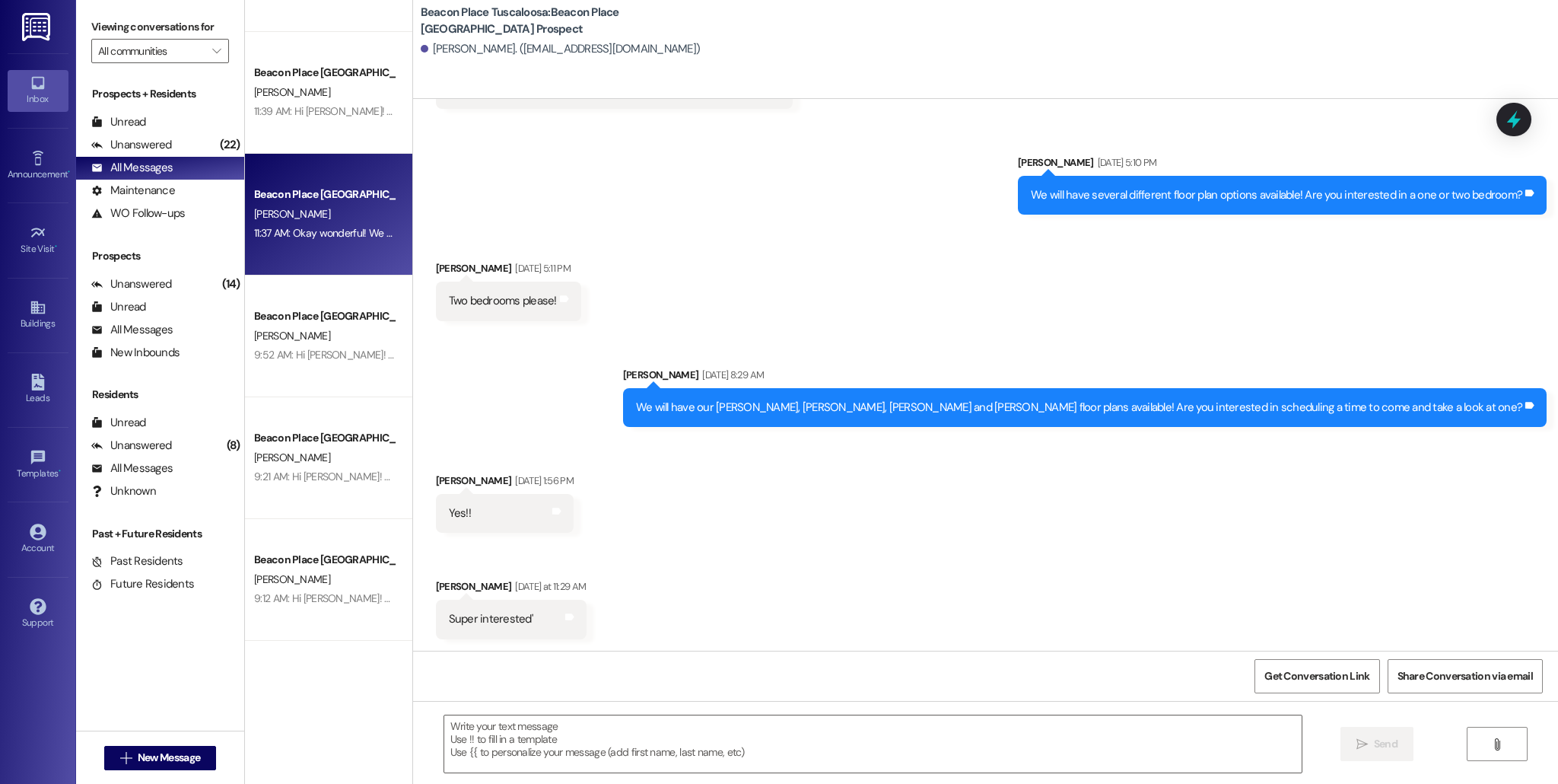
click at [302, 249] on div "Beacon Place Tuscaloosa Prospect [PERSON_NAME] 11:37 AM: Okay wonderful! We hav…" at bounding box center [328, 214] width 167 height 122
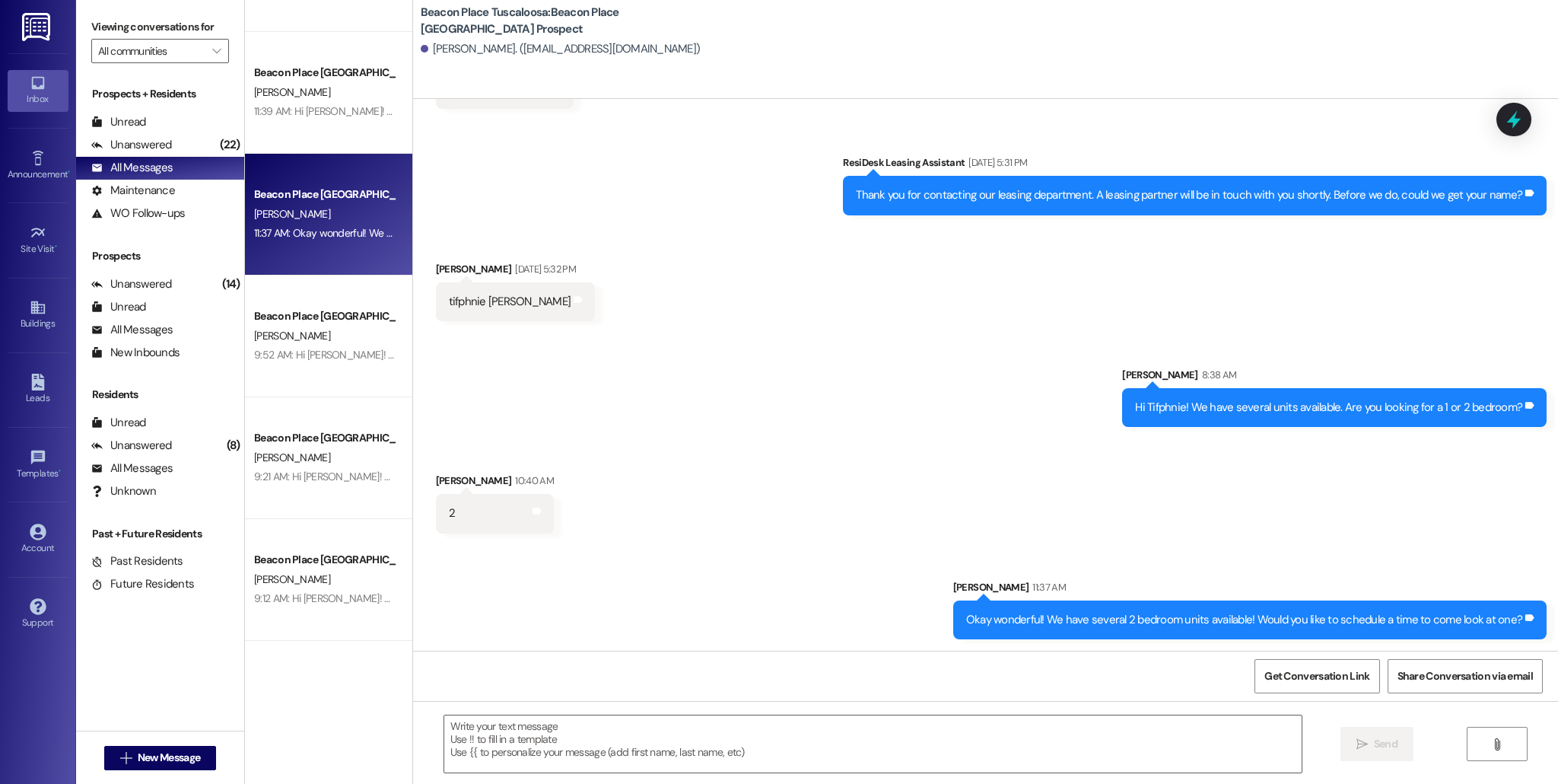
scroll to position [97, 0]
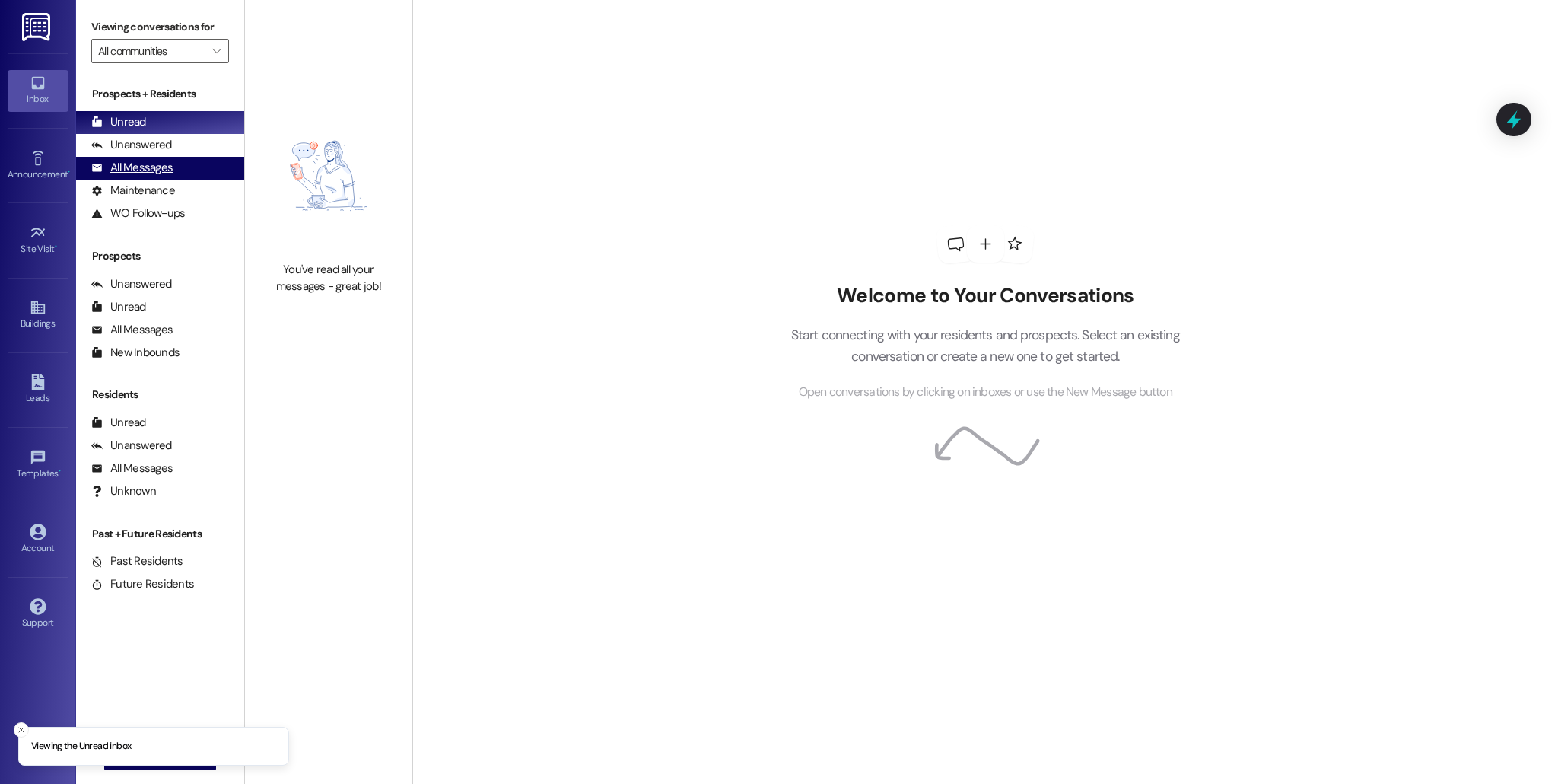
click at [142, 174] on div "All Messages" at bounding box center [131, 167] width 81 height 16
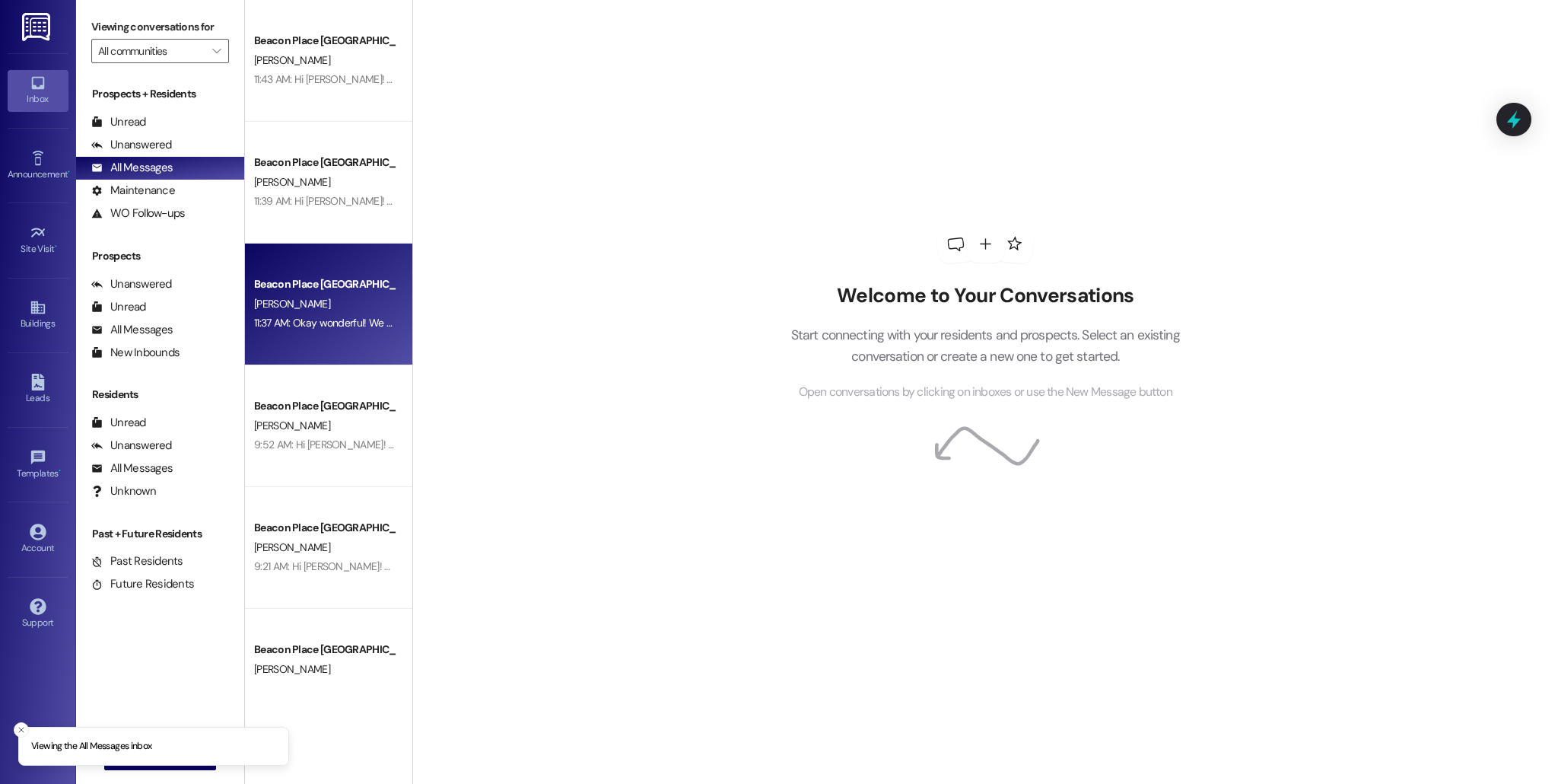
click at [284, 313] on div "11:37 AM: Okay wonderful! We have several 2 bedroom units available! Would you …" at bounding box center [324, 322] width 144 height 19
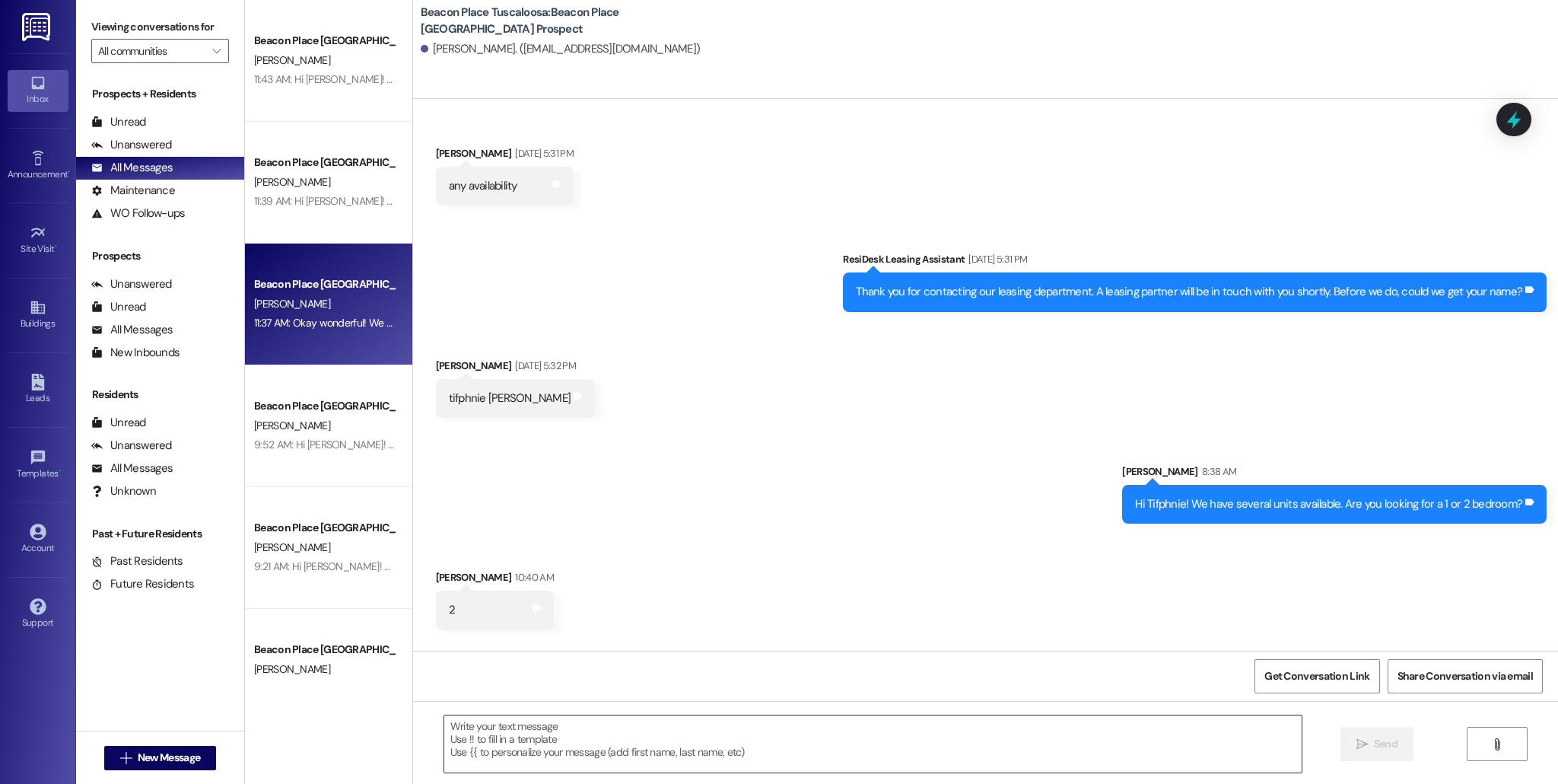
click at [762, 730] on textarea at bounding box center [873, 743] width 857 height 57
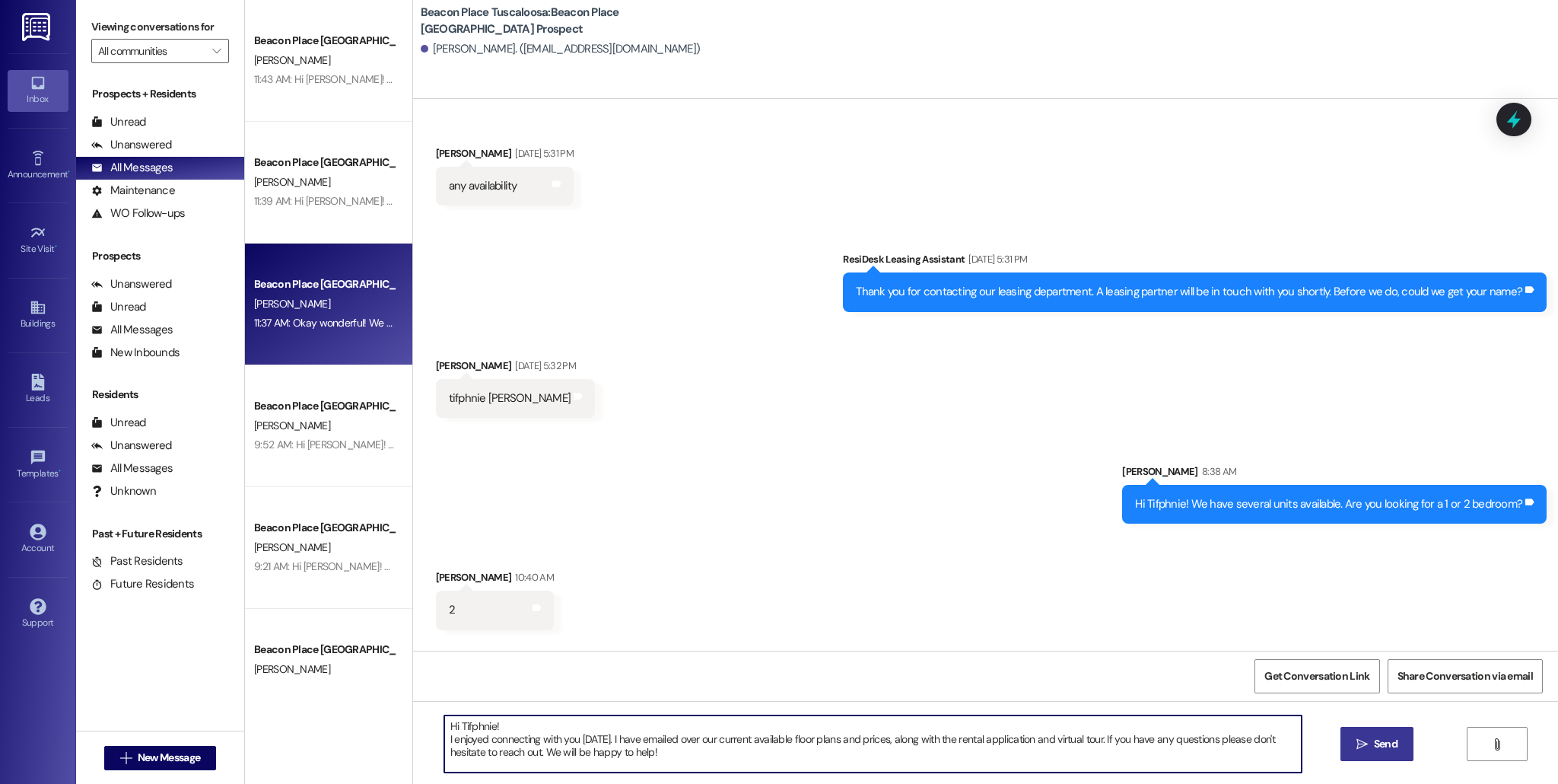
type textarea "Hi Tifphnie! I enjoyed connecting with you today. I have emailed over our curre…"
click at [1366, 747] on span " Send" at bounding box center [1377, 743] width 48 height 16
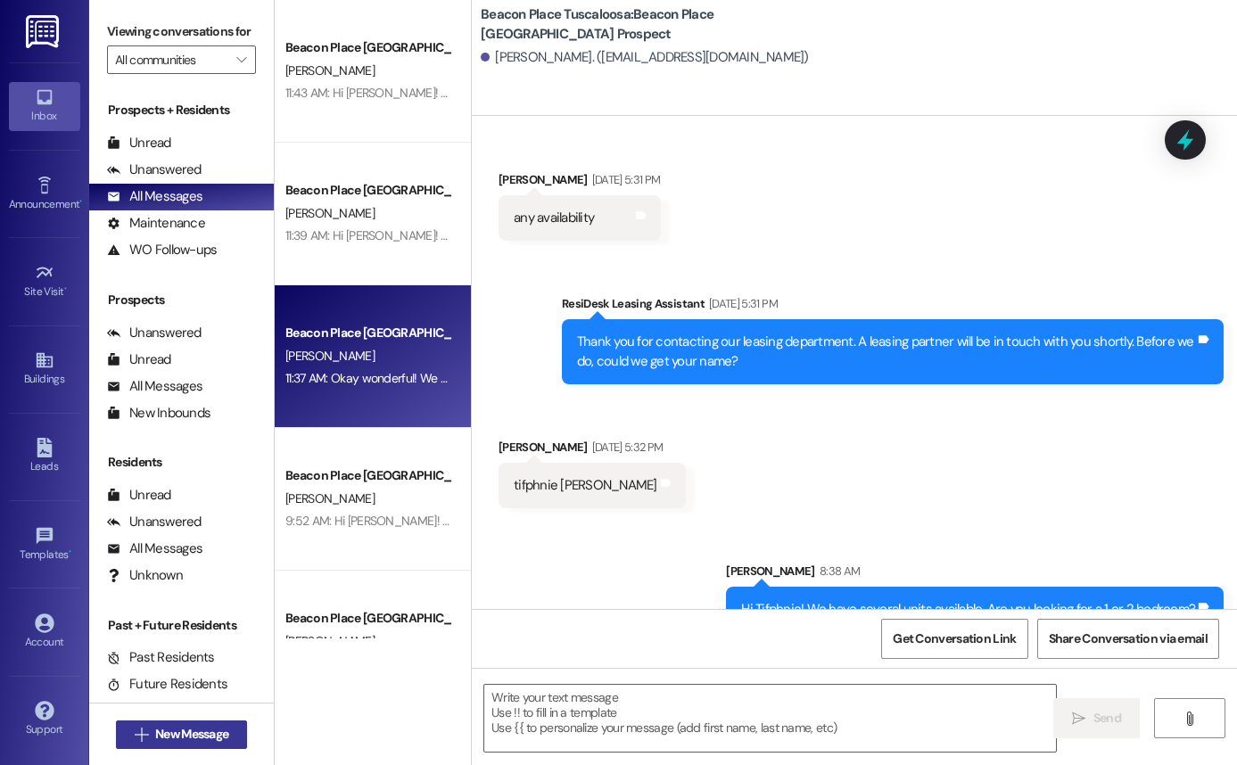
click at [186, 738] on span "New Message" at bounding box center [191, 734] width 73 height 19
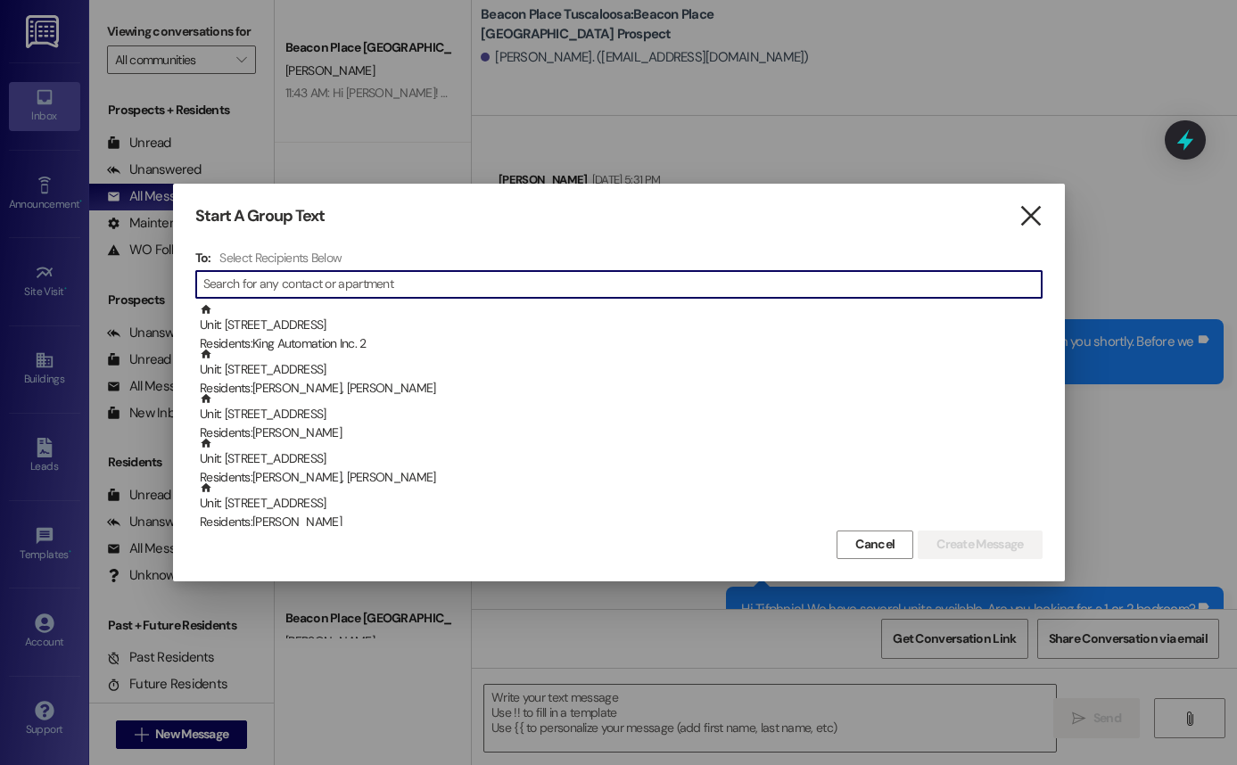
click at [1033, 210] on icon "" at bounding box center [1030, 216] width 24 height 19
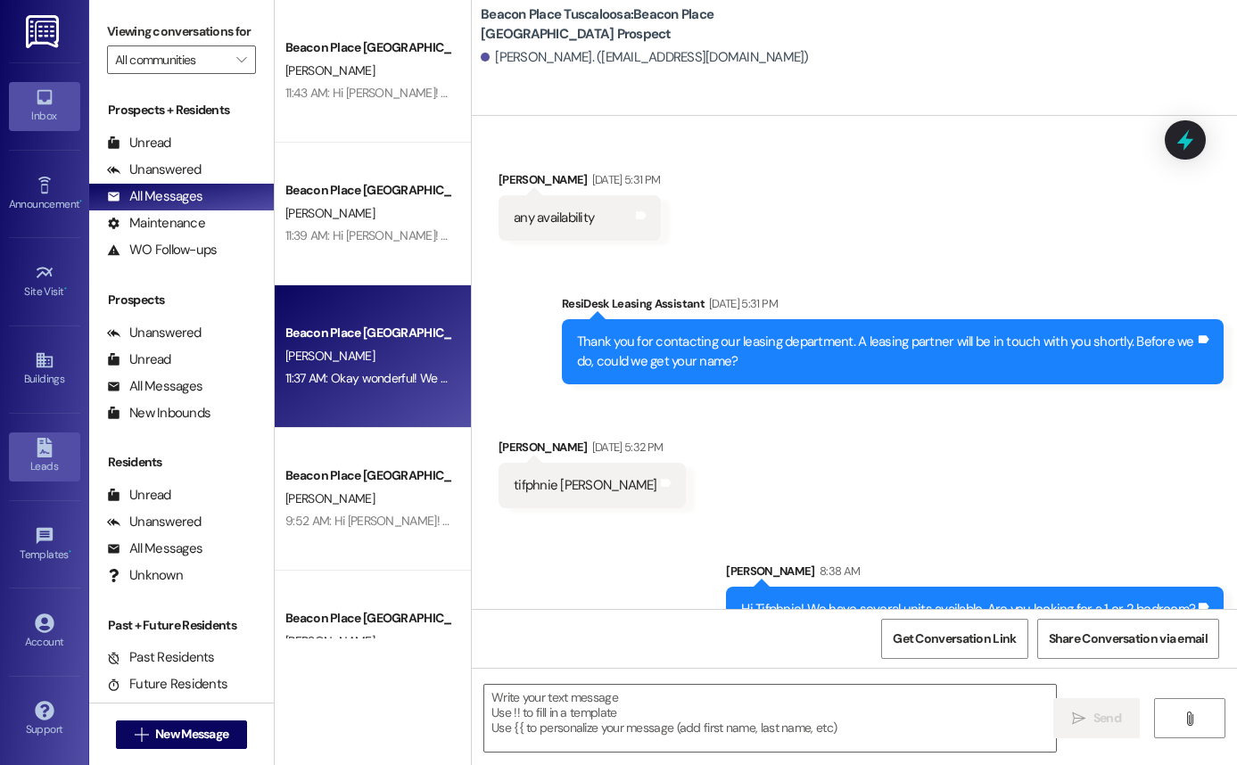
click at [39, 442] on icon at bounding box center [44, 448] width 15 height 20
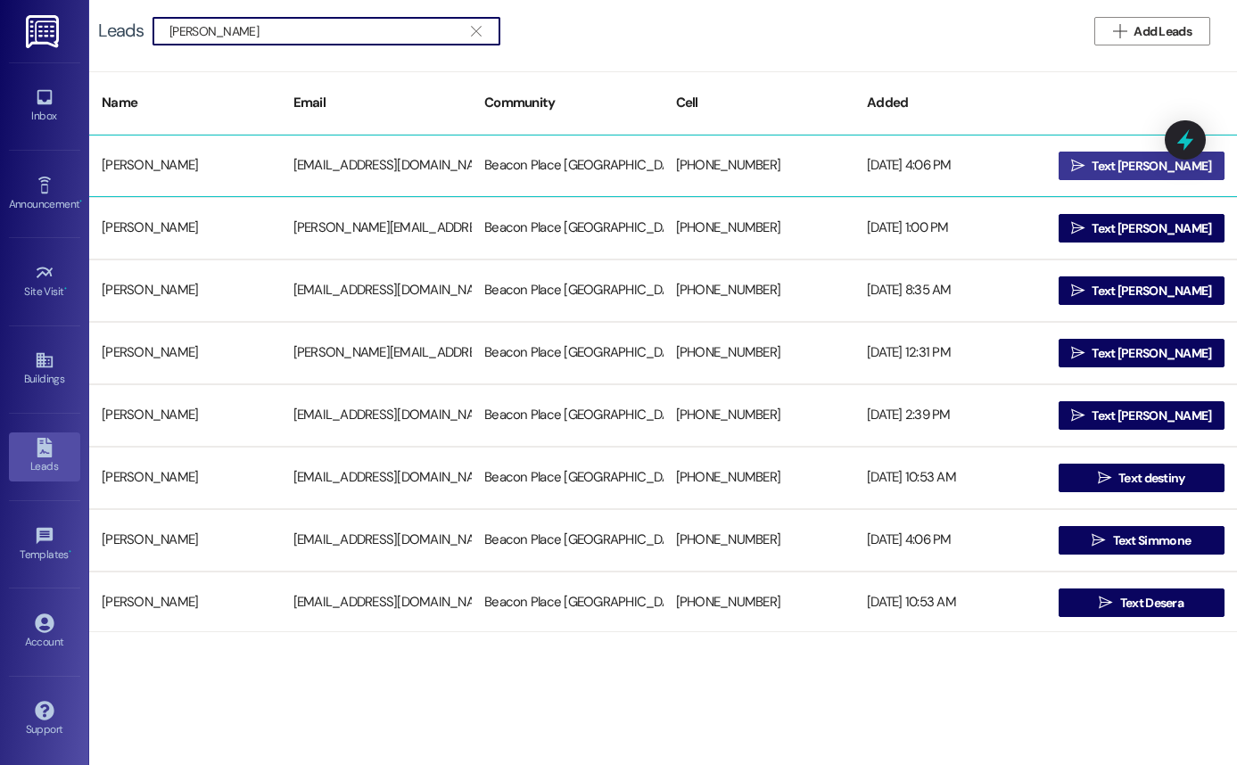
type input "denise"
click at [1141, 165] on span "Text Denise" at bounding box center [1151, 166] width 119 height 19
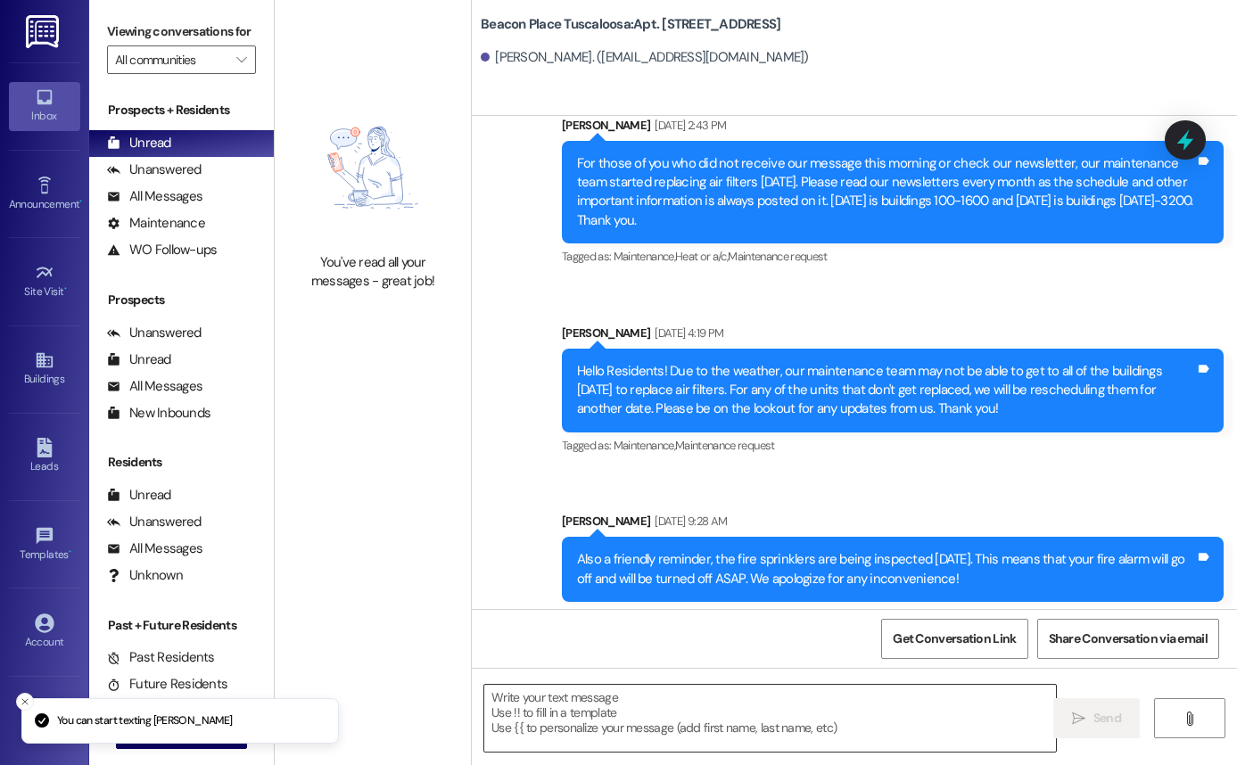
click at [622, 721] on textarea at bounding box center [770, 718] width 572 height 67
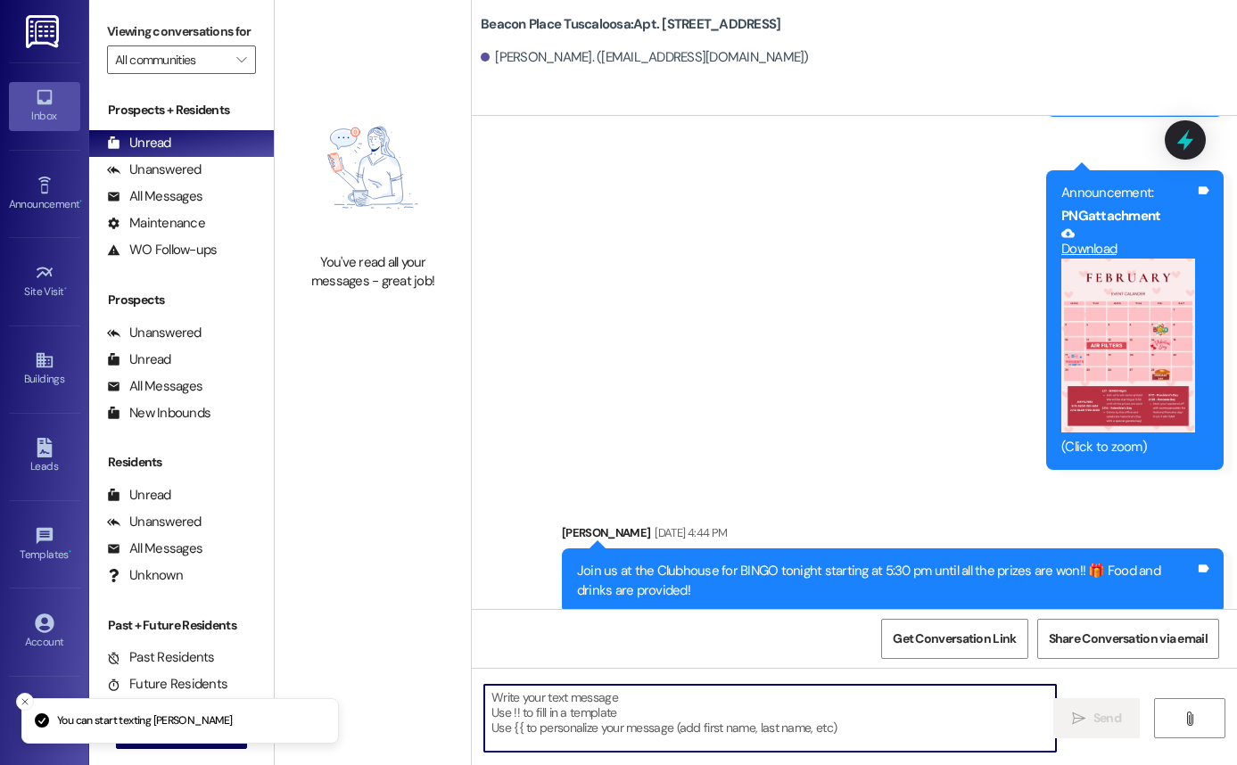
scroll to position [7468, 0]
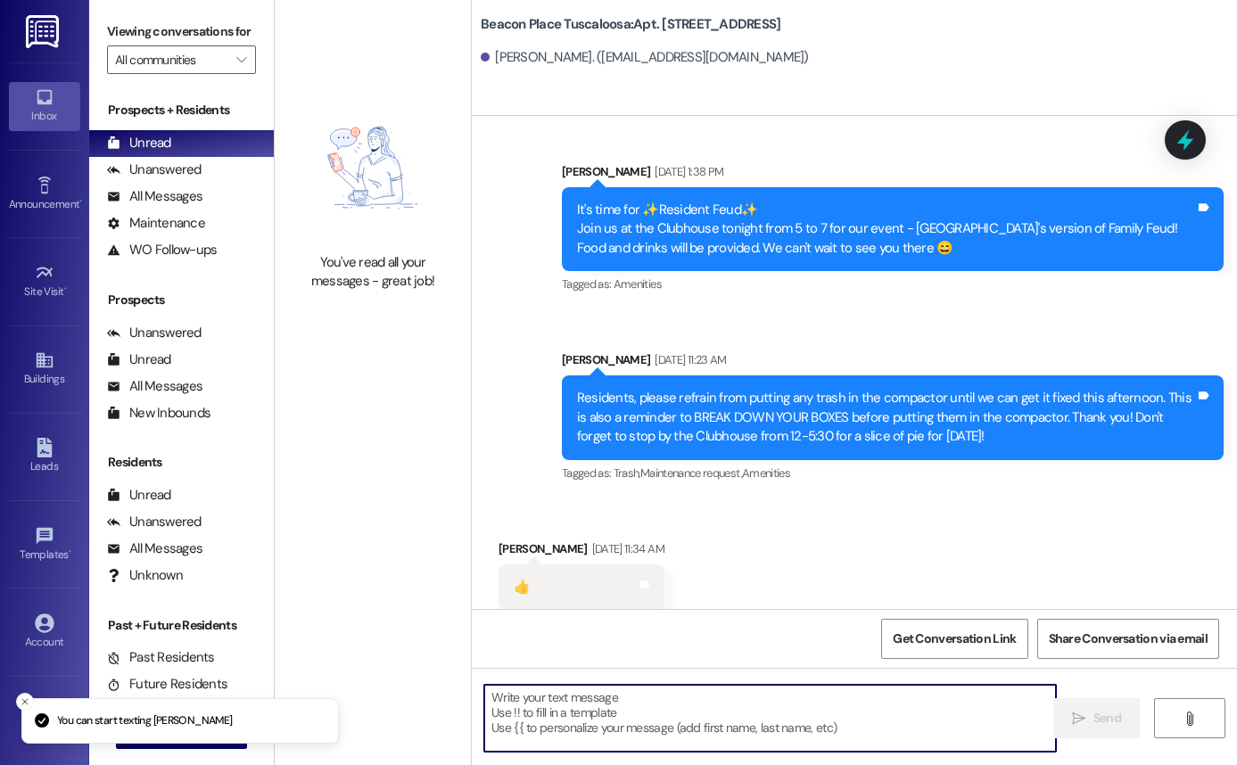
paste textarea "https://www.focus50plus.org/activity-schedule"
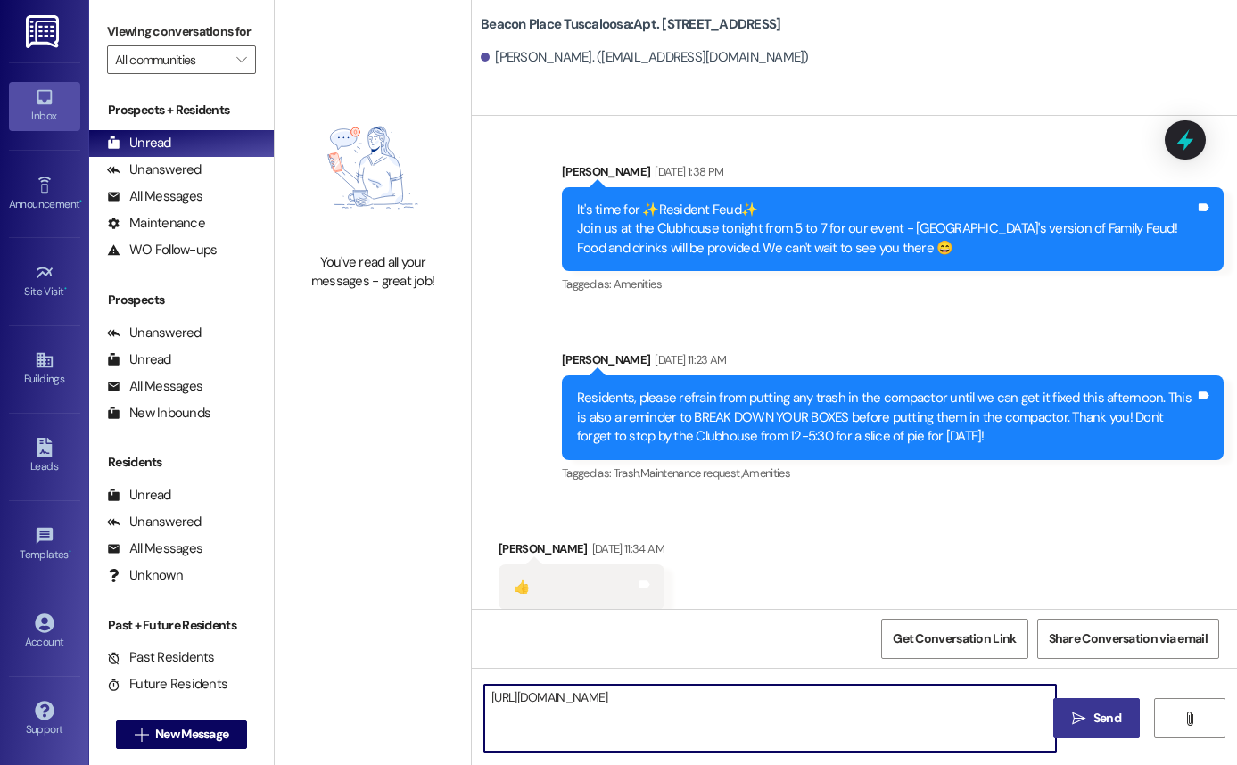
type textarea "https://www.focus50plus.org/activity-schedule"
click at [1078, 722] on icon "" at bounding box center [1078, 719] width 13 height 14
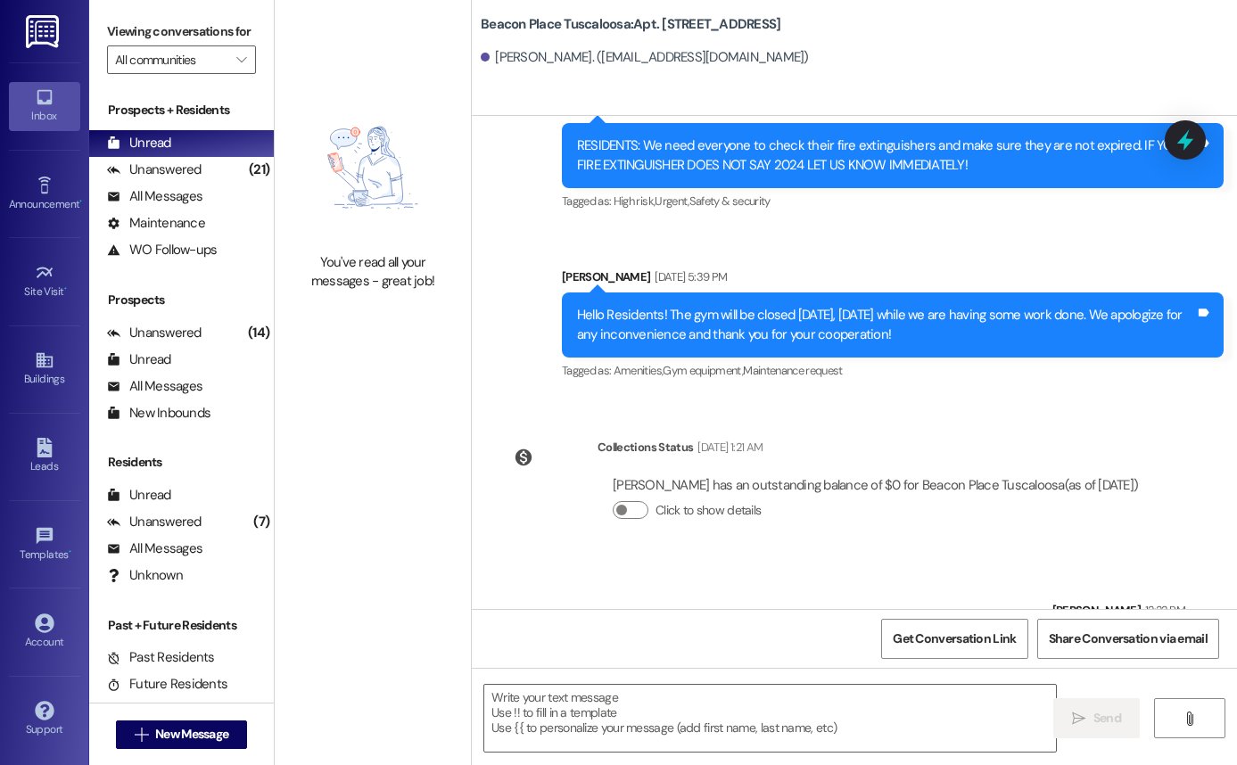
scroll to position [15342, 0]
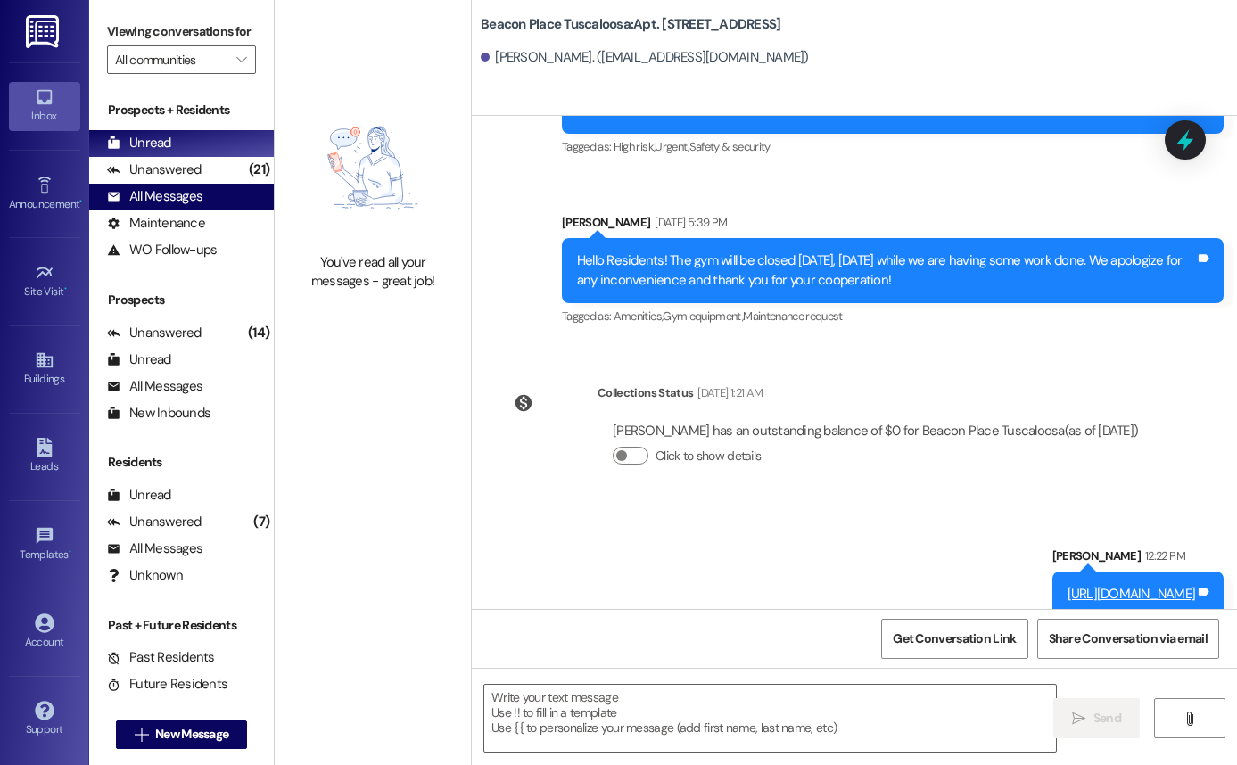
click at [158, 206] on div "All Messages" at bounding box center [154, 196] width 95 height 19
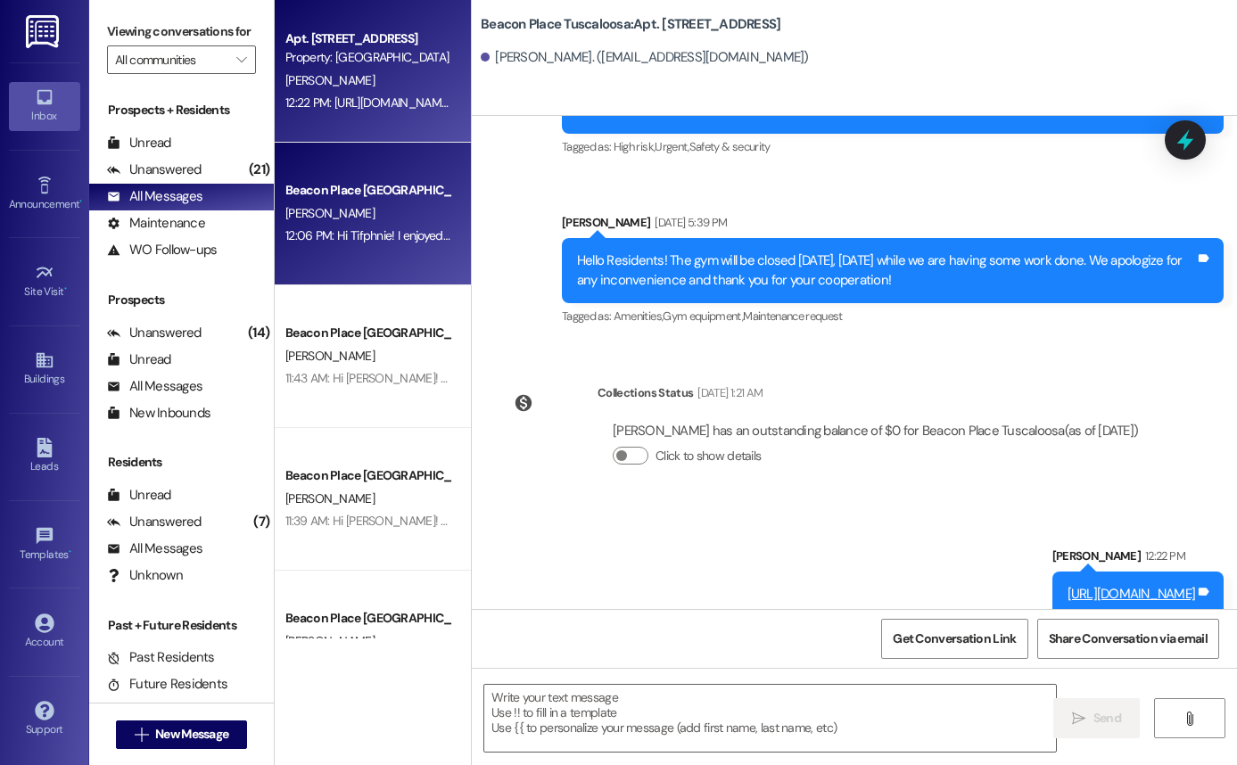
click at [336, 184] on div "Beacon Place [GEOGRAPHIC_DATA] Prospect" at bounding box center [367, 190] width 165 height 19
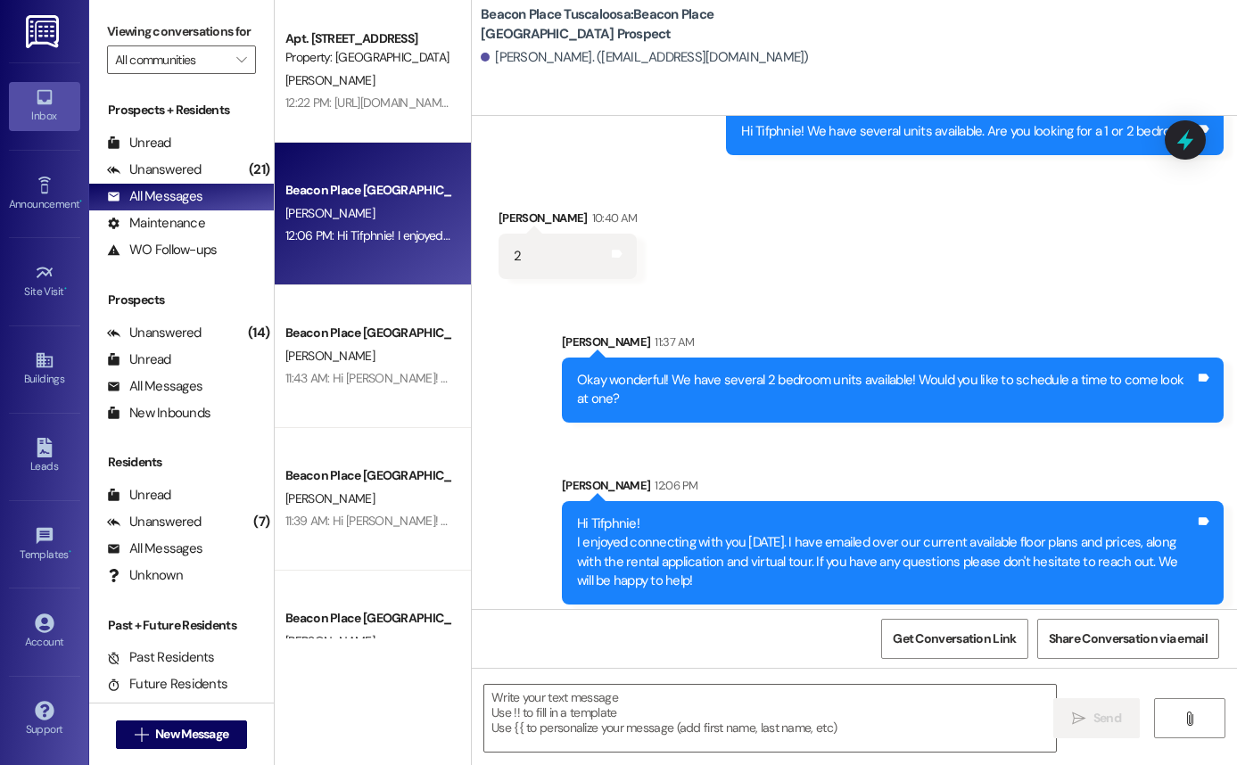
scroll to position [514, 0]
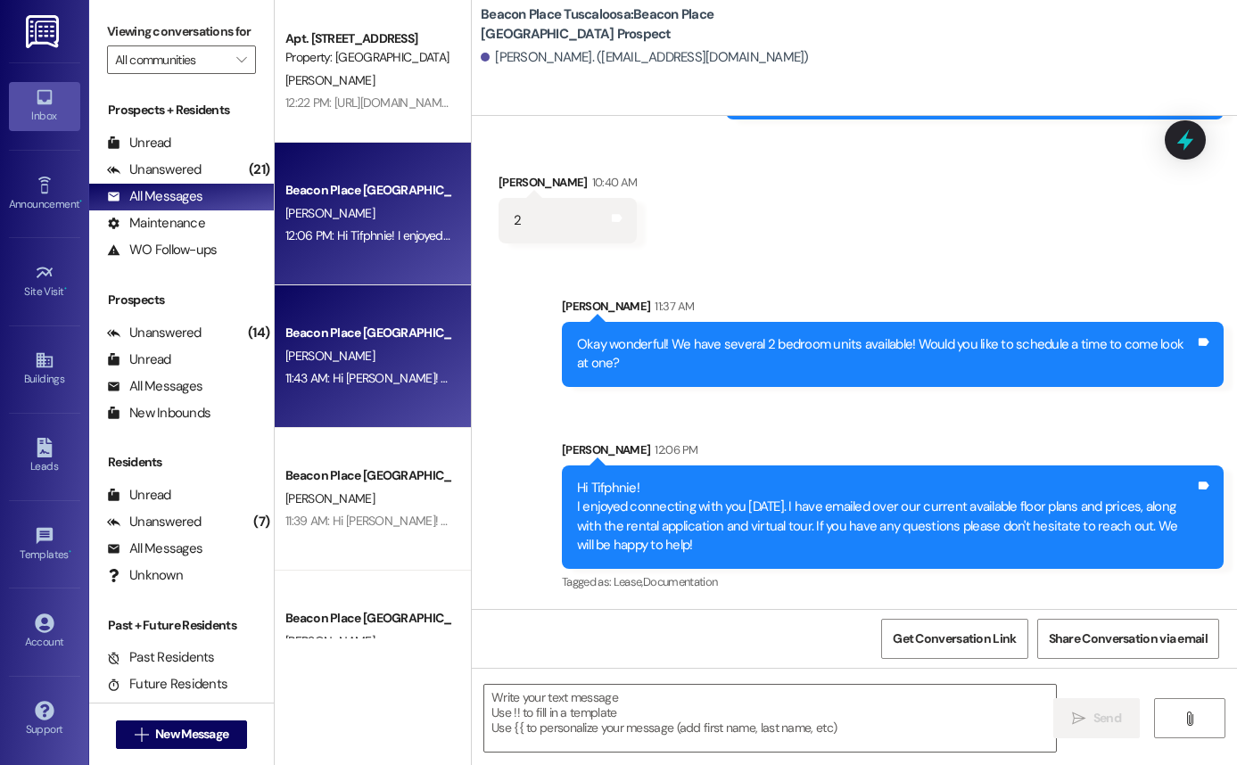
click at [353, 342] on div "Beacon Place [GEOGRAPHIC_DATA] Prospect" at bounding box center [367, 333] width 165 height 19
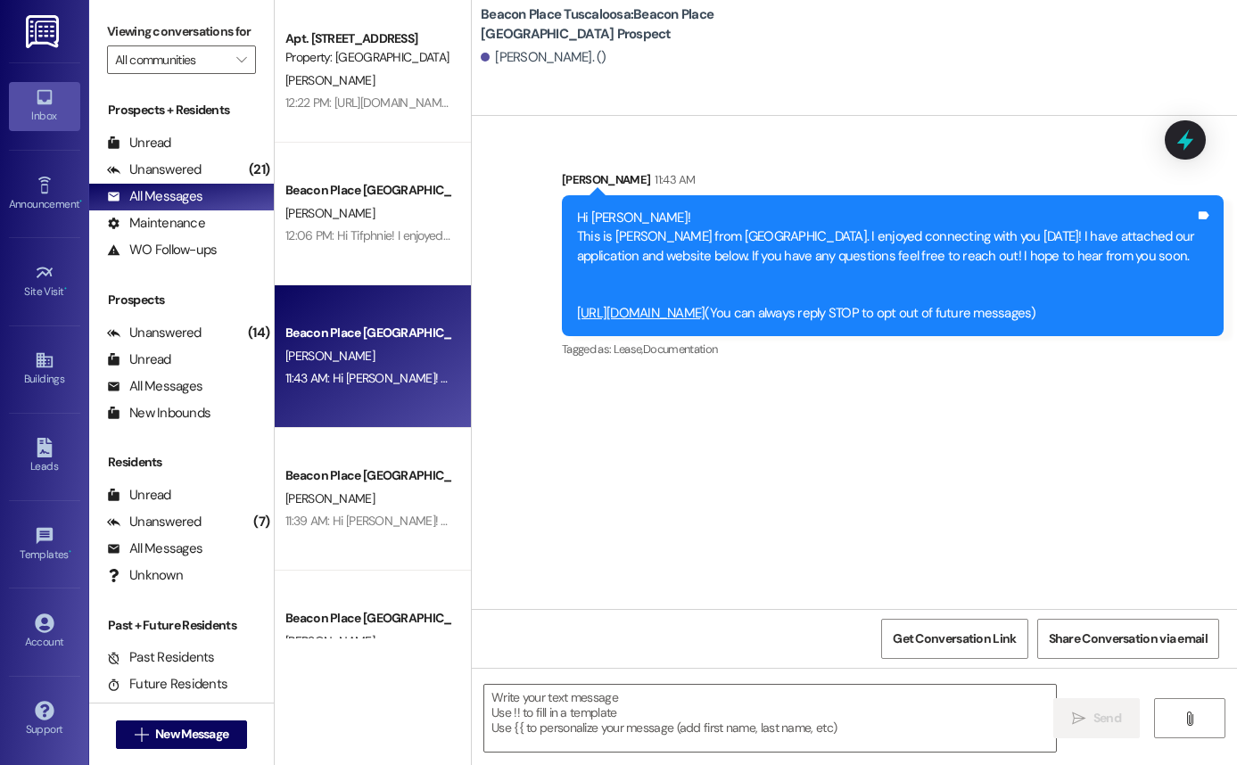
scroll to position [0, 0]
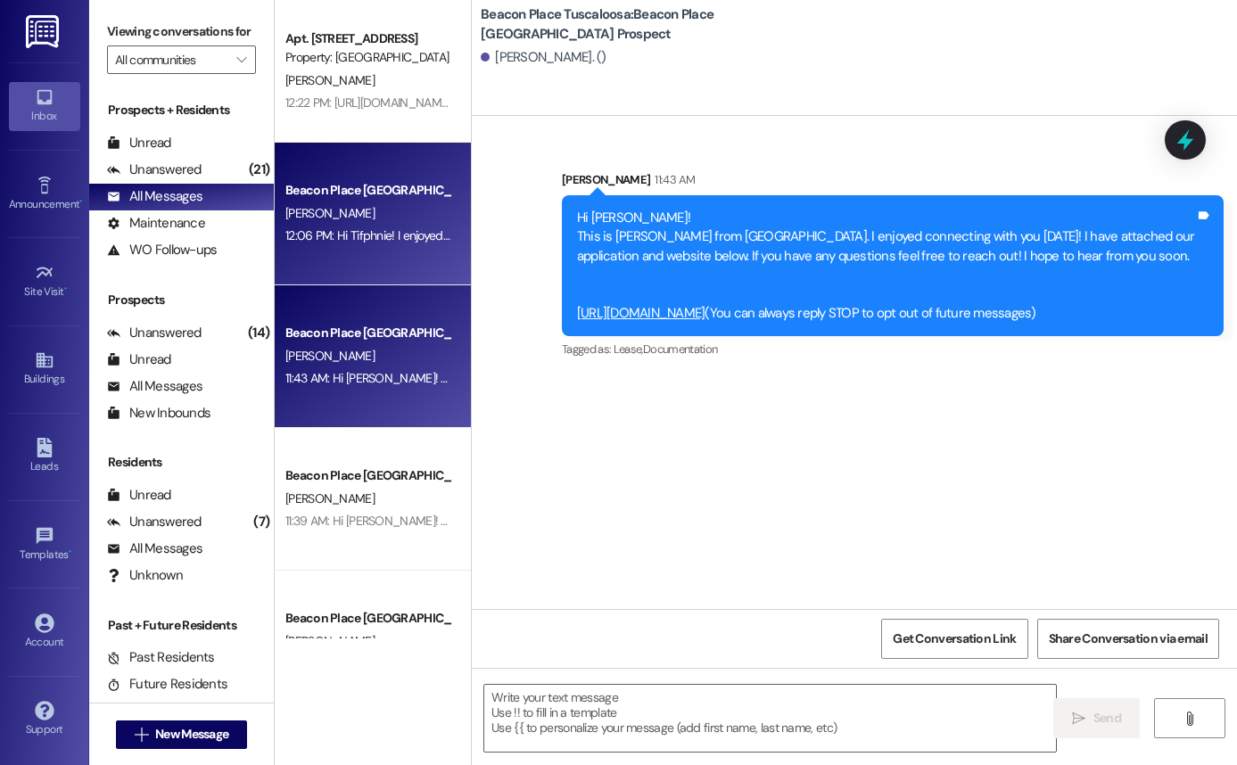
click at [357, 199] on div "Beacon Place [GEOGRAPHIC_DATA] Prospect" at bounding box center [367, 190] width 165 height 19
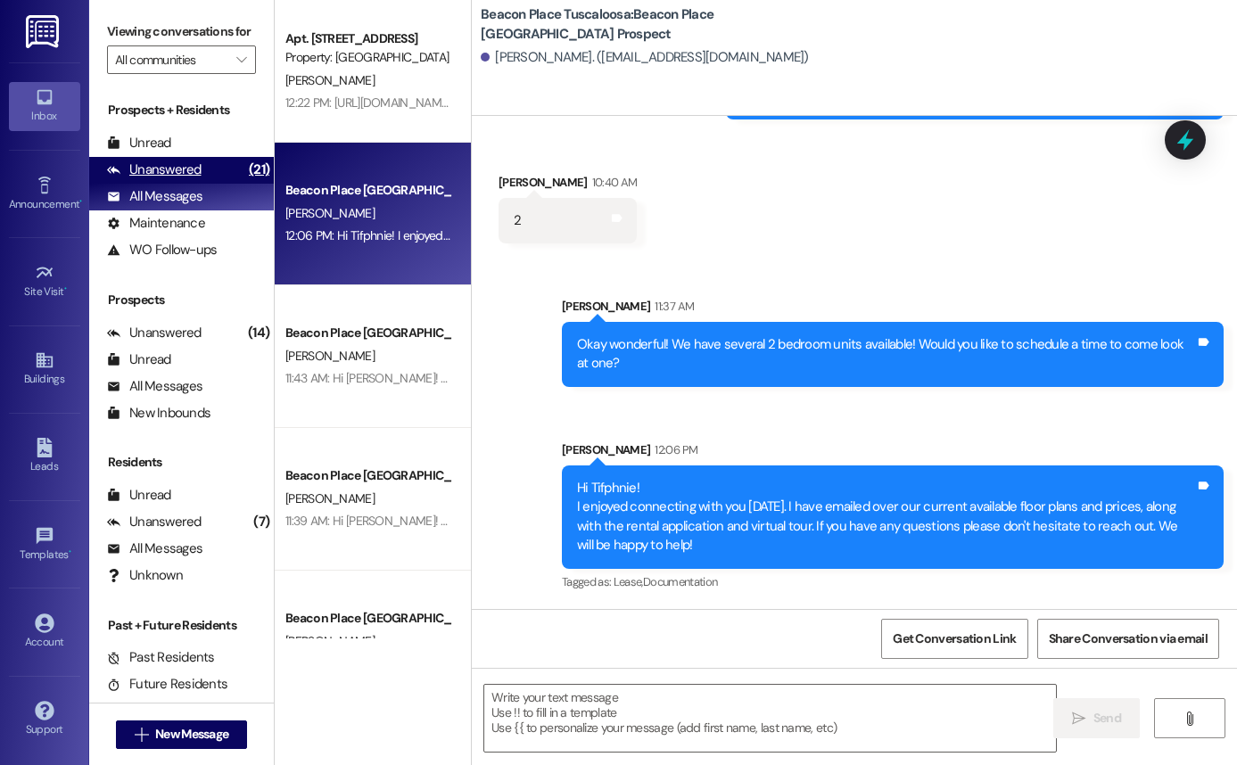
click at [227, 184] on div "Unanswered (21)" at bounding box center [181, 170] width 185 height 27
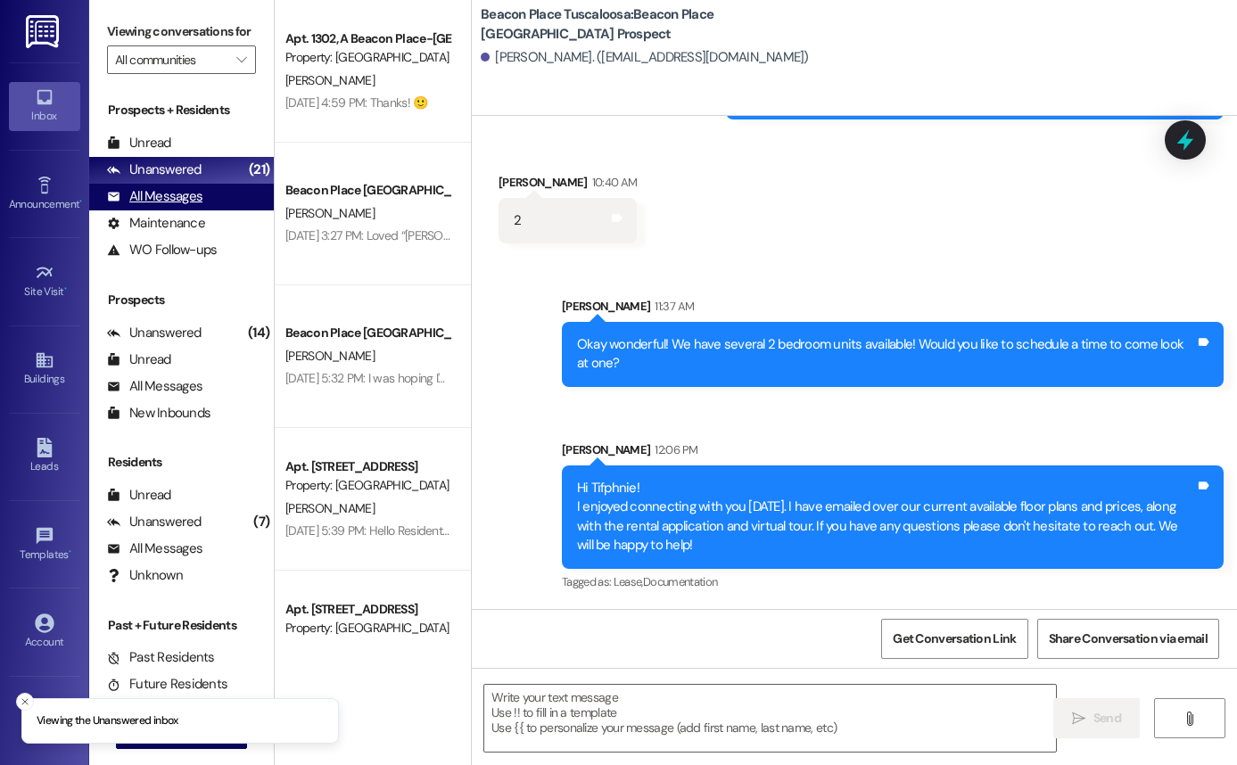
click at [212, 210] on div "All Messages (undefined)" at bounding box center [181, 197] width 185 height 27
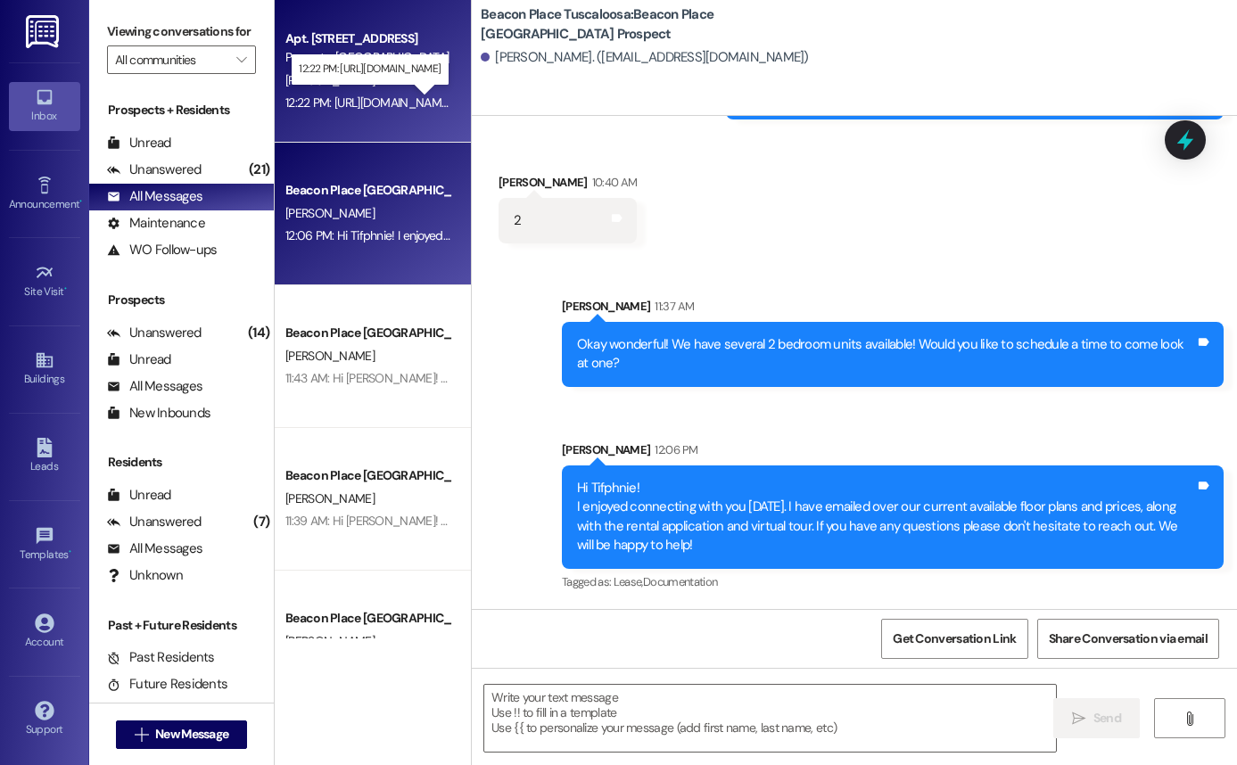
click at [370, 99] on div "12:22 PM: https://www.focus50plus.org/activity-schedule 12:22 PM: https://www.f…" at bounding box center [367, 103] width 165 height 16
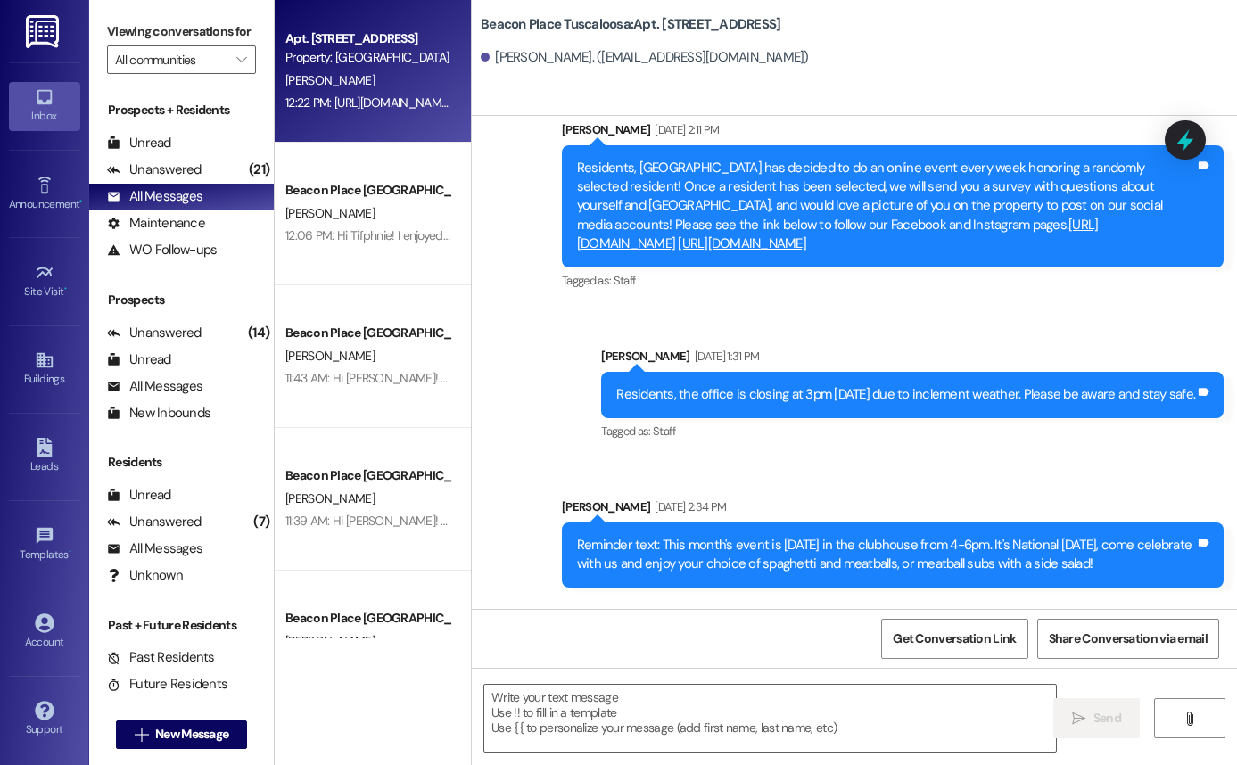
scroll to position [15342, 0]
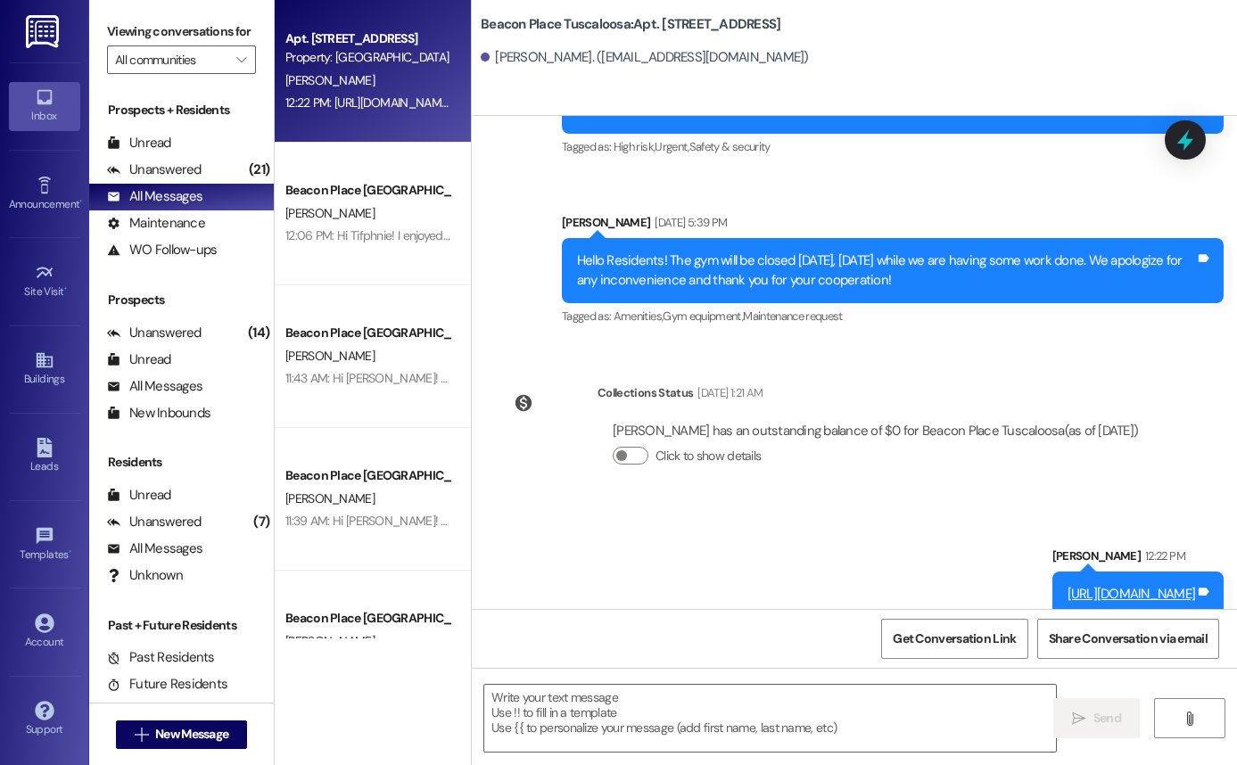
click at [1067, 585] on link "https://www.focus50plus.org/activity-schedule" at bounding box center [1131, 594] width 128 height 18
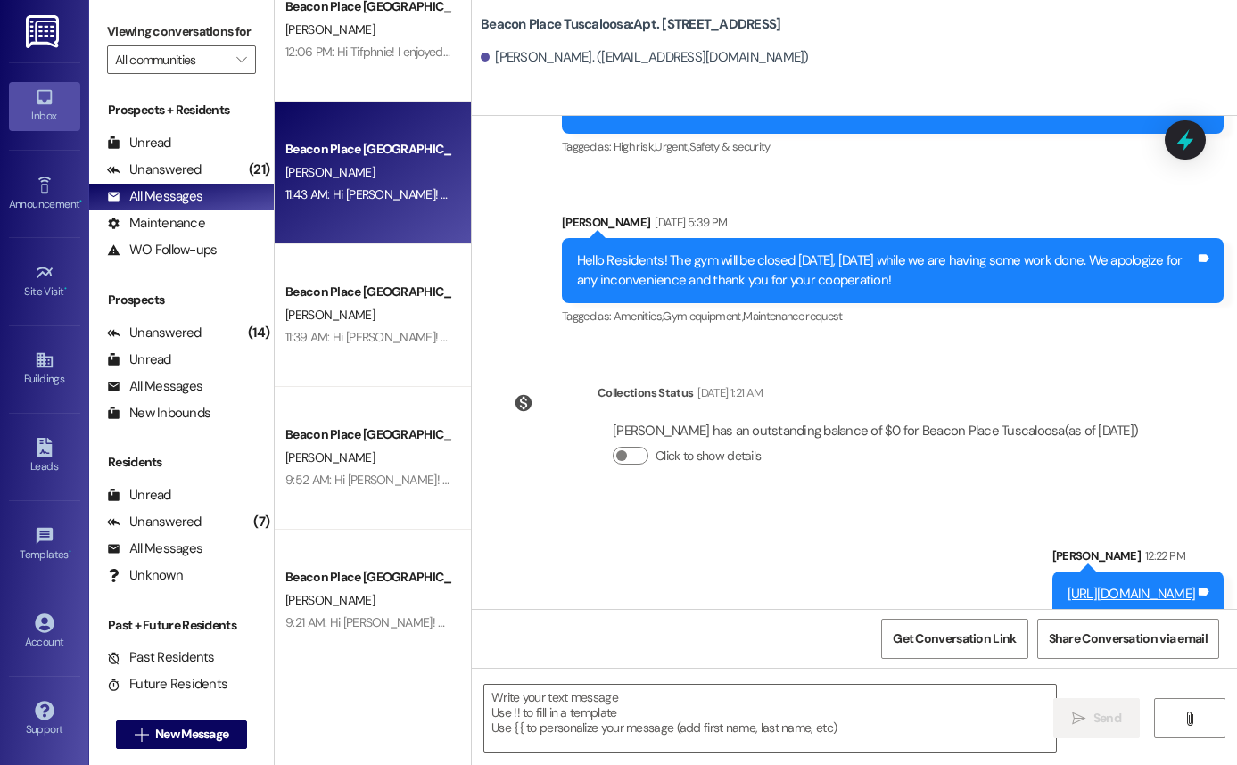
scroll to position [200, 0]
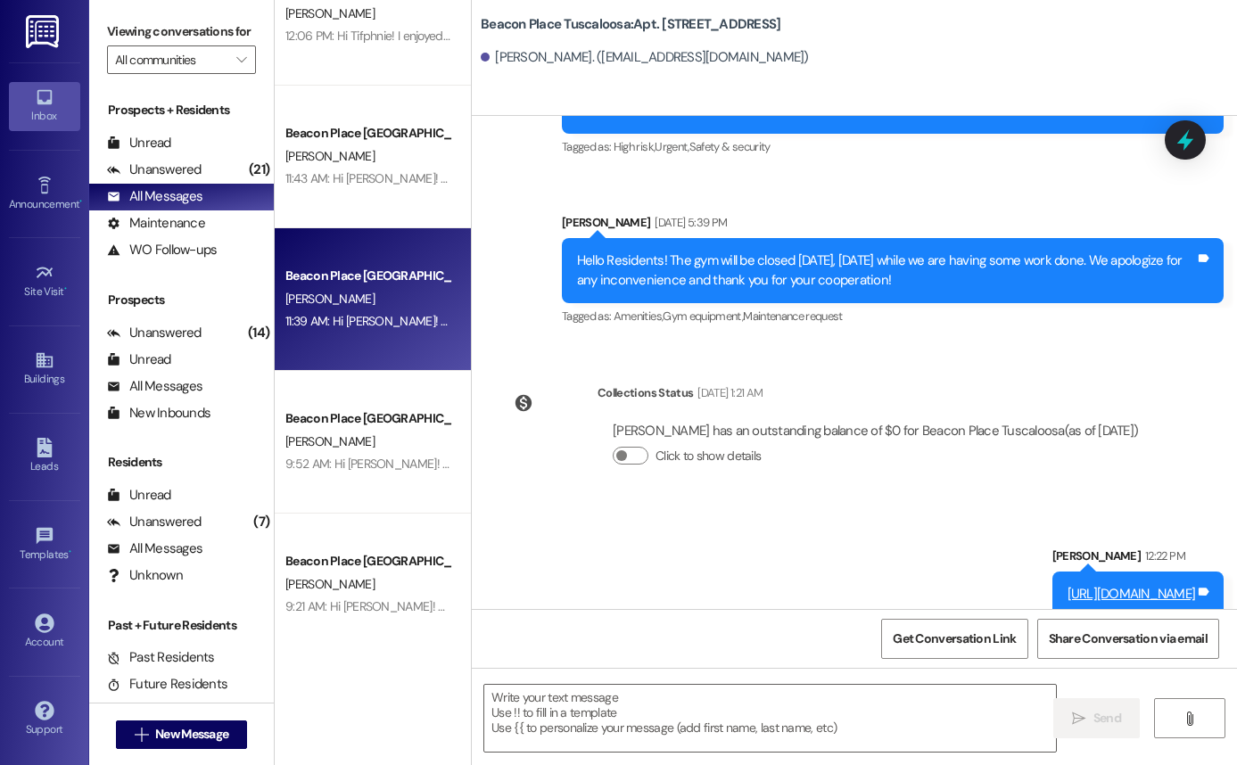
click at [397, 273] on div "Beacon Place [GEOGRAPHIC_DATA] Prospect" at bounding box center [367, 276] width 165 height 19
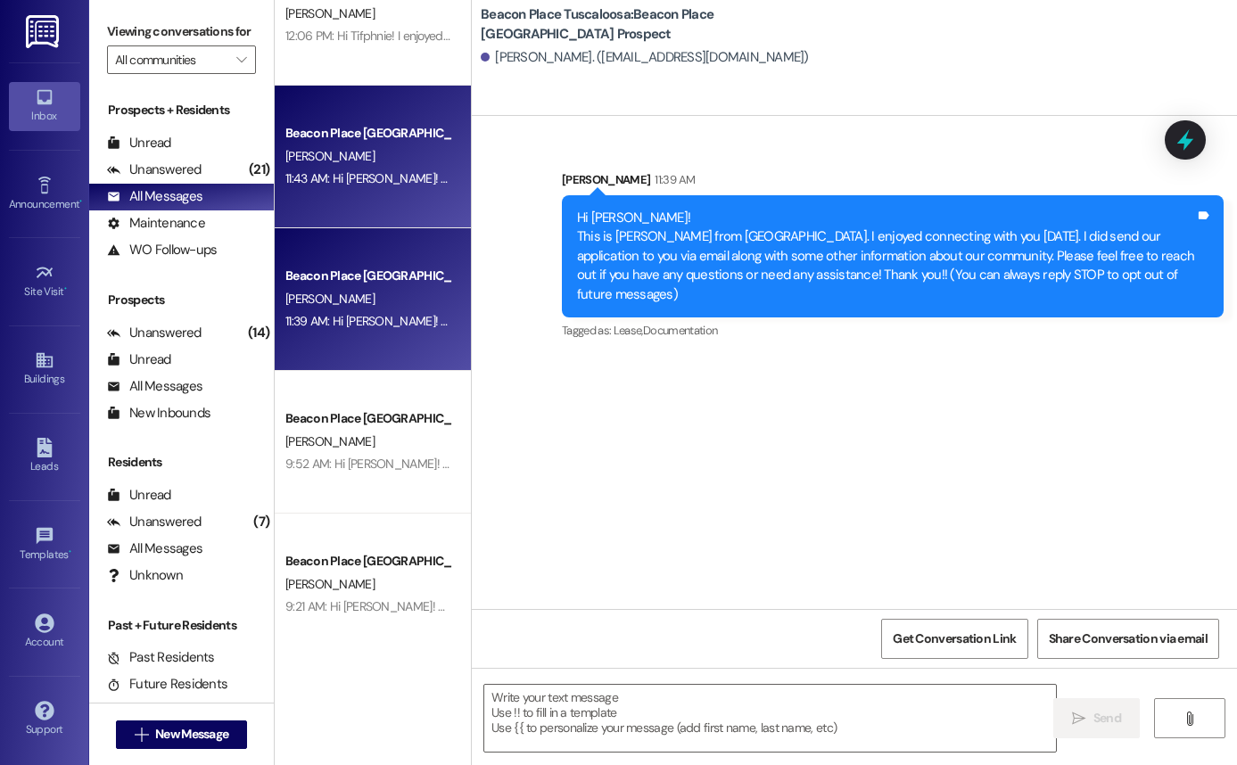
scroll to position [0, 0]
